Goal: Information Seeking & Learning: Learn about a topic

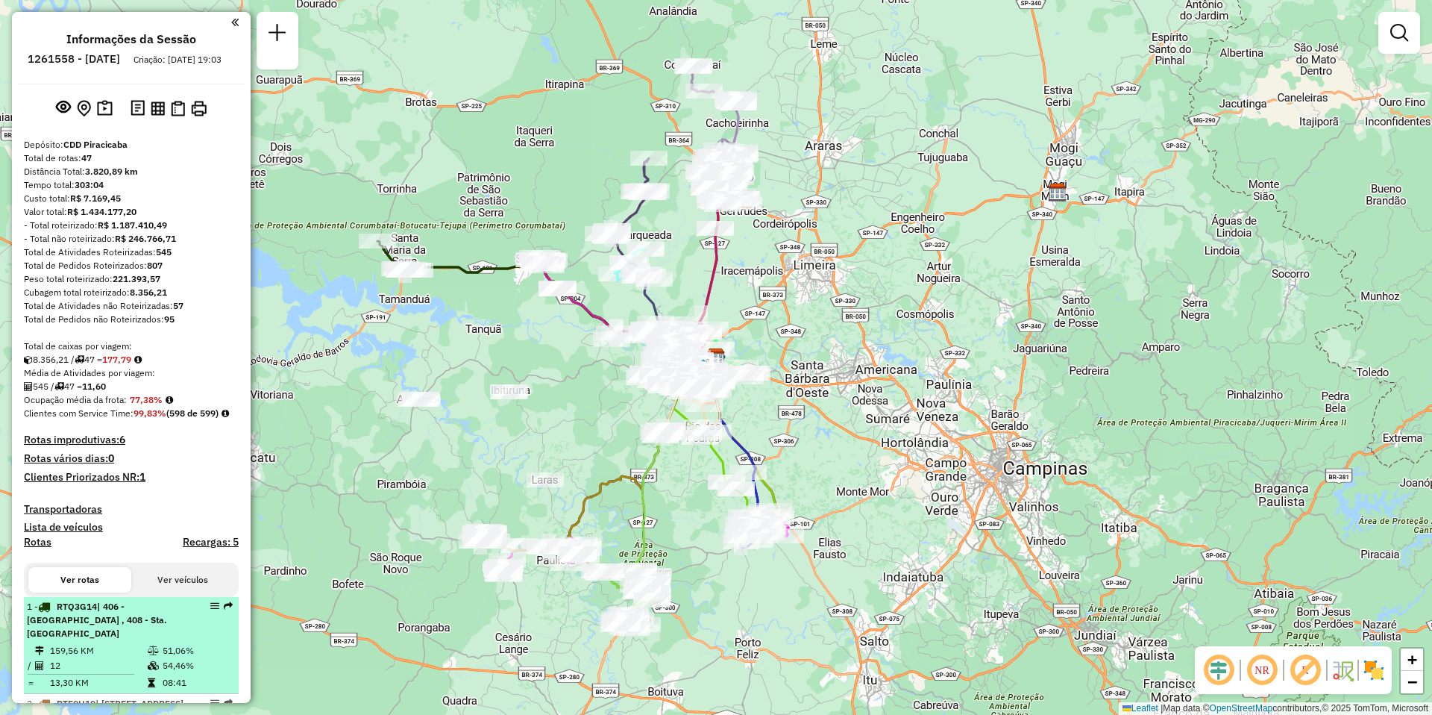
select select "**********"
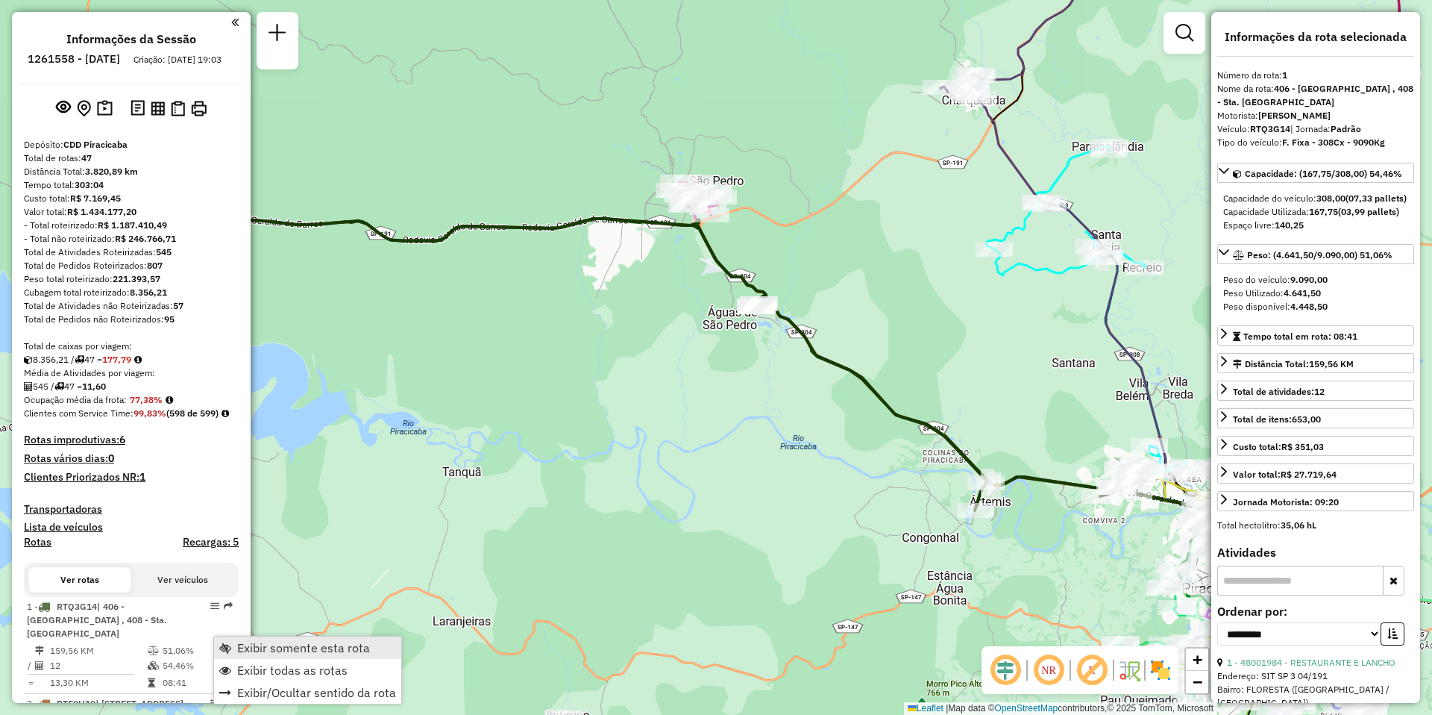
click at [311, 651] on span "Exibir somente esta rota" at bounding box center [303, 648] width 133 height 12
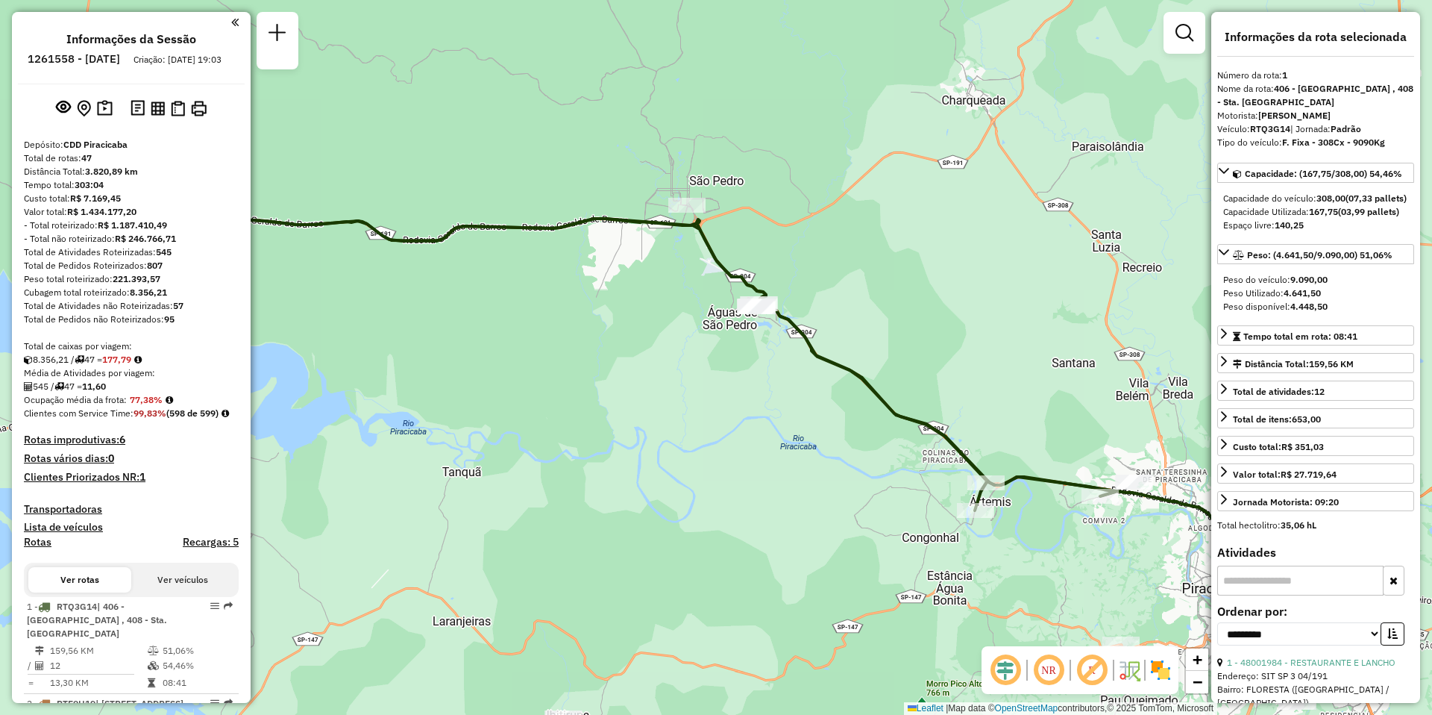
click at [1058, 682] on em at bounding box center [1049, 670] width 36 height 36
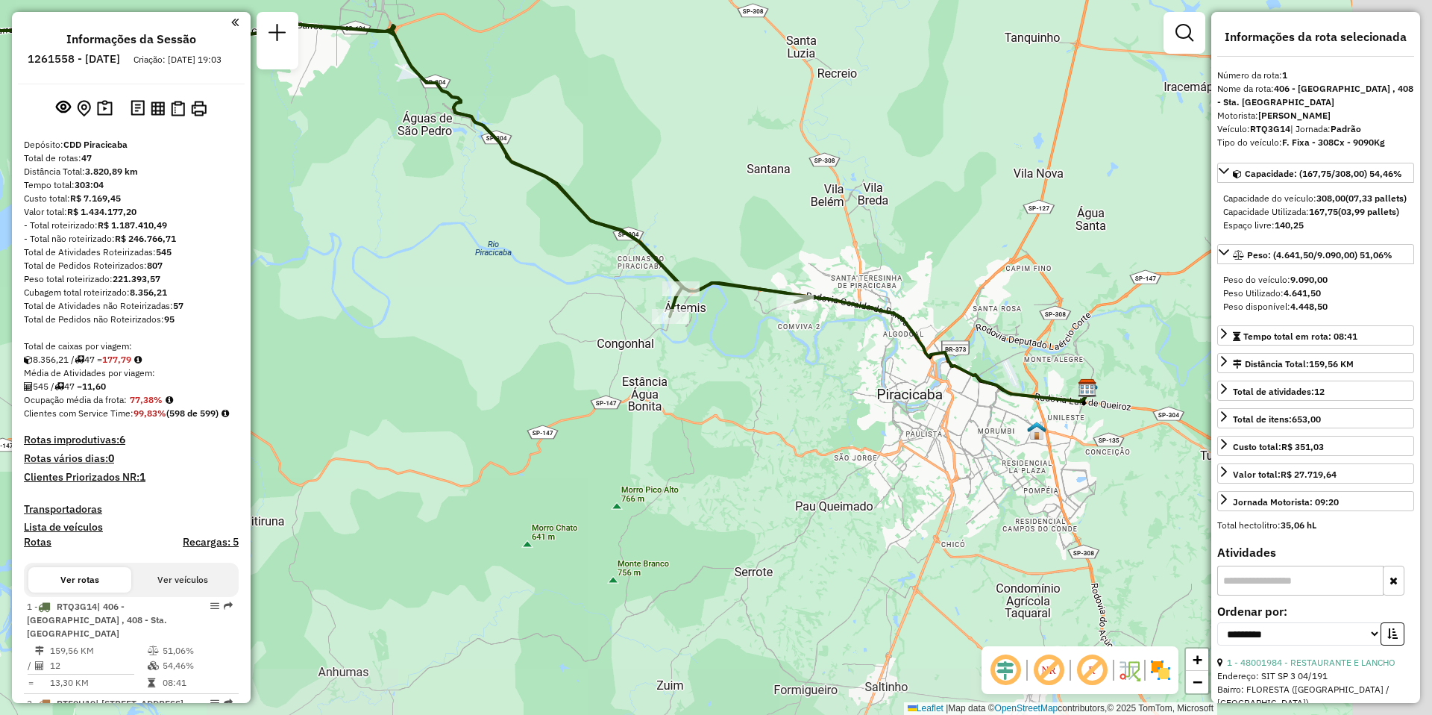
drag, startPoint x: 754, startPoint y: 458, endPoint x: 449, endPoint y: 264, distance: 361.6
click at [449, 264] on div "Janela de atendimento Grade de atendimento Capacidade Transportadoras Veículos …" at bounding box center [716, 357] width 1432 height 715
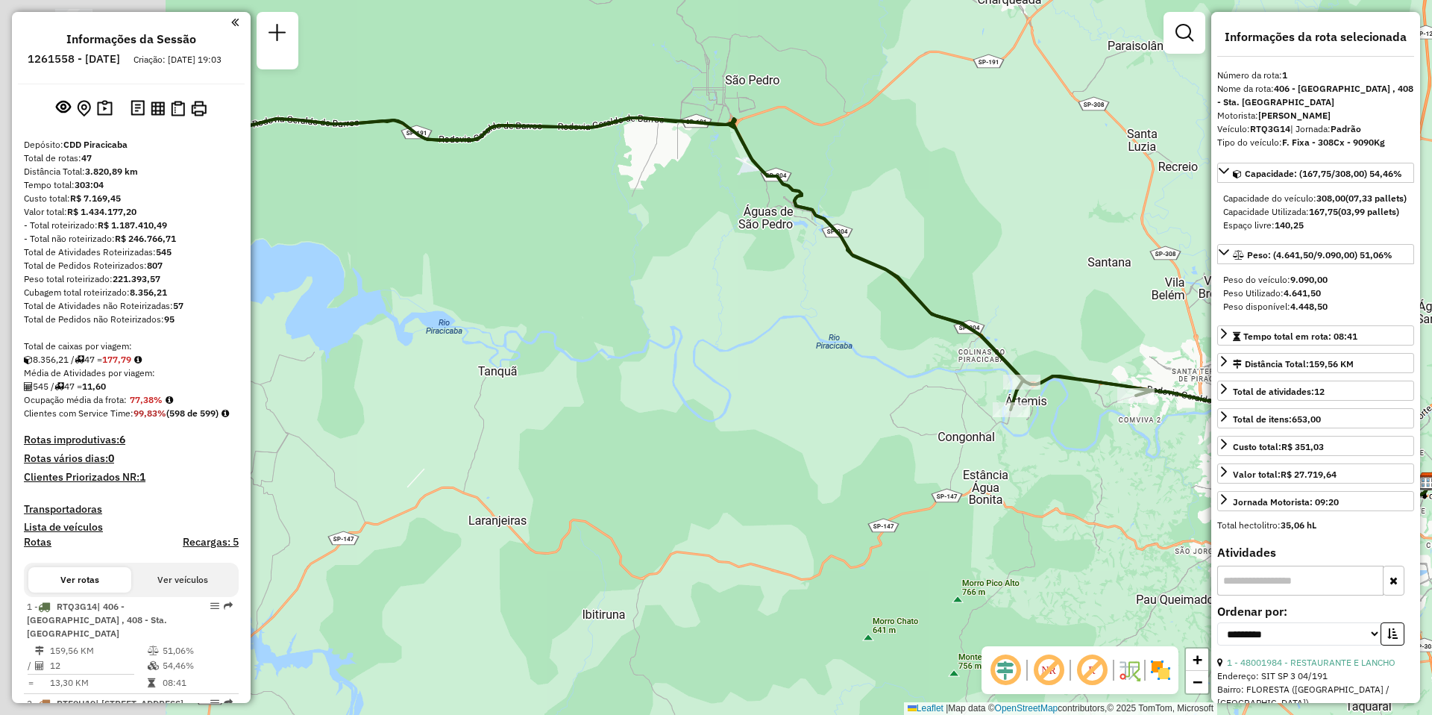
drag, startPoint x: 841, startPoint y: 438, endPoint x: 1119, endPoint y: 498, distance: 284.8
click at [1119, 498] on div "Janela de atendimento Grade de atendimento Capacidade Transportadoras Veículos …" at bounding box center [716, 357] width 1432 height 715
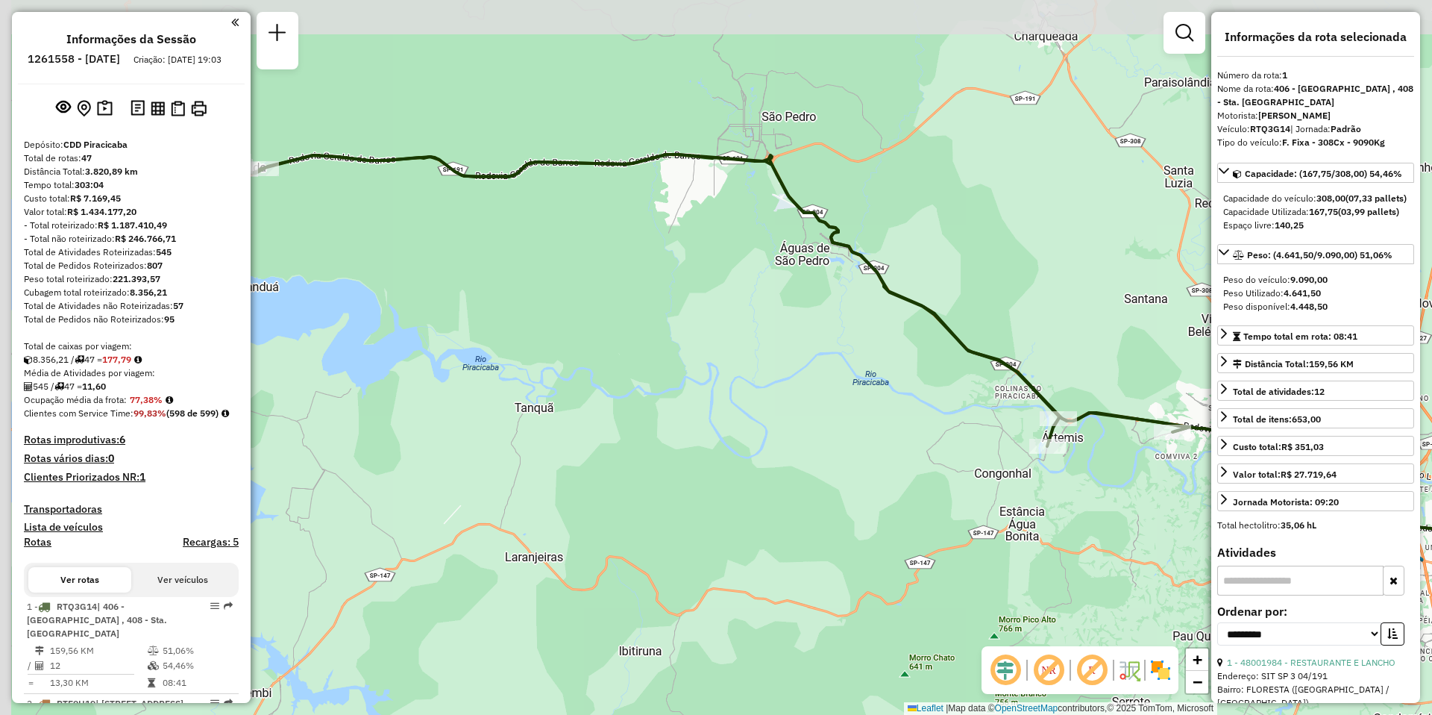
drag, startPoint x: 531, startPoint y: 399, endPoint x: 770, endPoint y: 592, distance: 307.1
click at [767, 584] on div "Janela de atendimento Grade de atendimento Capacidade Transportadoras Veículos …" at bounding box center [716, 357] width 1432 height 715
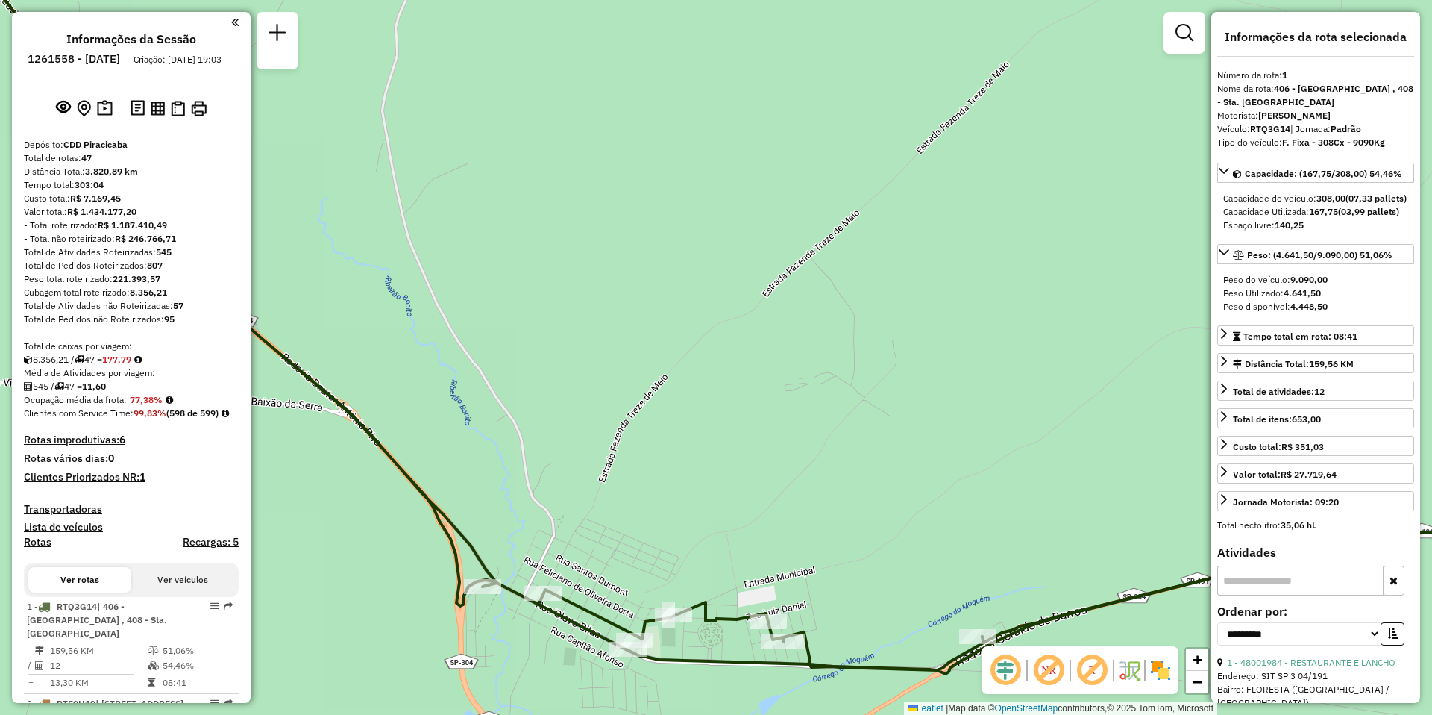
drag, startPoint x: 566, startPoint y: 366, endPoint x: 794, endPoint y: 396, distance: 229.5
click at [793, 396] on div "Janela de atendimento Grade de atendimento Capacidade Transportadoras Veículos …" at bounding box center [716, 357] width 1432 height 715
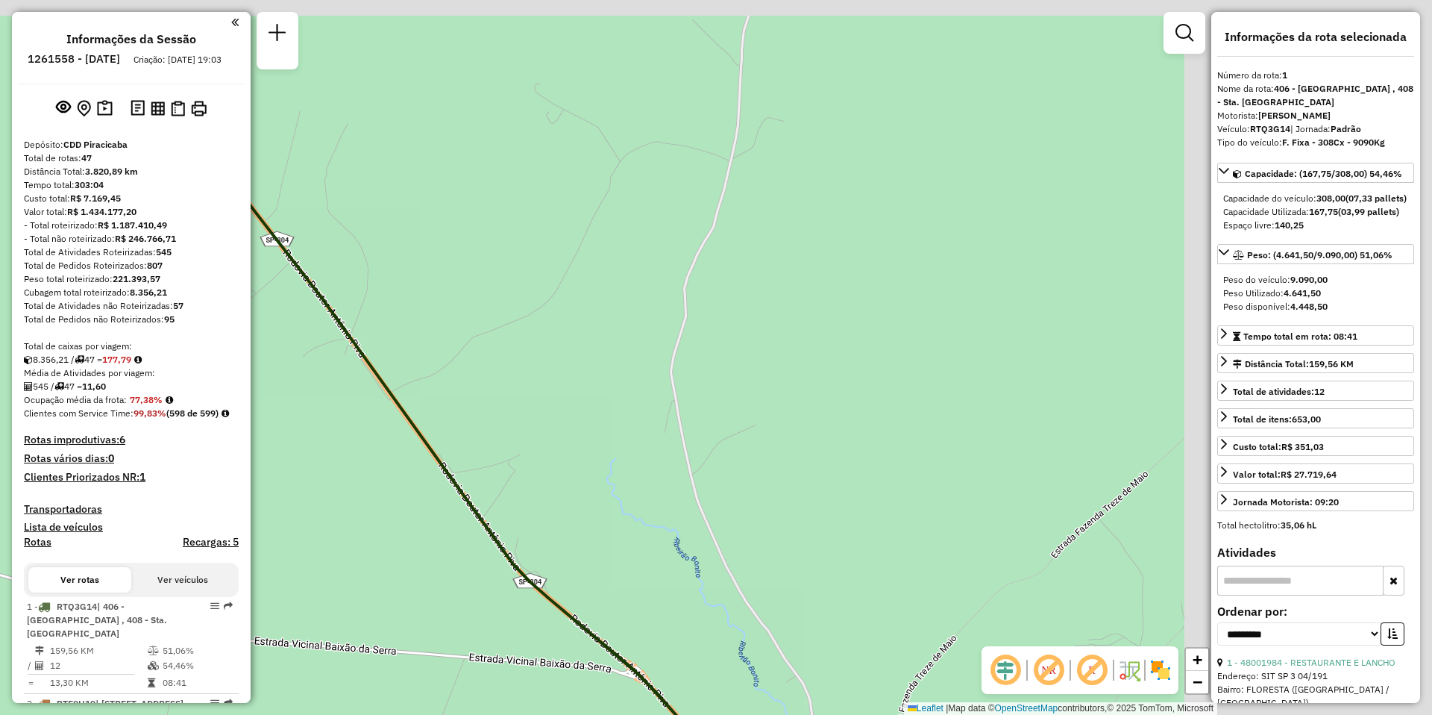
drag, startPoint x: 895, startPoint y: 281, endPoint x: 462, endPoint y: 373, distance: 442.5
click at [462, 373] on div "Janela de atendimento Grade de atendimento Capacidade Transportadoras Veículos …" at bounding box center [716, 357] width 1432 height 715
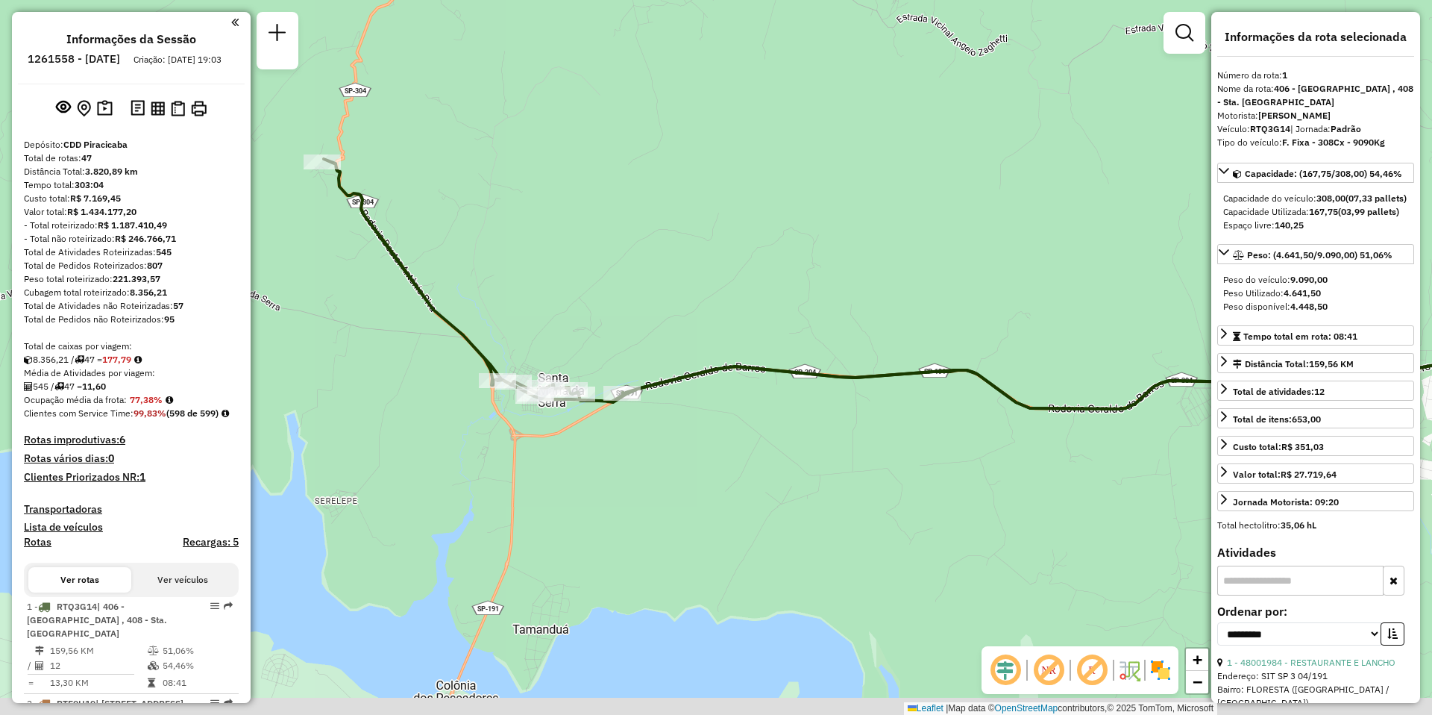
drag, startPoint x: 821, startPoint y: 367, endPoint x: 722, endPoint y: 263, distance: 143.0
click at [722, 263] on div "Janela de atendimento Grade de atendimento Capacidade Transportadoras Veículos …" at bounding box center [716, 357] width 1432 height 715
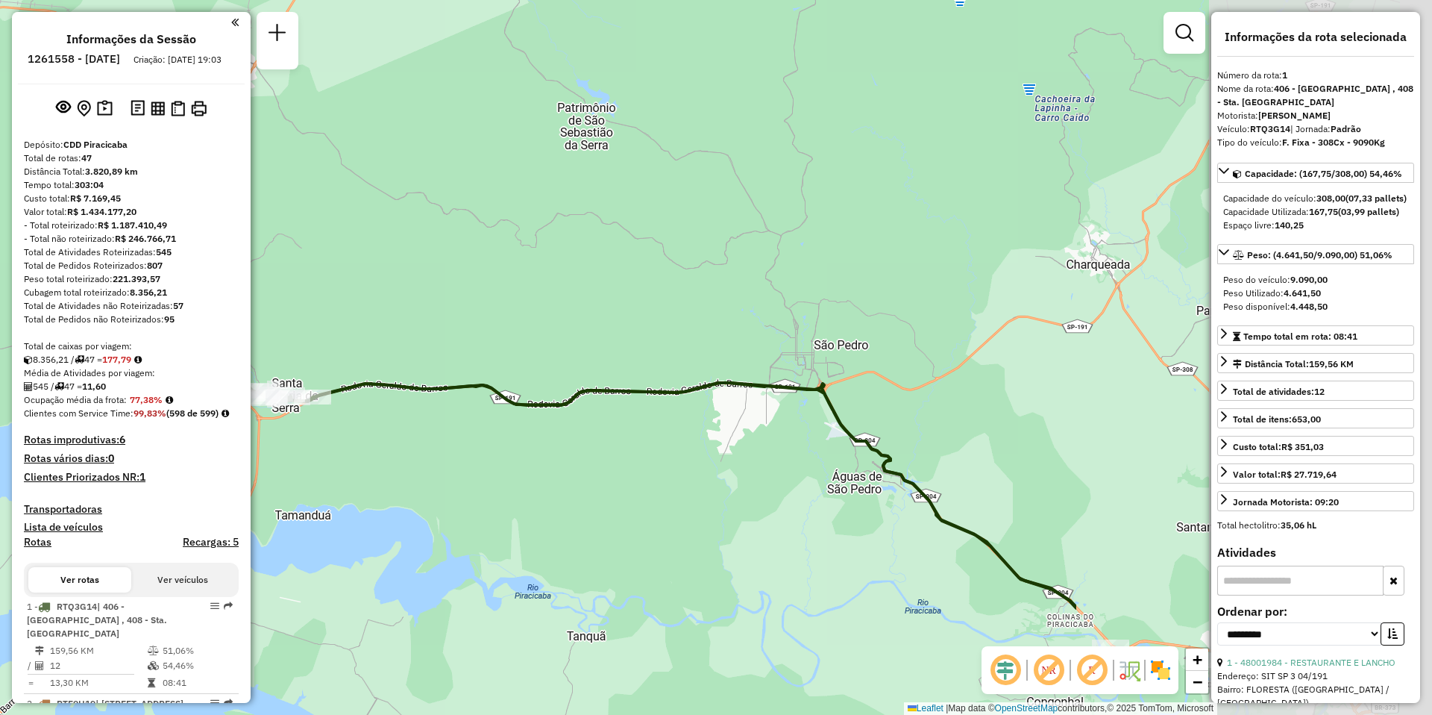
drag, startPoint x: 1077, startPoint y: 448, endPoint x: 553, endPoint y: 398, distance: 526.1
click at [553, 398] on icon at bounding box center [619, 444] width 913 height 328
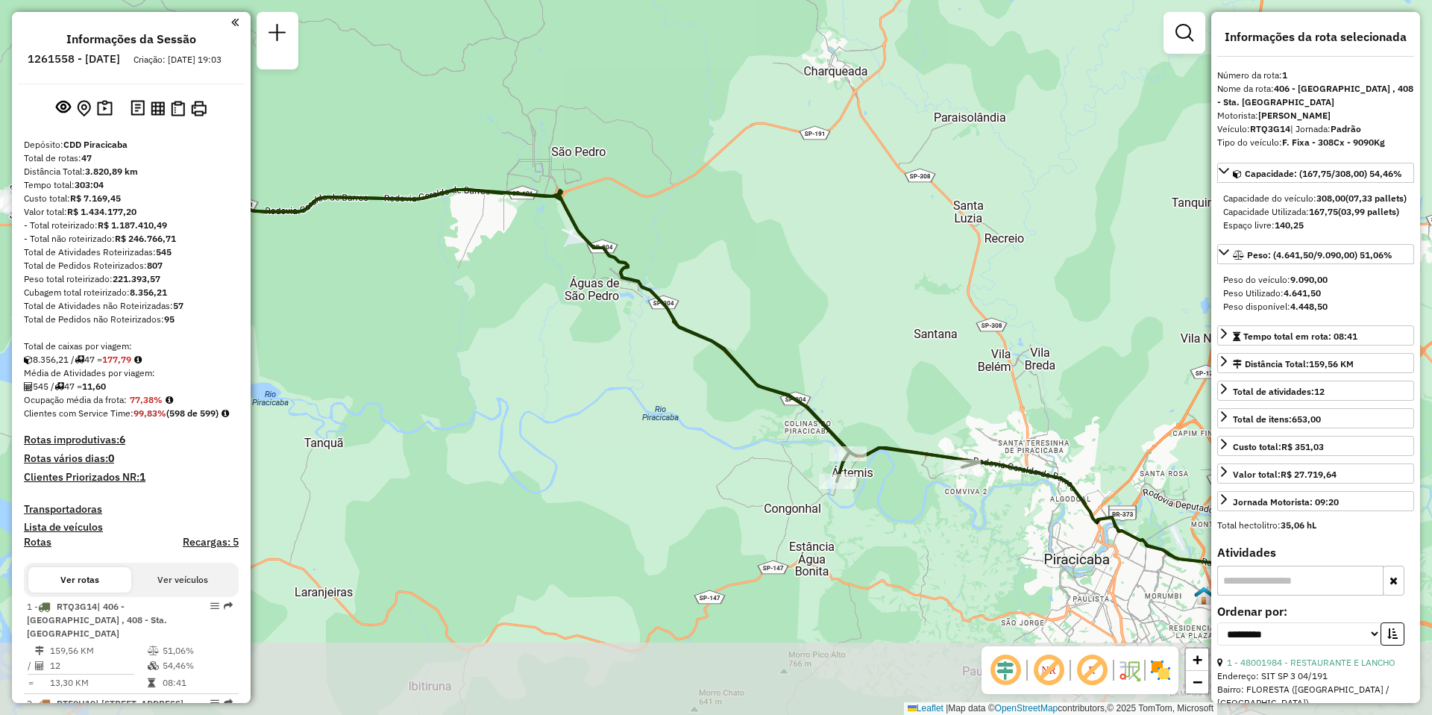
drag, startPoint x: 818, startPoint y: 439, endPoint x: 580, endPoint y: 241, distance: 309.4
click at [580, 241] on icon at bounding box center [439, 284] width 1077 height 395
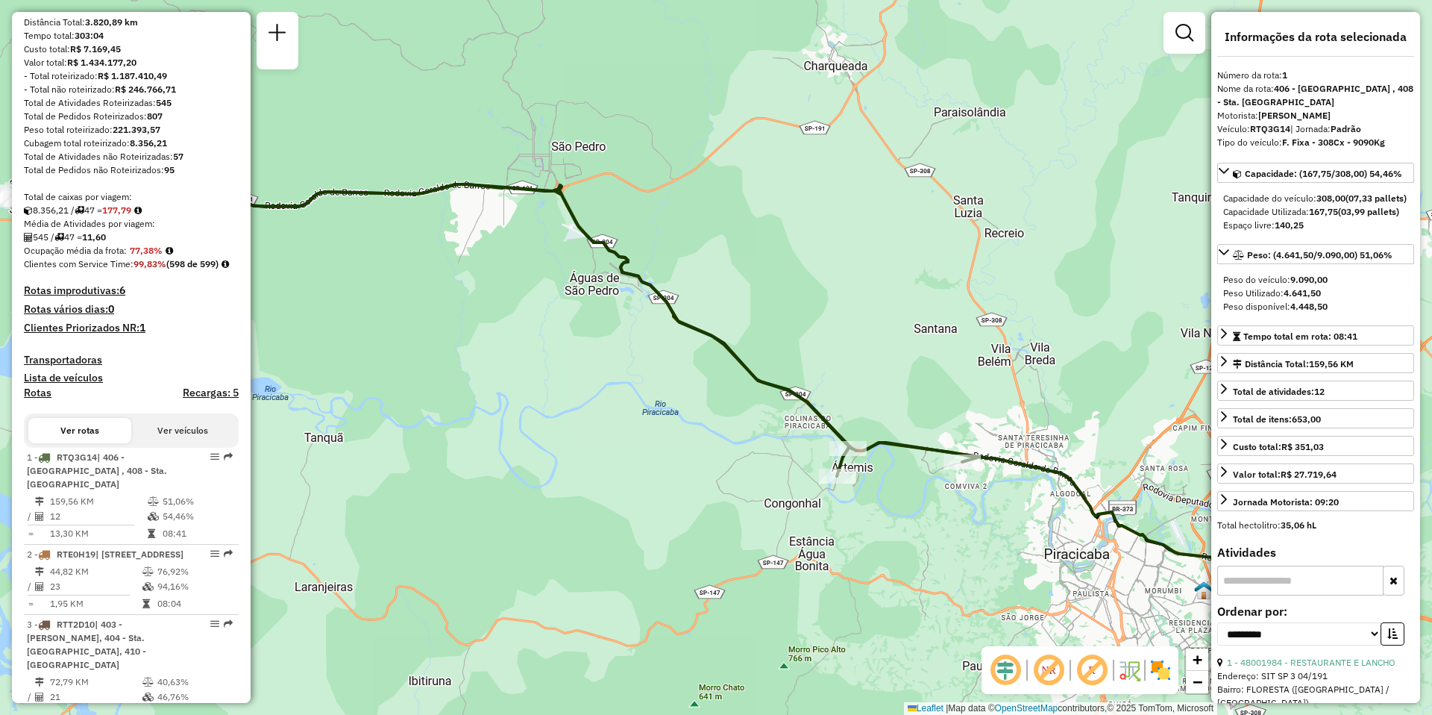
scroll to position [224, 0]
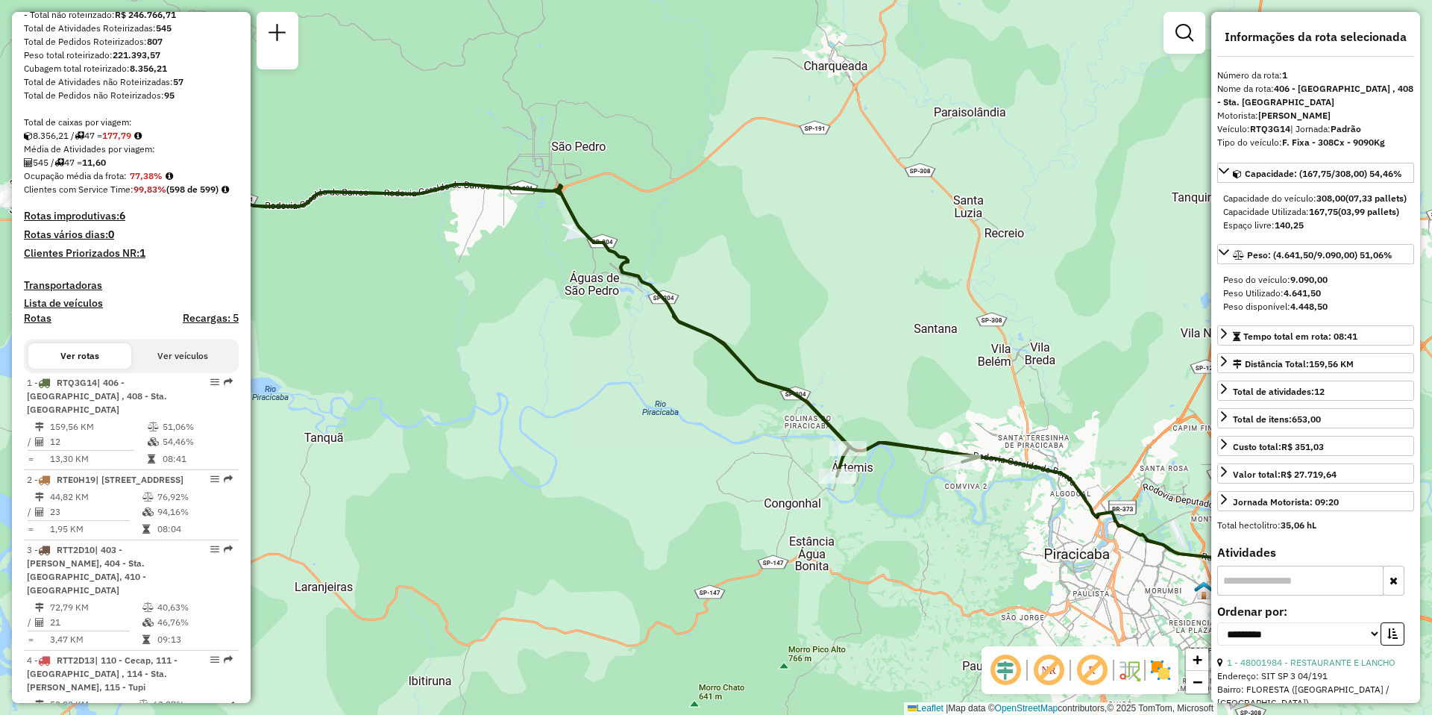
drag, startPoint x: 271, startPoint y: 358, endPoint x: 525, endPoint y: 430, distance: 264.3
click at [525, 430] on div "Janela de atendimento Grade de atendimento Capacidade Transportadoras Veículos …" at bounding box center [716, 357] width 1432 height 715
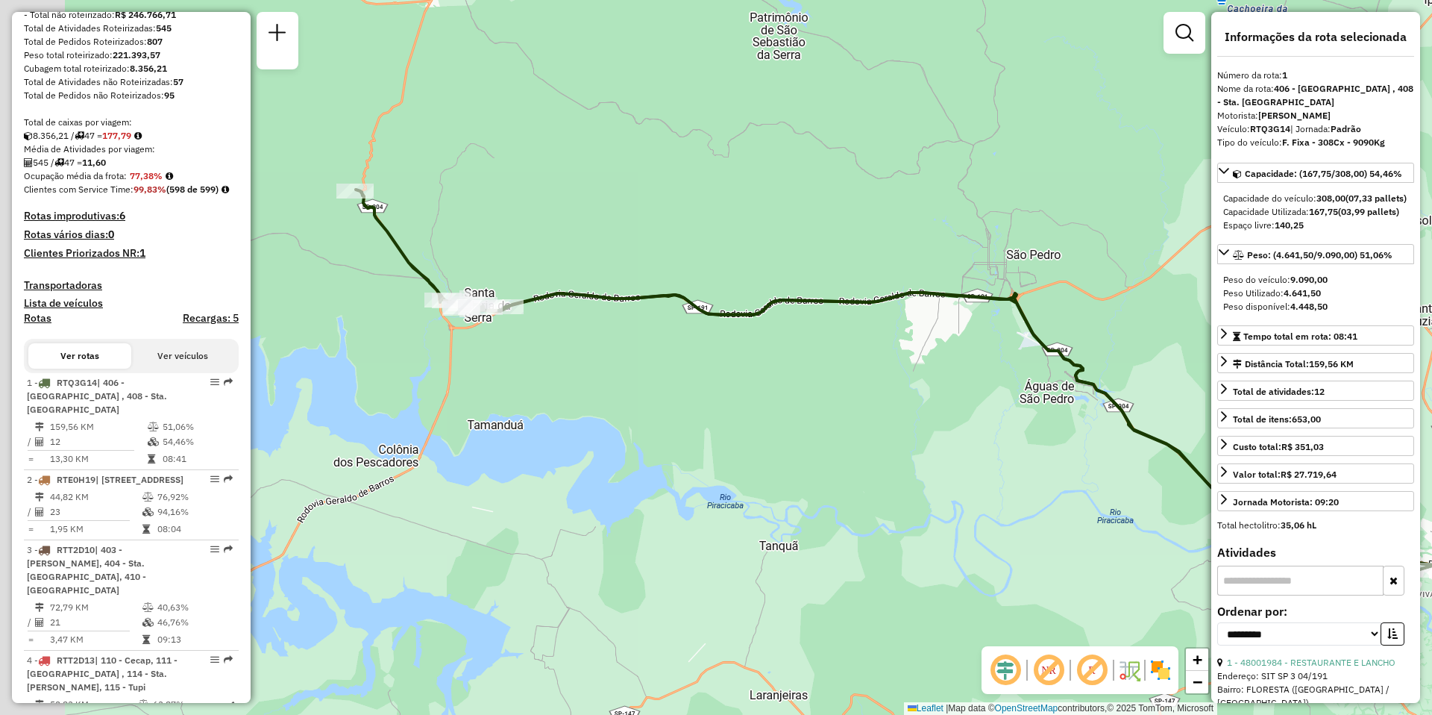
drag, startPoint x: 318, startPoint y: 395, endPoint x: 668, endPoint y: 432, distance: 352.6
click at [668, 432] on div "Janela de atendimento Grade de atendimento Capacidade Transportadoras Veículos …" at bounding box center [716, 357] width 1432 height 715
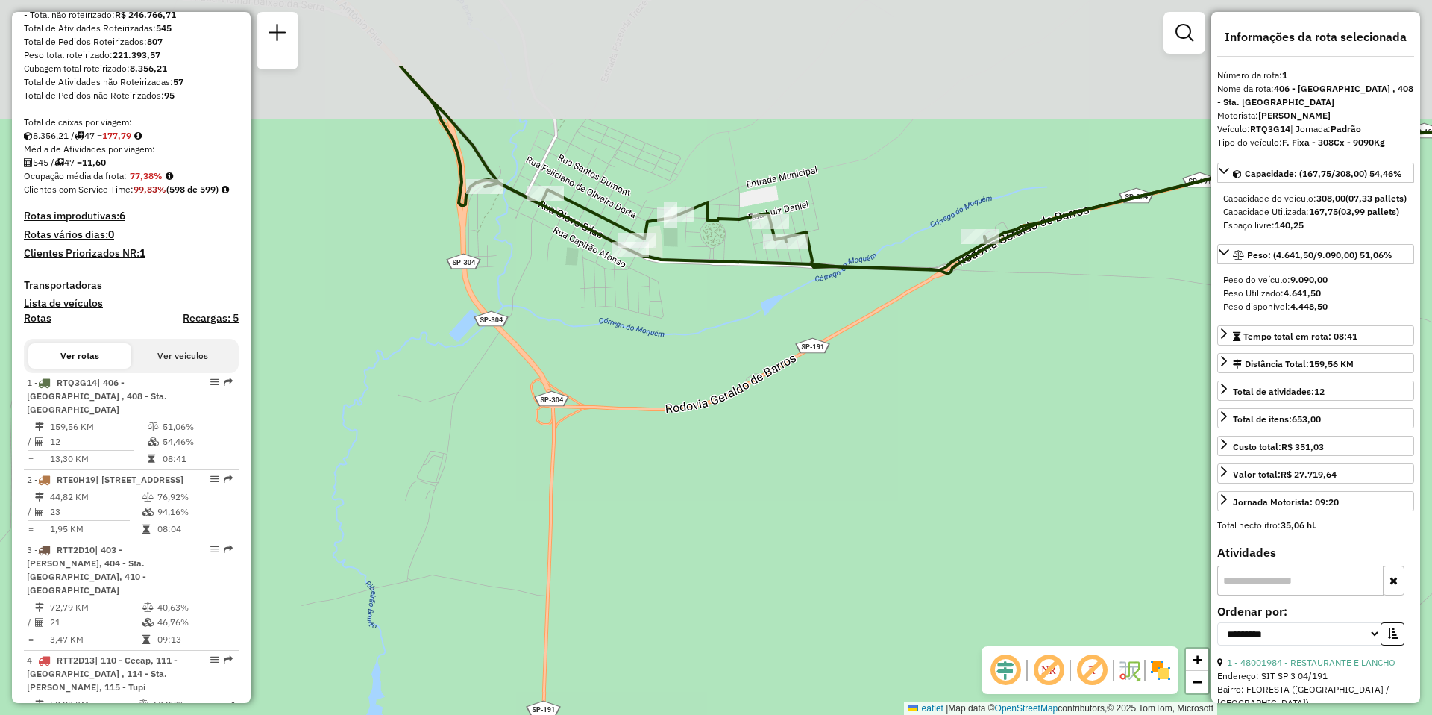
drag, startPoint x: 771, startPoint y: 272, endPoint x: 699, endPoint y: 423, distance: 167.5
click at [699, 423] on div "Janela de atendimento Grade de atendimento Capacidade Transportadoras Veículos …" at bounding box center [716, 357] width 1432 height 715
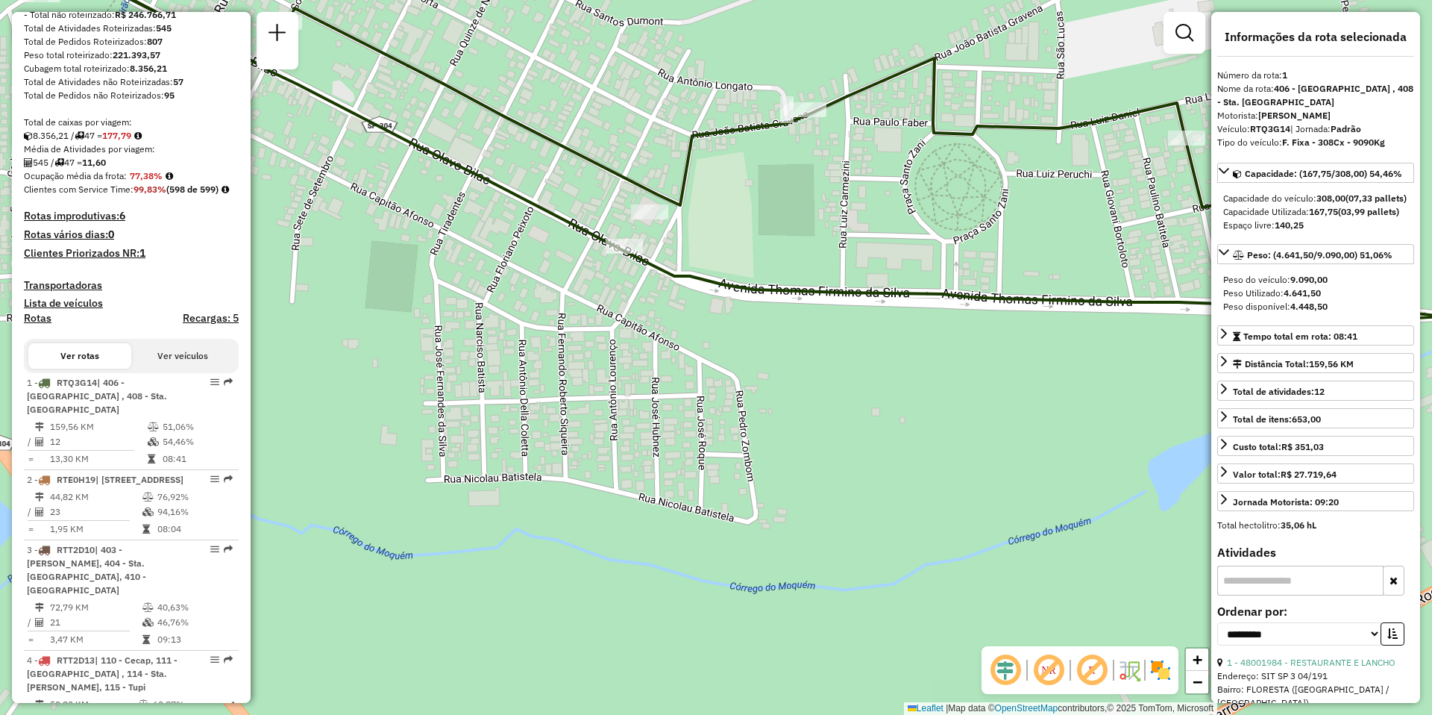
drag, startPoint x: 969, startPoint y: 218, endPoint x: 486, endPoint y: 254, distance: 484.1
click at [504, 255] on div "Janela de atendimento Grade de atendimento Capacidade Transportadoras Veículos …" at bounding box center [716, 357] width 1432 height 715
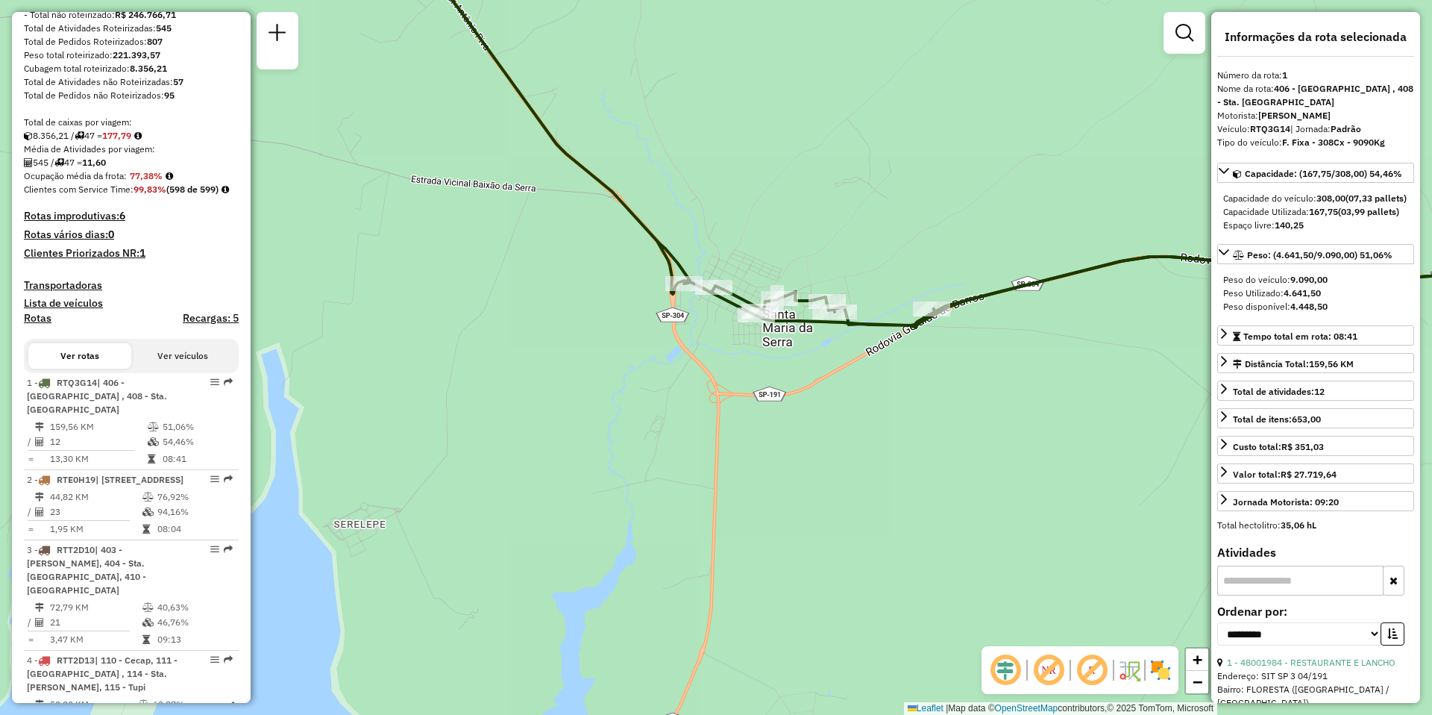
click at [0, 519] on div "Janela de atendimento Grade de atendimento Capacidade Transportadoras Veículos …" at bounding box center [716, 357] width 1432 height 715
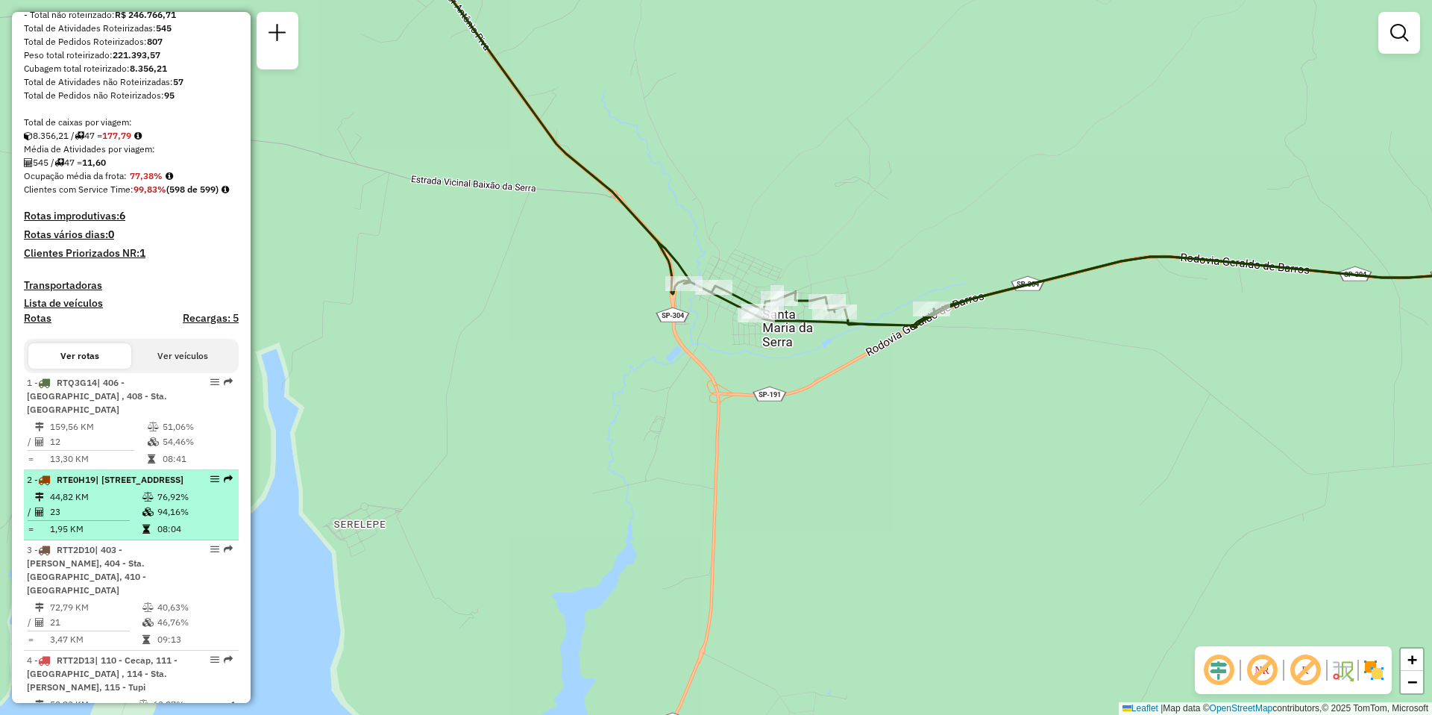
click at [40, 504] on td at bounding box center [41, 496] width 15 height 15
select select "**********"
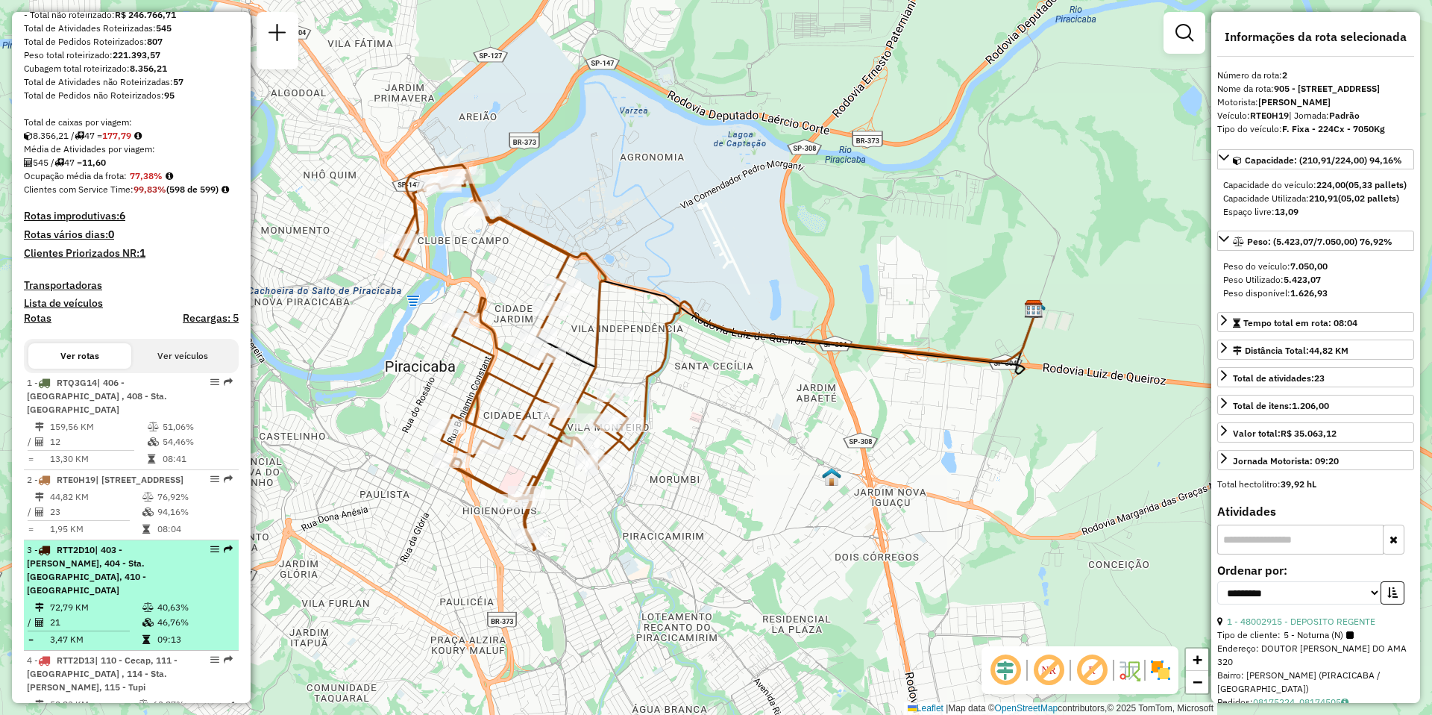
click at [79, 624] on li "3 - RTT2D10 | 403 - Mário Denini, 404 - Sta. Teresinha, 410 - Capim Fino 72,79 …" at bounding box center [131, 595] width 215 height 110
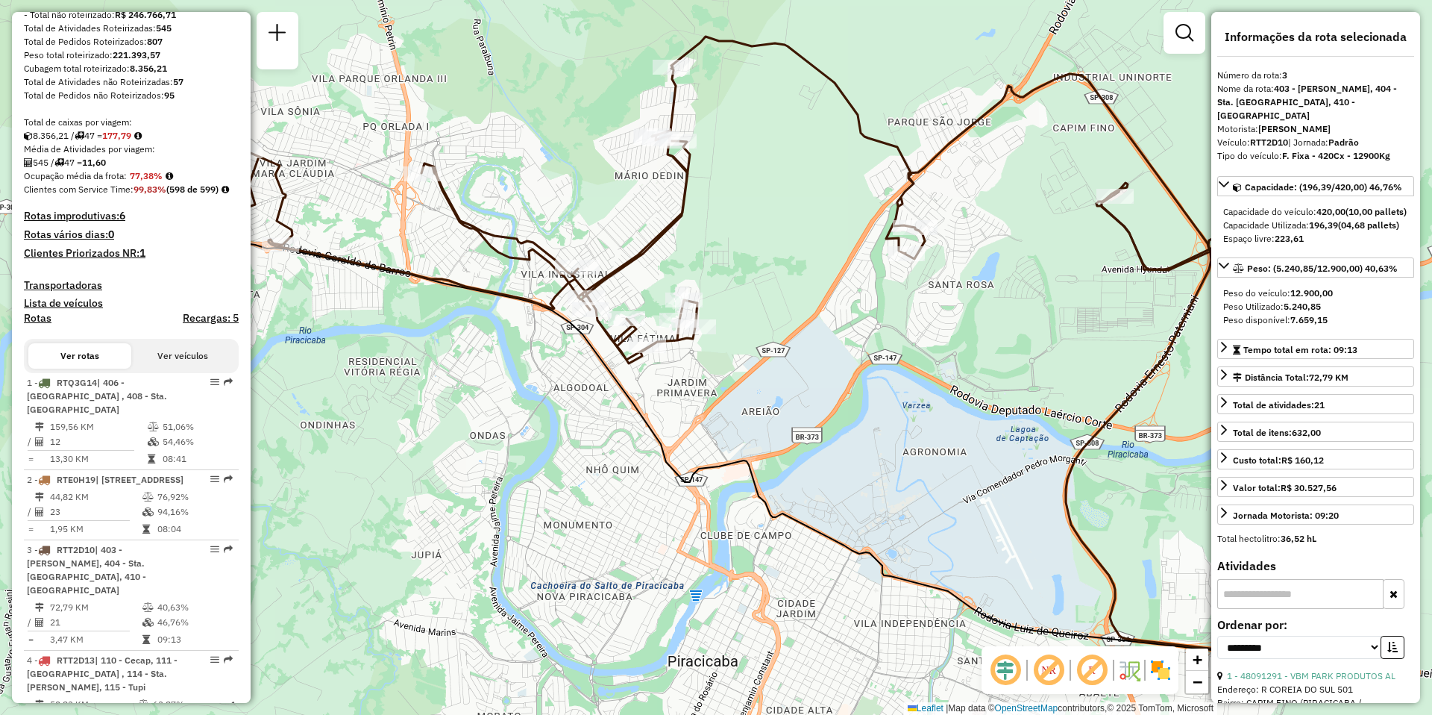
drag, startPoint x: 589, startPoint y: 383, endPoint x: 615, endPoint y: 379, distance: 26.5
click at [615, 379] on icon at bounding box center [742, 443] width 1155 height 451
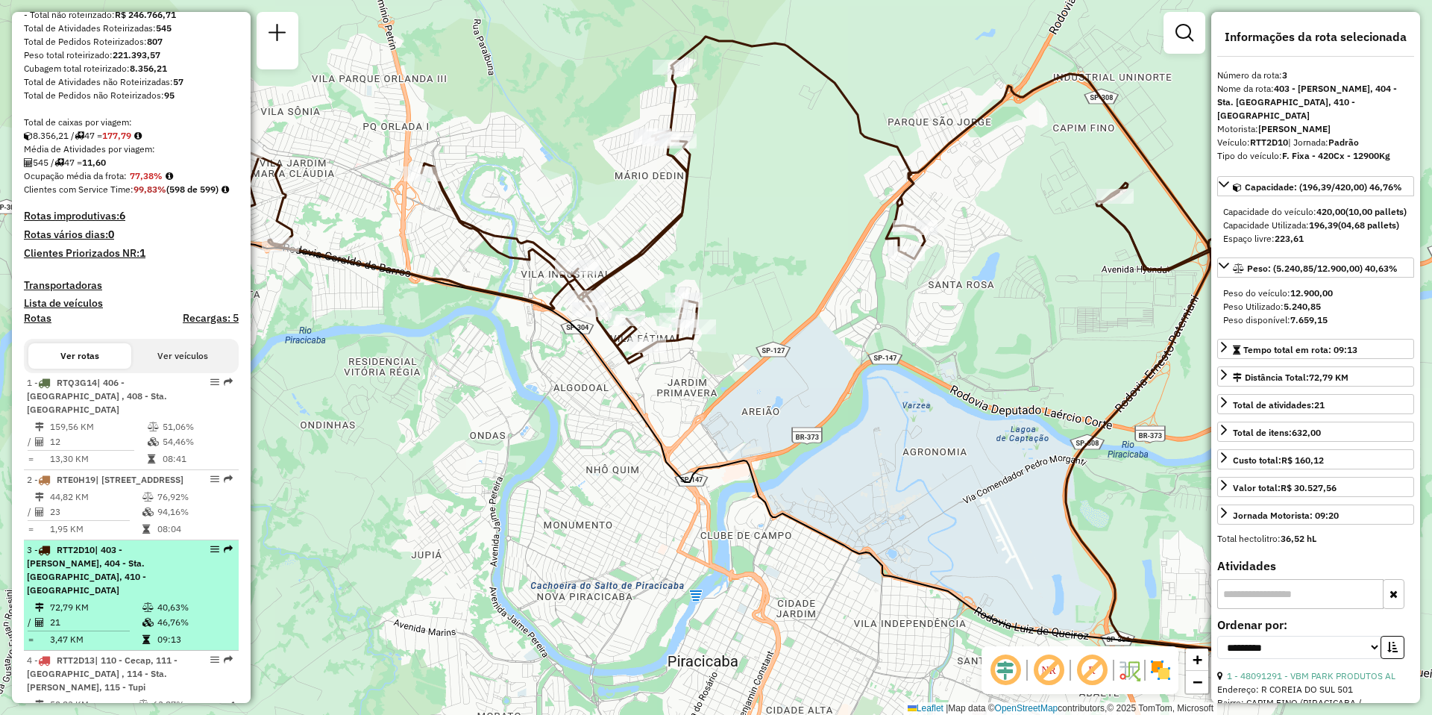
click at [136, 597] on div "3 - RTT2D10 | 403 - Mário Denini, 404 - Sta. Teresinha, 410 - Capim Fino" at bounding box center [106, 570] width 158 height 54
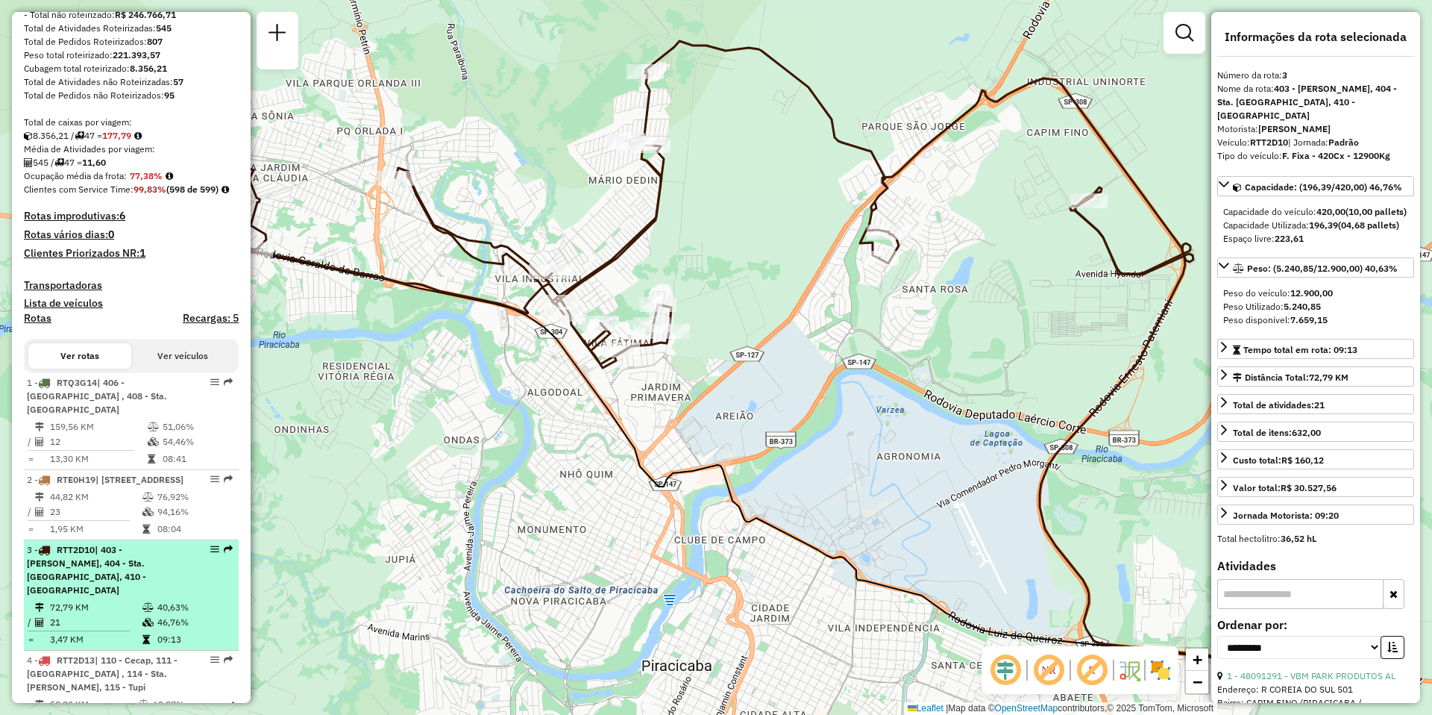
scroll to position [298, 0]
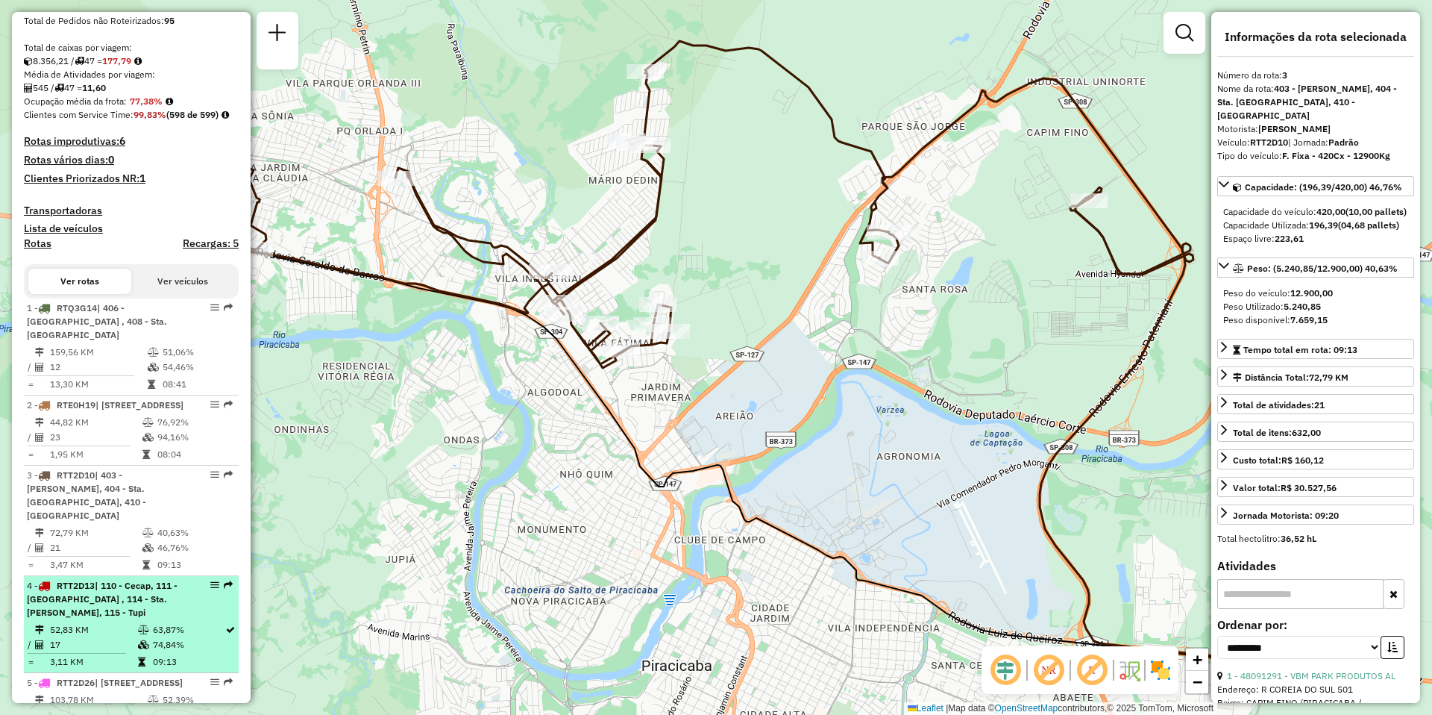
click at [102, 618] on span "| 110 - Cecap, 111 - [GEOGRAPHIC_DATA] , 114 - Sta. [PERSON_NAME], 115 - Tupi" at bounding box center [102, 599] width 151 height 38
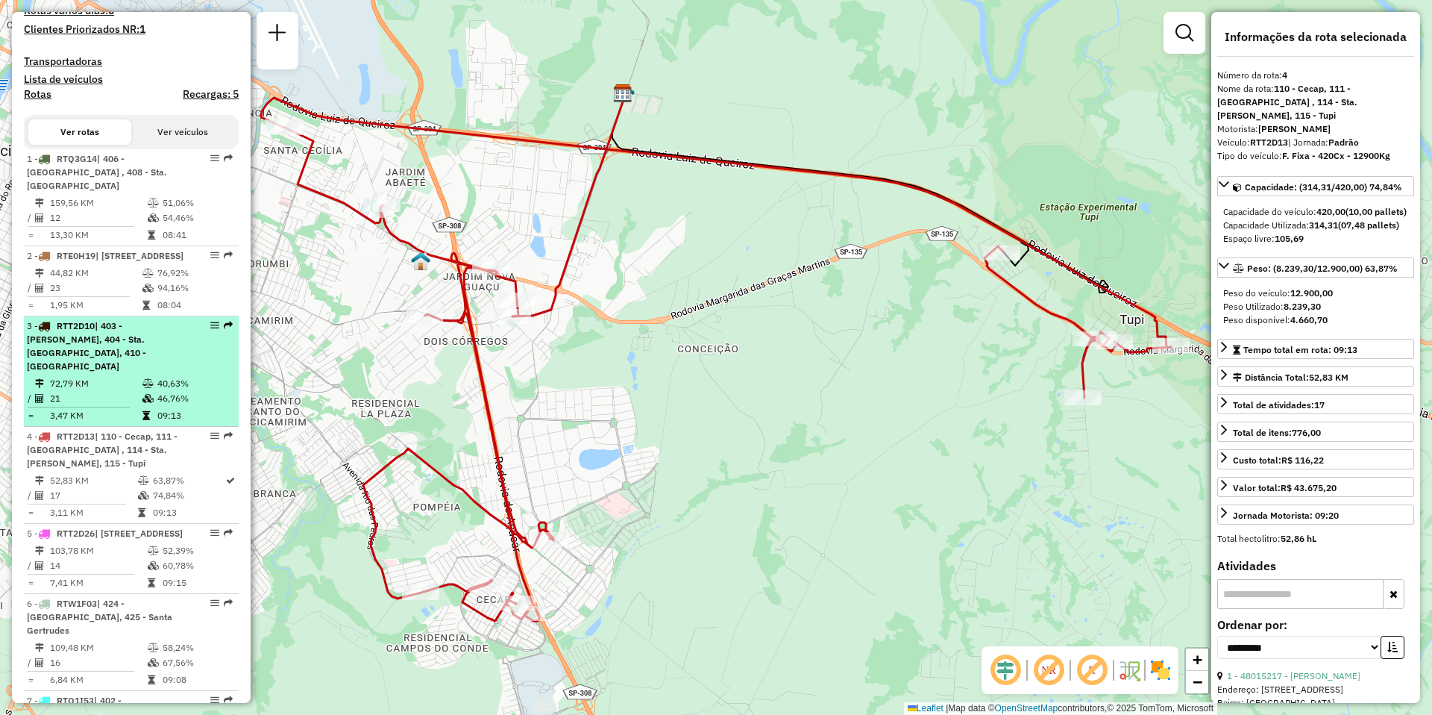
scroll to position [522, 0]
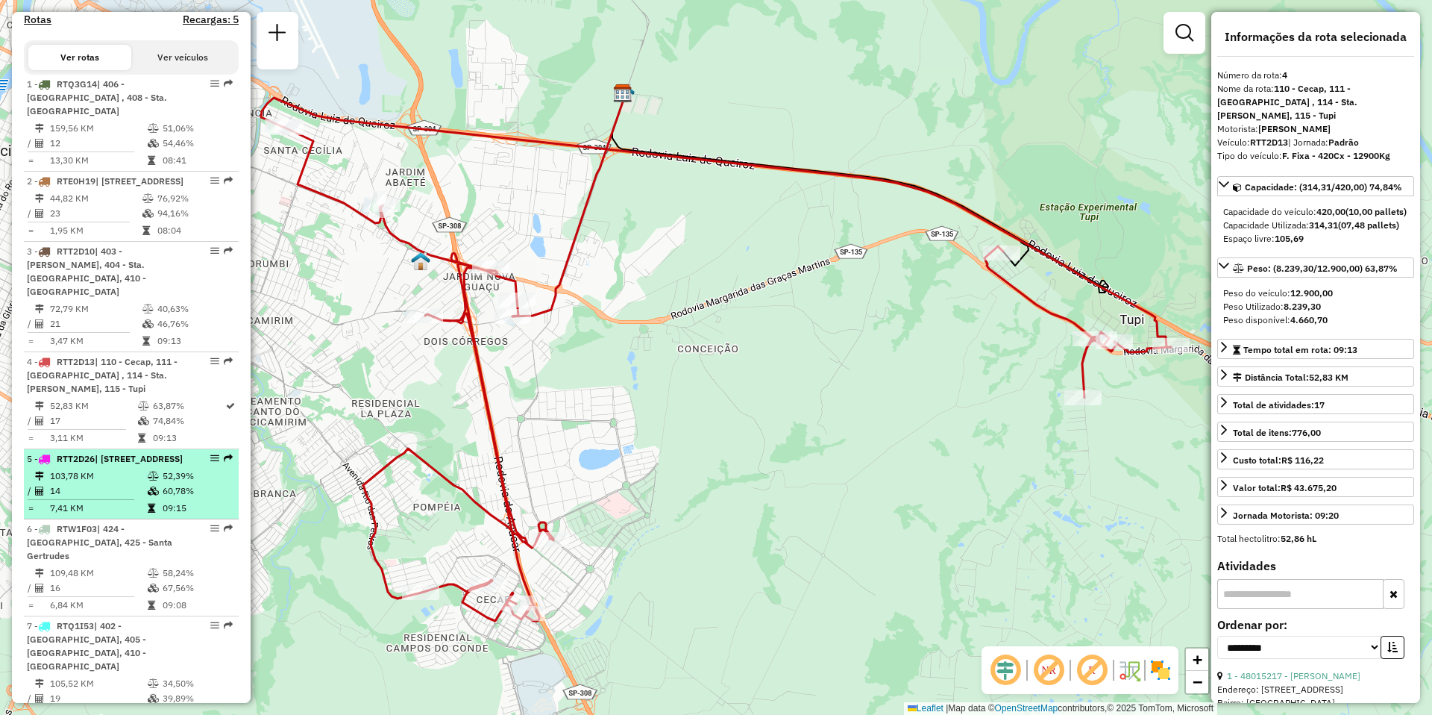
click at [64, 483] on td "103,78 KM" at bounding box center [98, 476] width 98 height 15
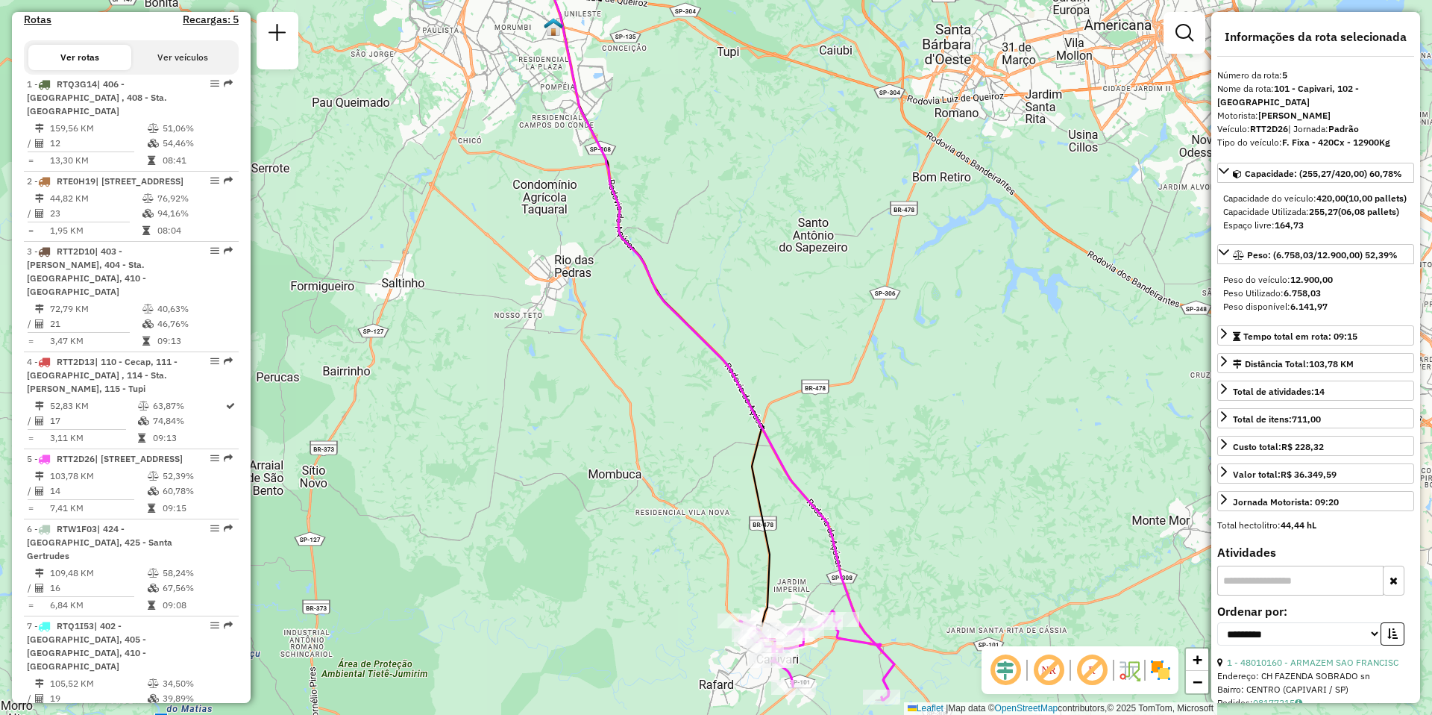
drag, startPoint x: 532, startPoint y: 505, endPoint x: 545, endPoint y: 286, distance: 219.7
click at [544, 286] on div "Janela de atendimento Grade de atendimento Capacidade Transportadoras Veículos …" at bounding box center [716, 357] width 1432 height 715
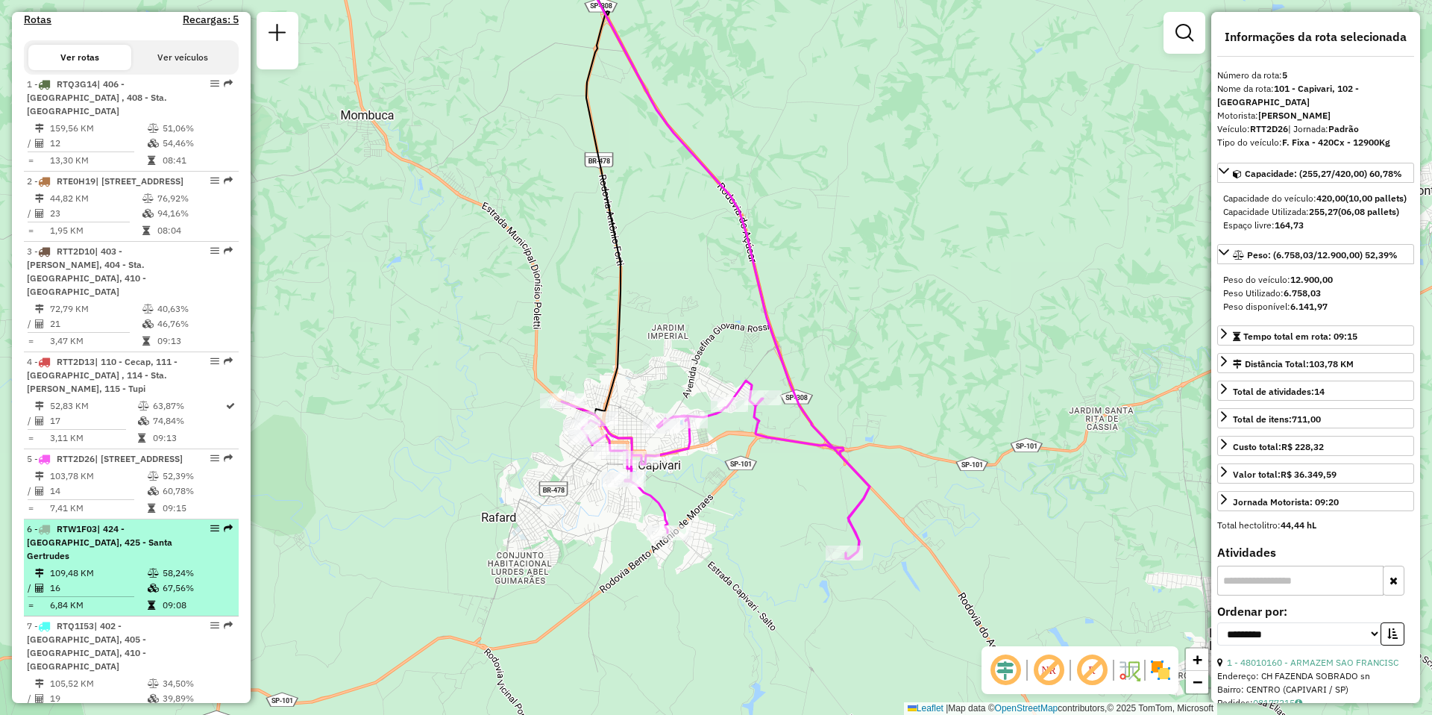
click at [104, 580] on td "109,48 KM" at bounding box center [98, 573] width 98 height 15
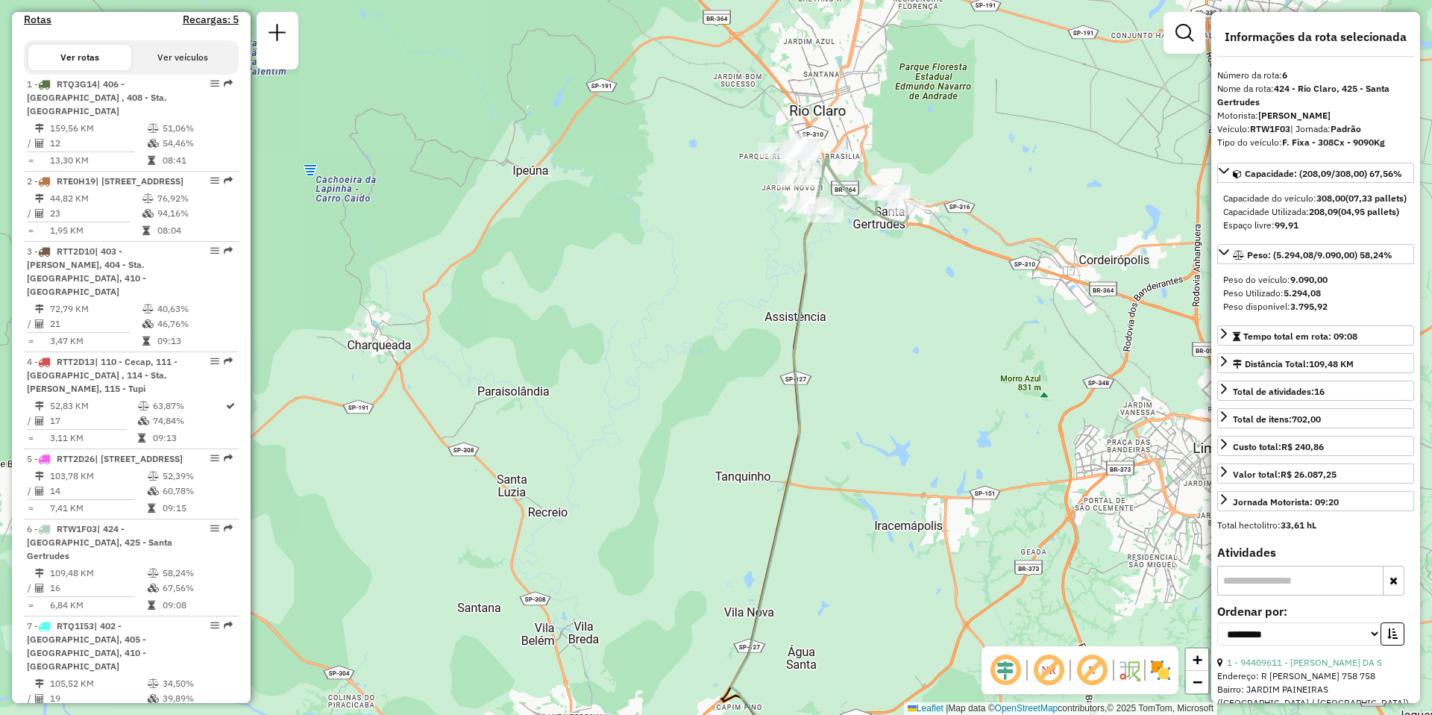
drag, startPoint x: 429, startPoint y: 357, endPoint x: 527, endPoint y: 492, distance: 167.3
click at [527, 492] on div "Janela de atendimento Grade de atendimento Capacidade Transportadoras Veículos …" at bounding box center [716, 357] width 1432 height 715
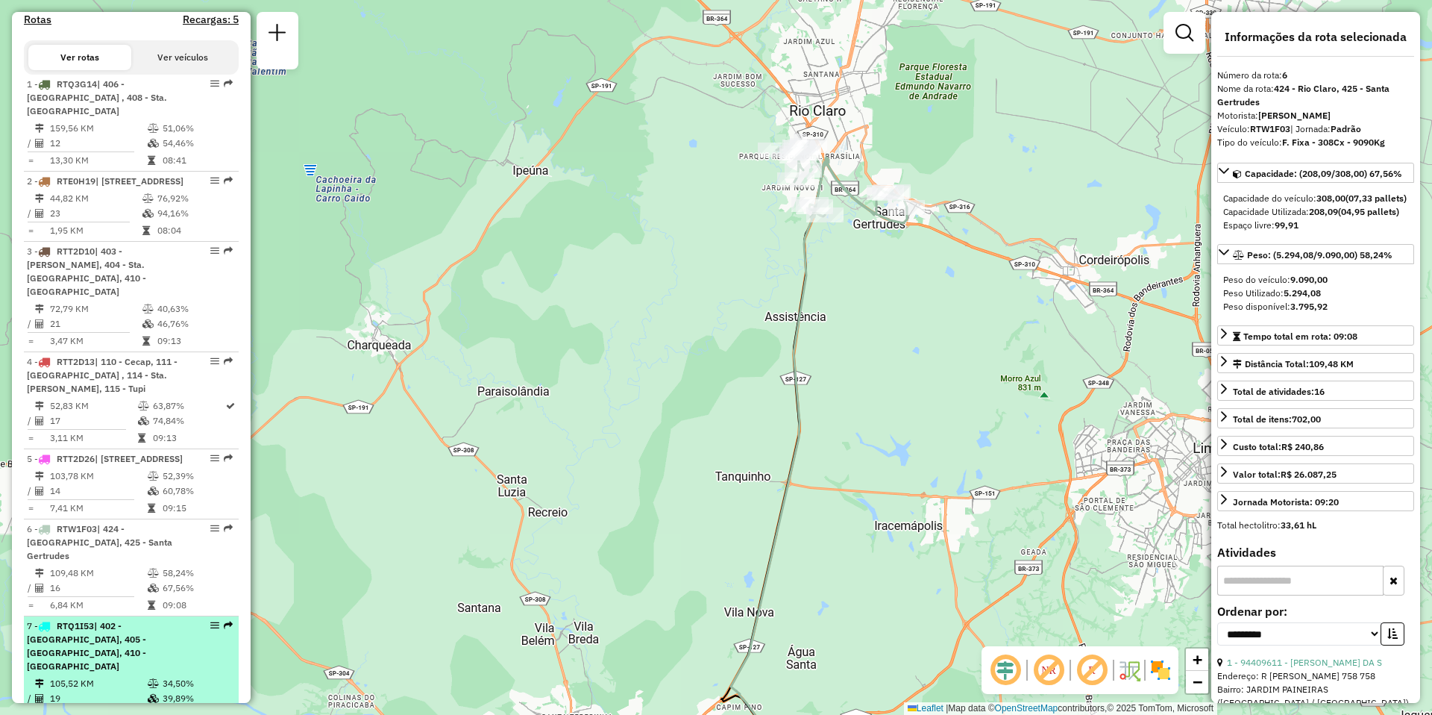
click at [87, 673] on li "7 - RTQ1I53 | 402 - Santa Luzia, 405 - Vila Sônia, 410 - Capim Fino 105,52 KM 3…" at bounding box center [131, 671] width 215 height 110
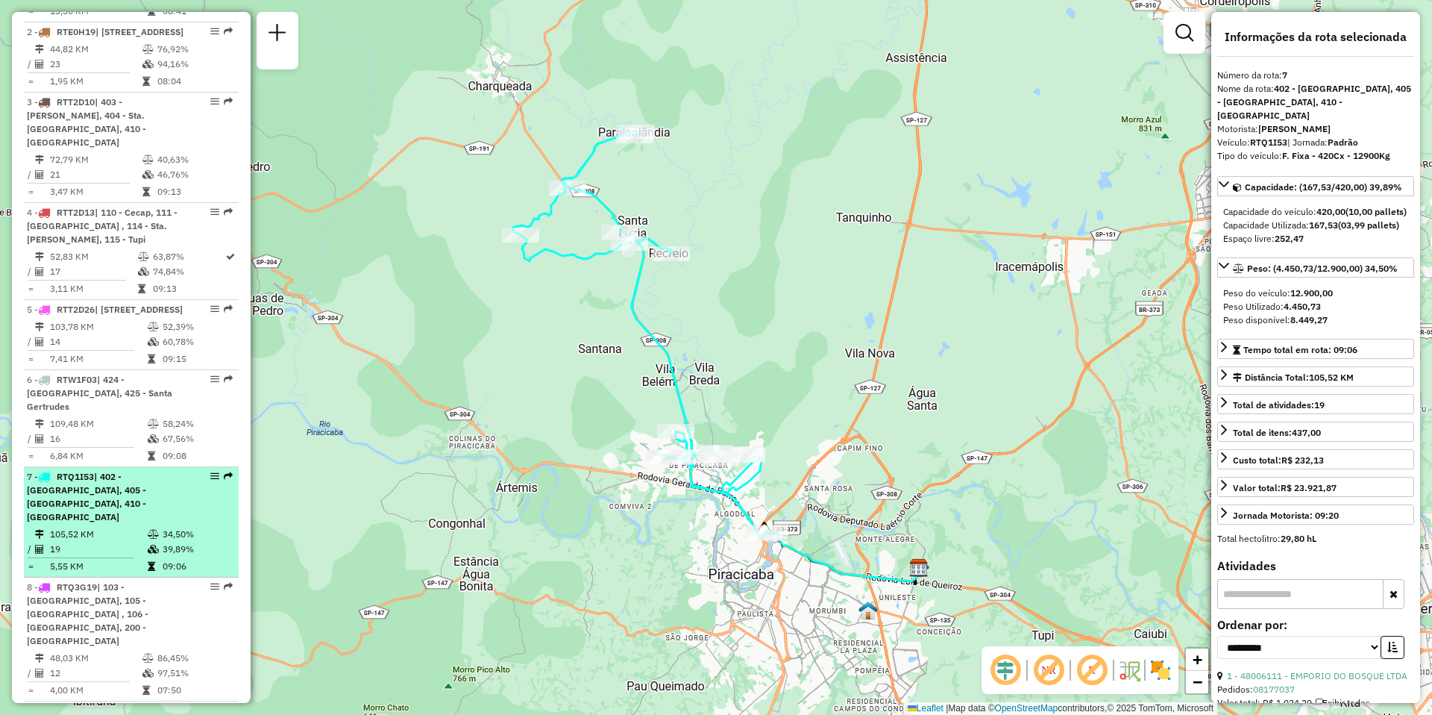
scroll to position [746, 0]
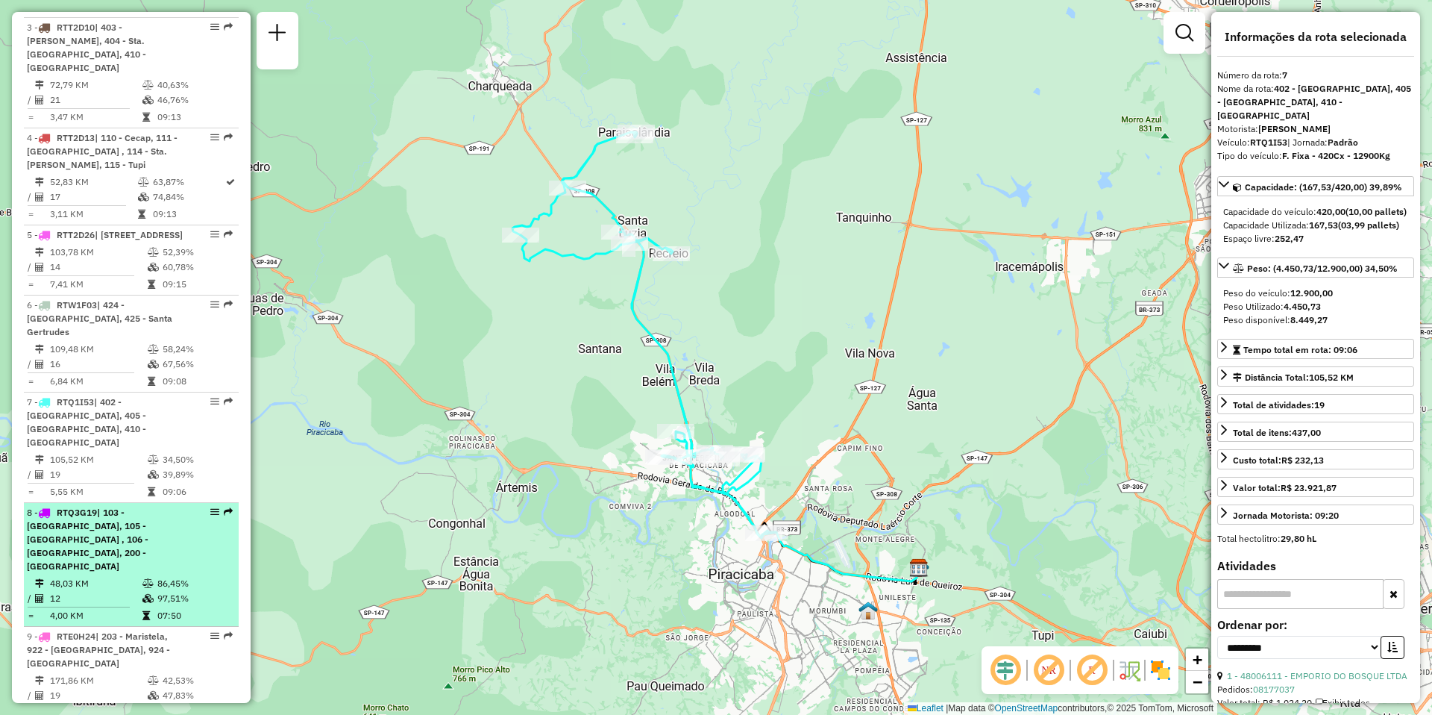
click at [104, 530] on span "| 103 - [GEOGRAPHIC_DATA], 105 - [GEOGRAPHIC_DATA] , 106 - [GEOGRAPHIC_DATA], 2…" at bounding box center [88, 539] width 122 height 65
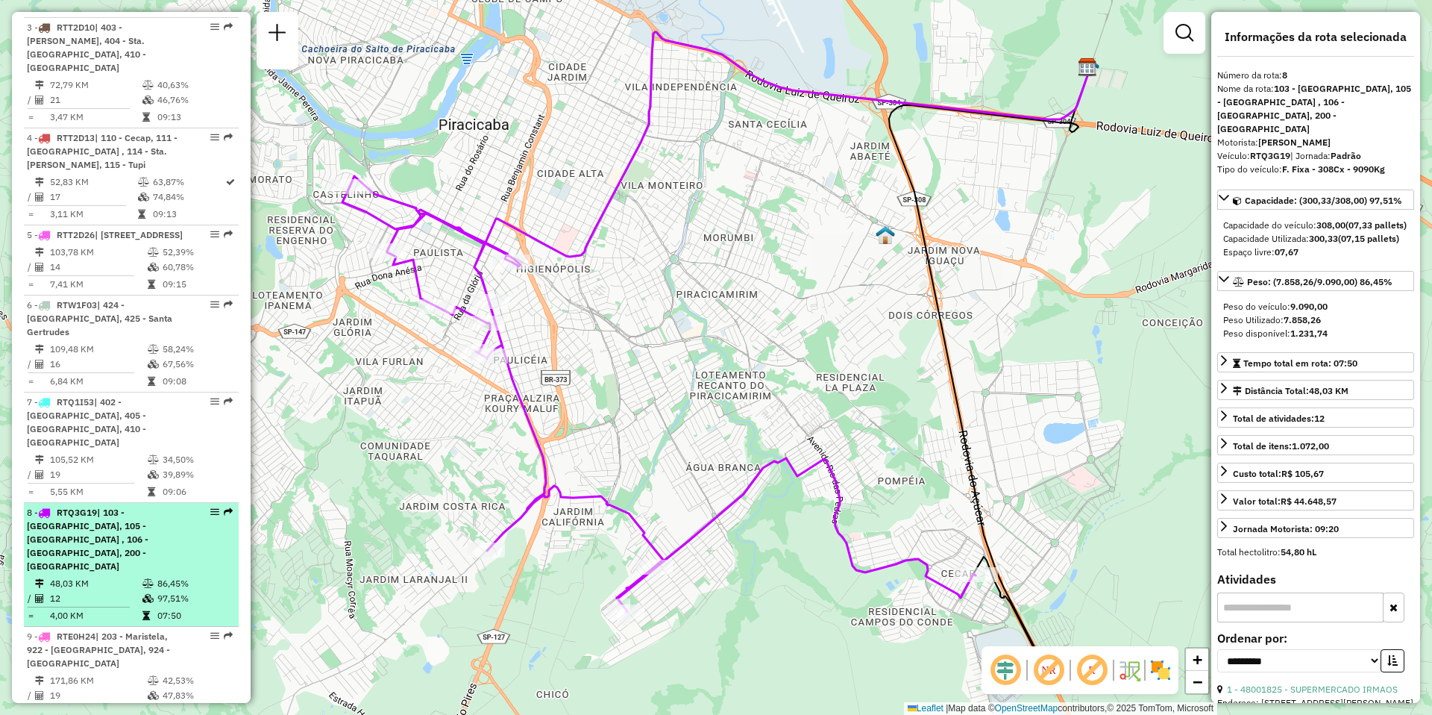
click at [62, 542] on span "| 103 - [GEOGRAPHIC_DATA], 105 - [GEOGRAPHIC_DATA] , 106 - [GEOGRAPHIC_DATA], 2…" at bounding box center [88, 539] width 122 height 65
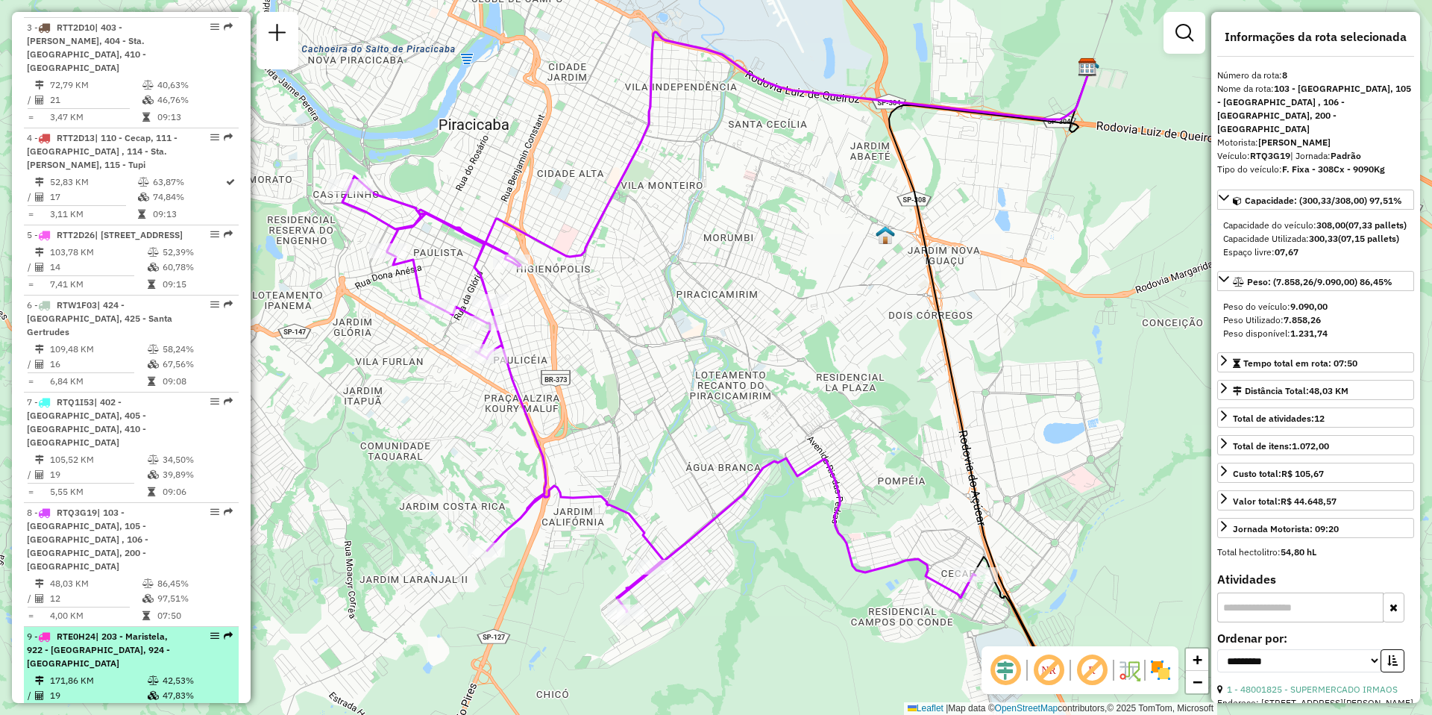
click at [101, 673] on td "171,86 KM" at bounding box center [98, 680] width 98 height 15
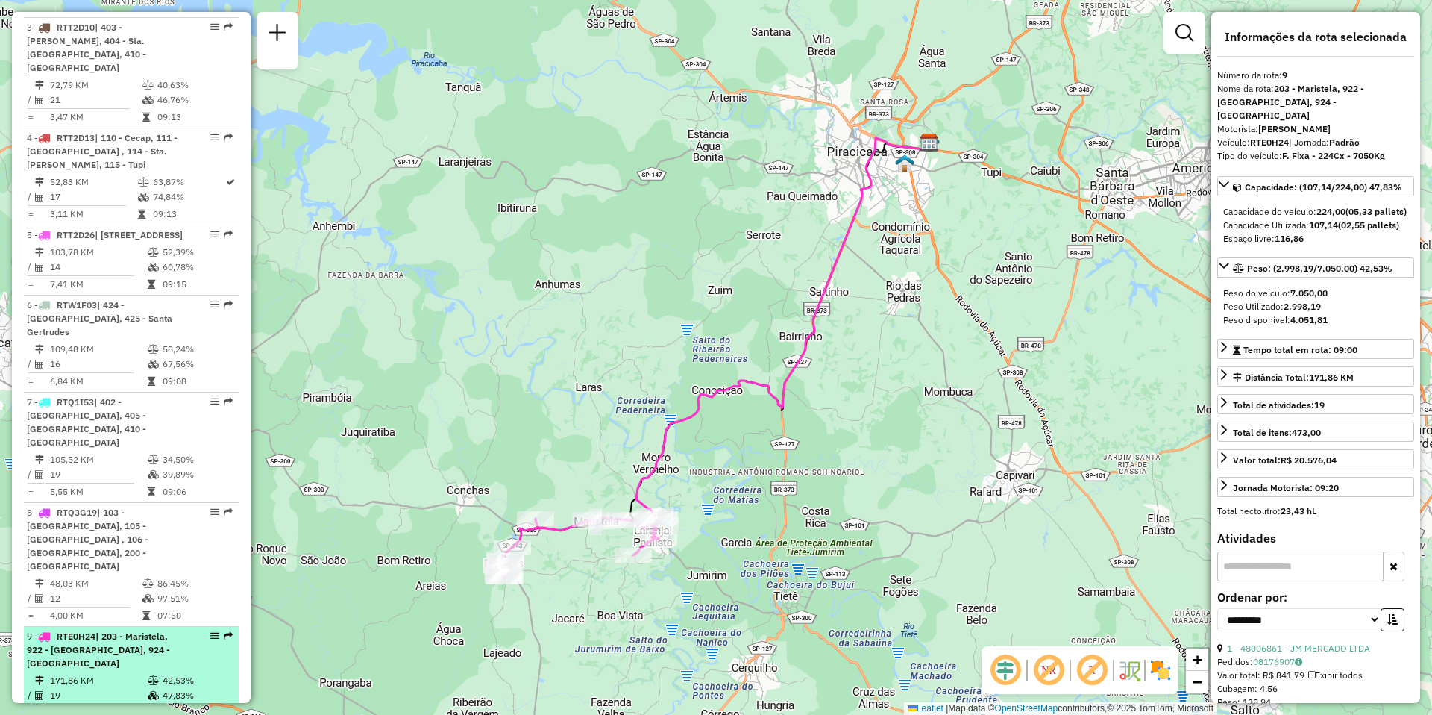
scroll to position [895, 0]
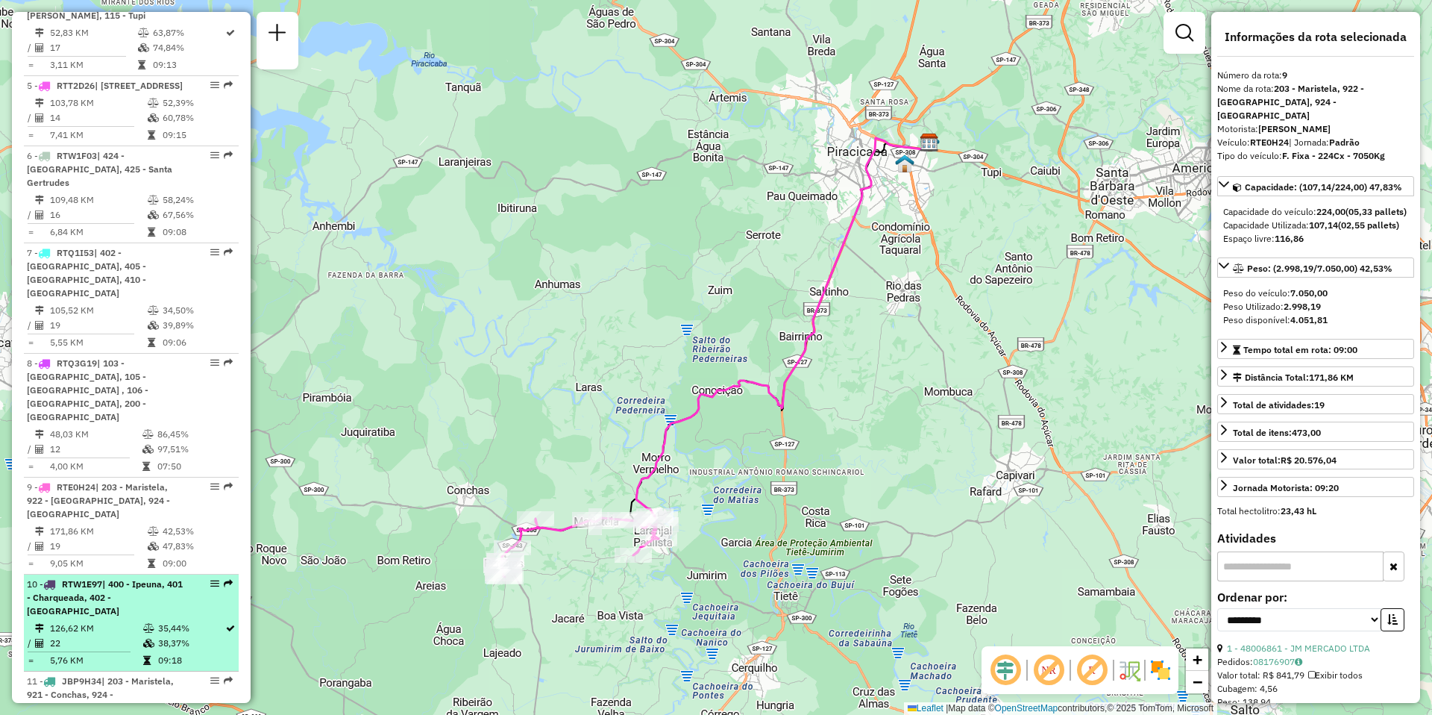
click at [93, 577] on div "10 - RTW1E97 | 400 - Ipeuna, 401 - Charqueada, 402 - Santa Luzia" at bounding box center [106, 597] width 158 height 40
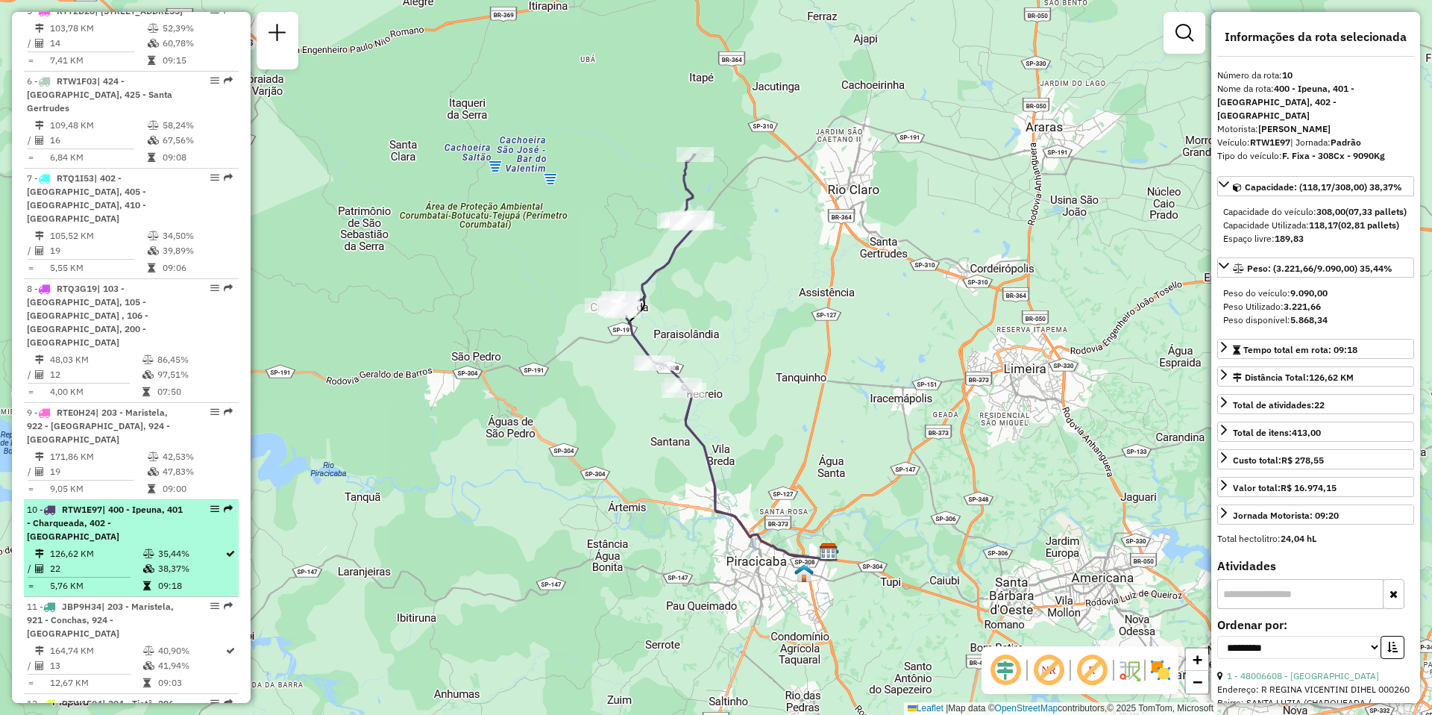
scroll to position [1045, 0]
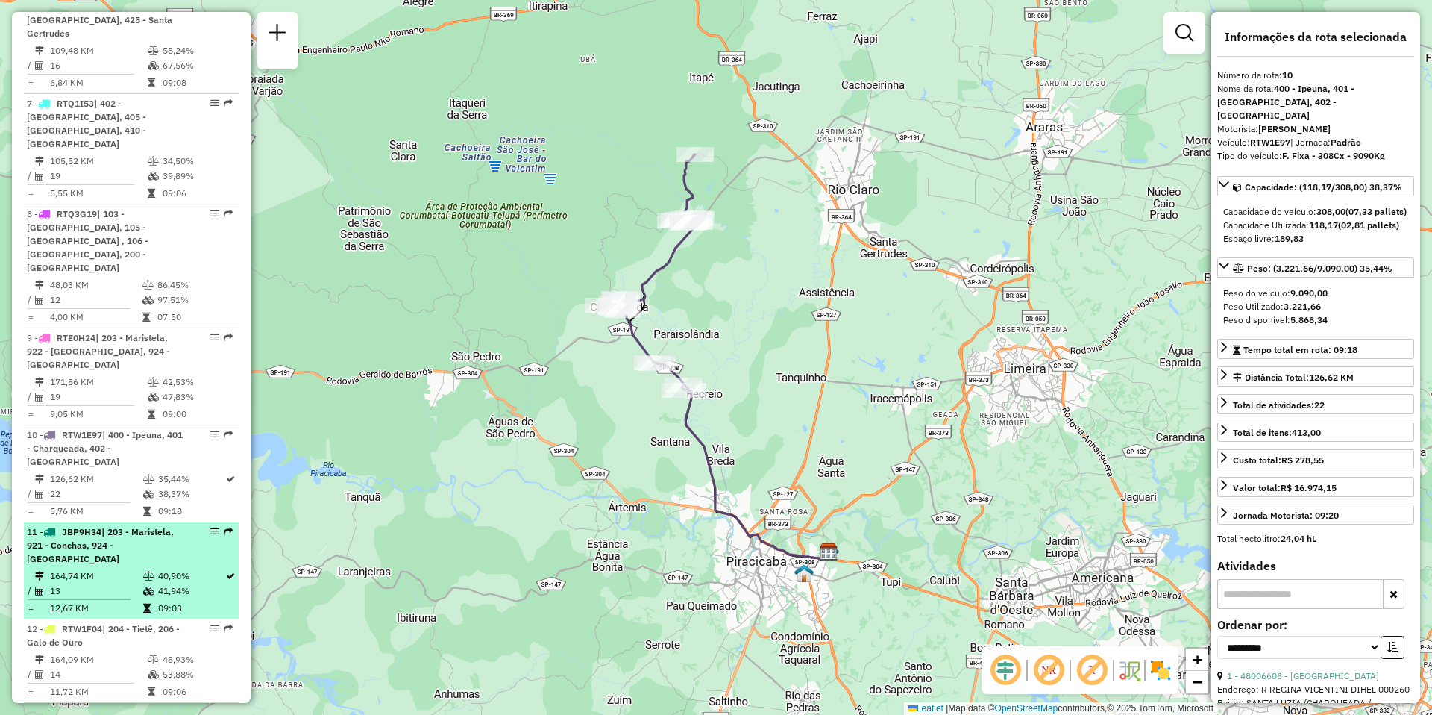
click at [92, 583] on td "13" at bounding box center [95, 590] width 93 height 15
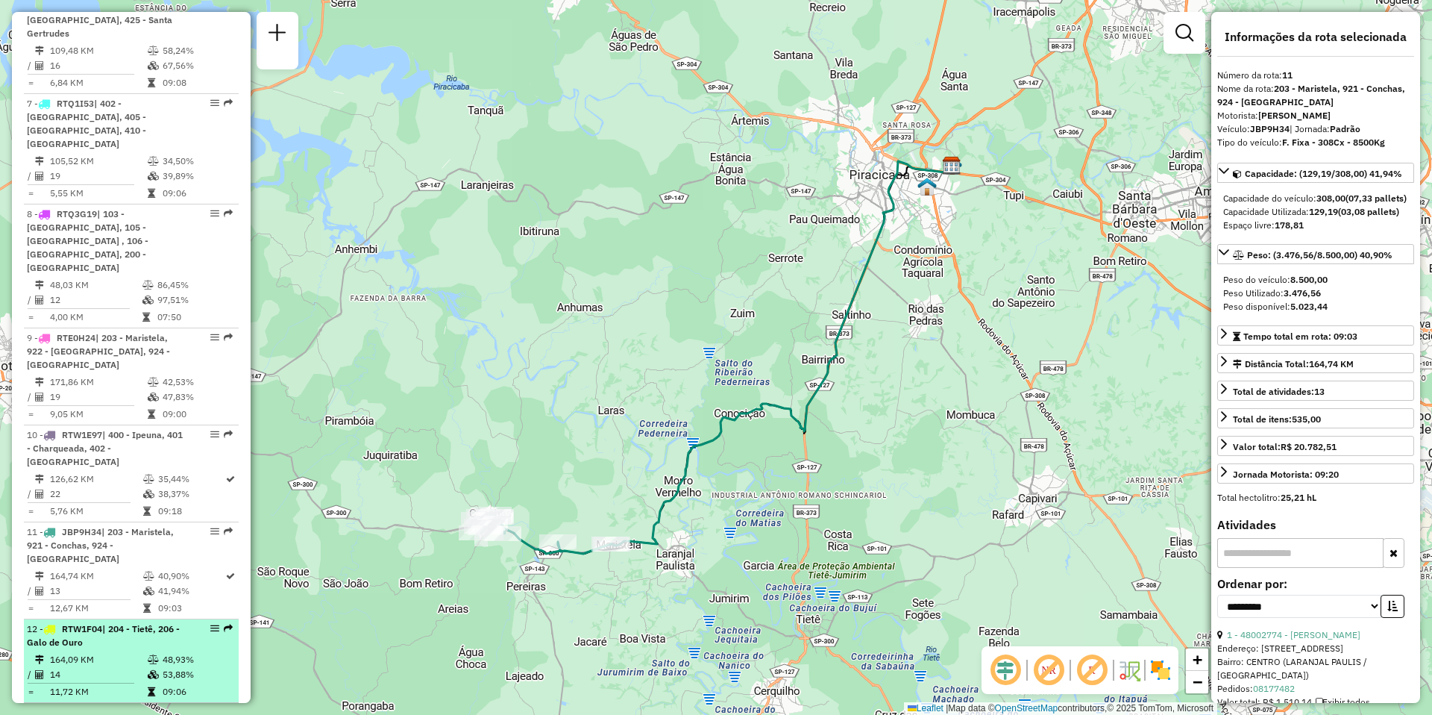
click at [93, 652] on td "164,09 KM" at bounding box center [98, 659] width 98 height 15
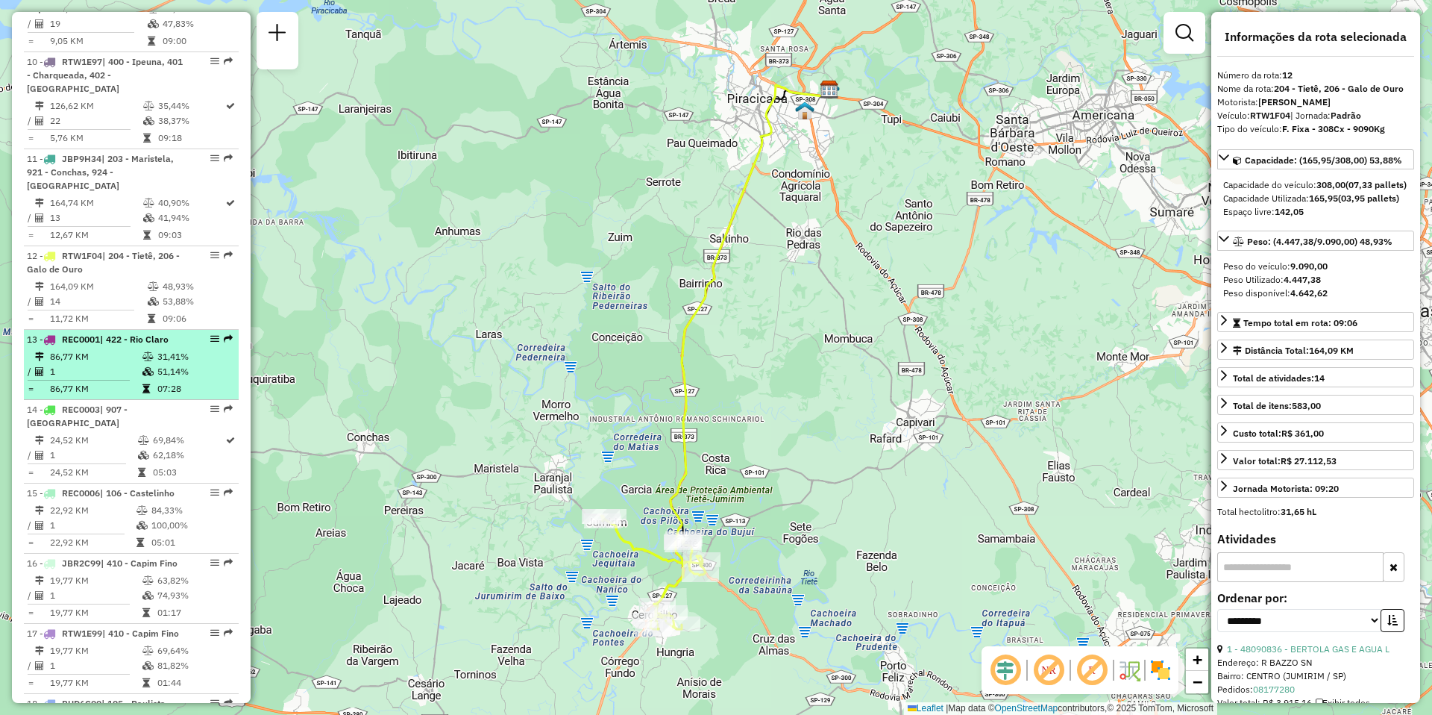
scroll to position [1492, 0]
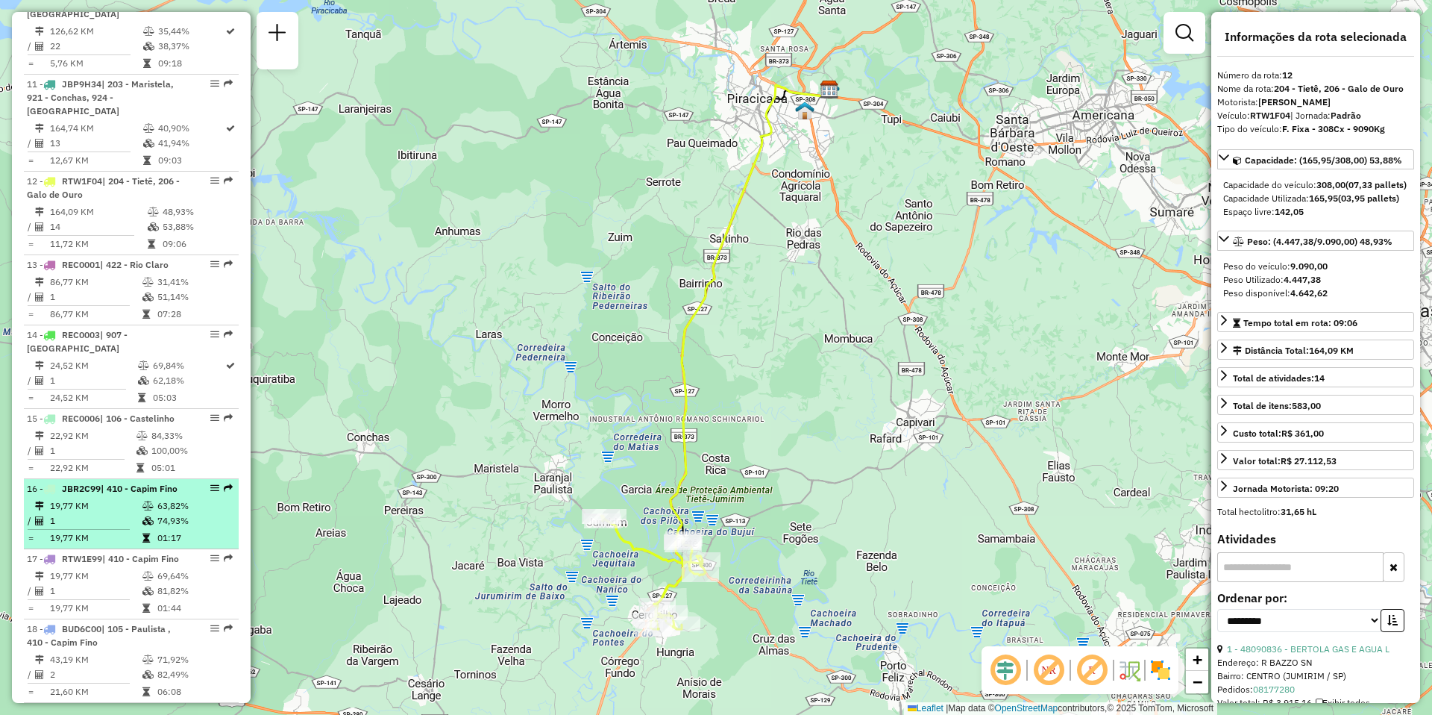
click at [92, 498] on td "19,77 KM" at bounding box center [95, 505] width 93 height 15
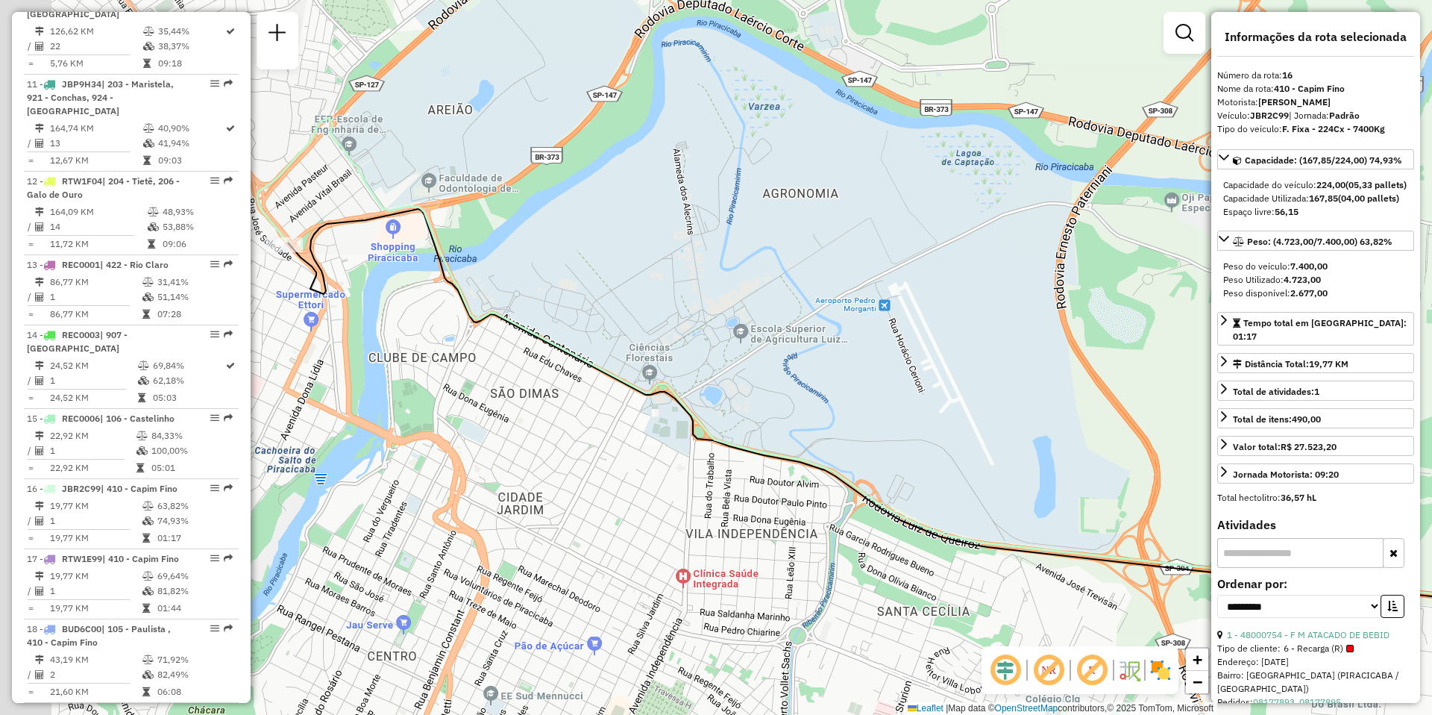
drag, startPoint x: 604, startPoint y: 457, endPoint x: 921, endPoint y: 473, distance: 317.5
click at [921, 473] on icon at bounding box center [927, 416] width 1280 height 415
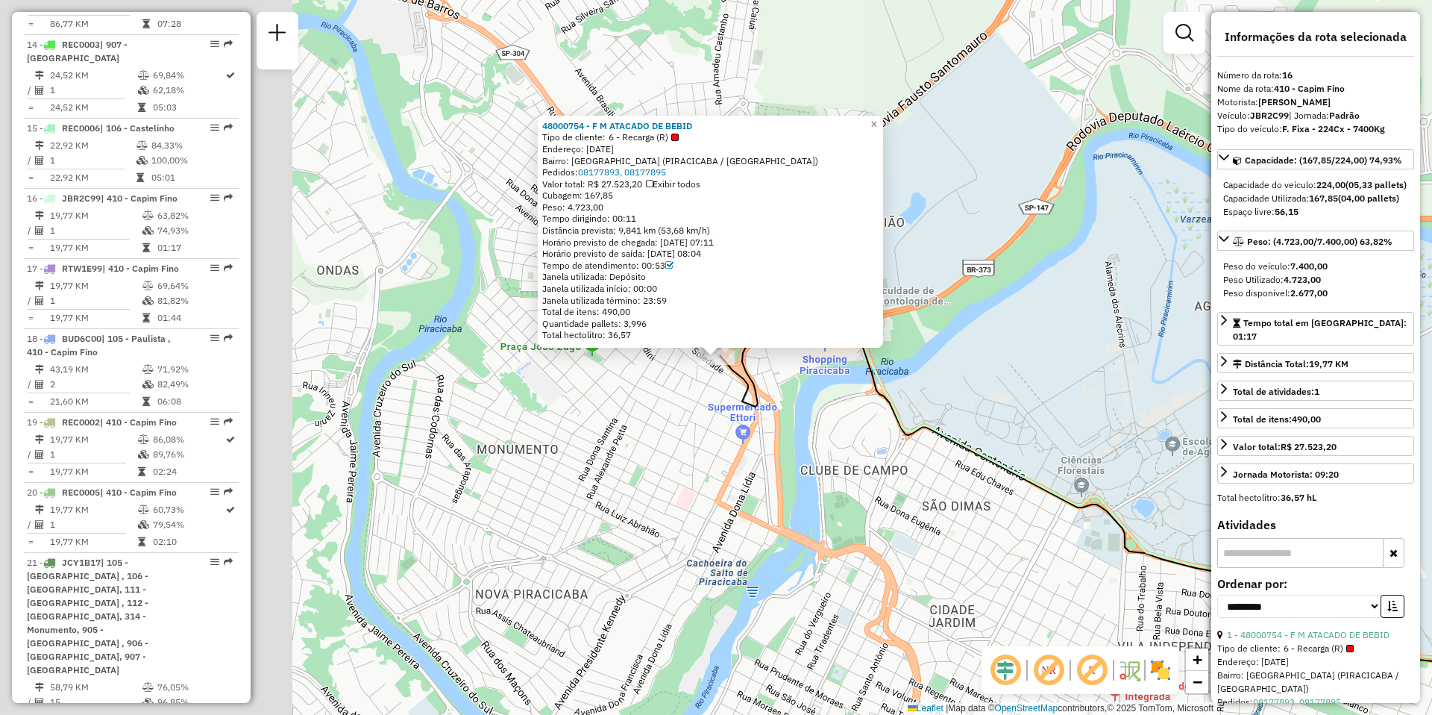
scroll to position [1905, 0]
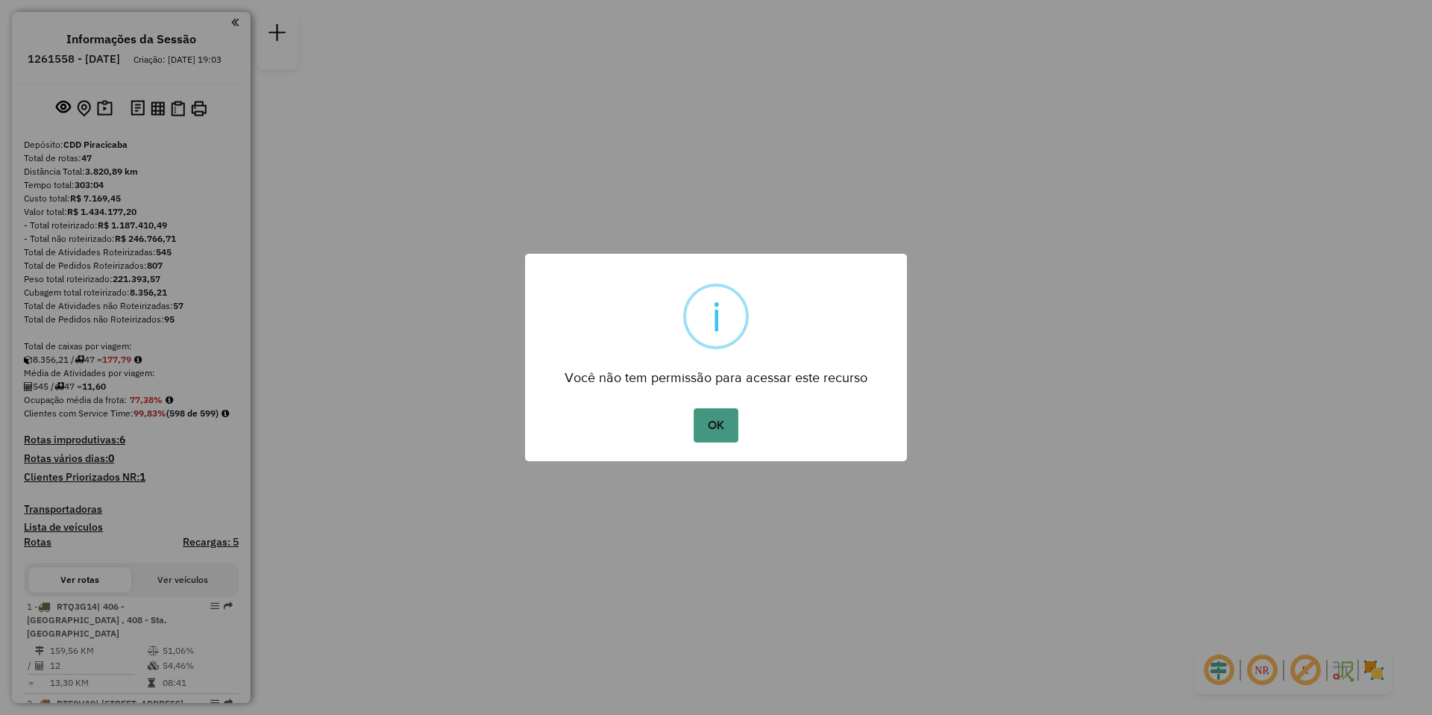
click at [709, 424] on button "OK" at bounding box center [716, 425] width 44 height 34
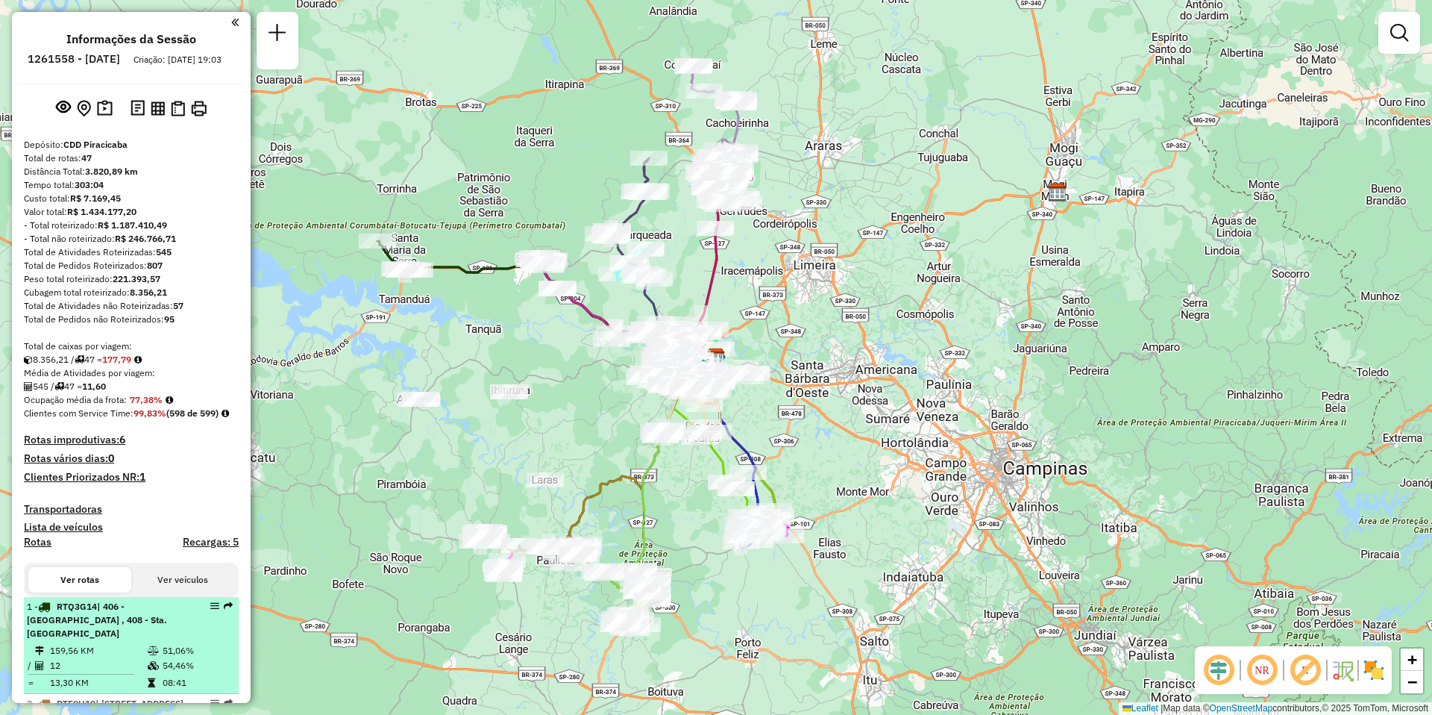
select select "**********"
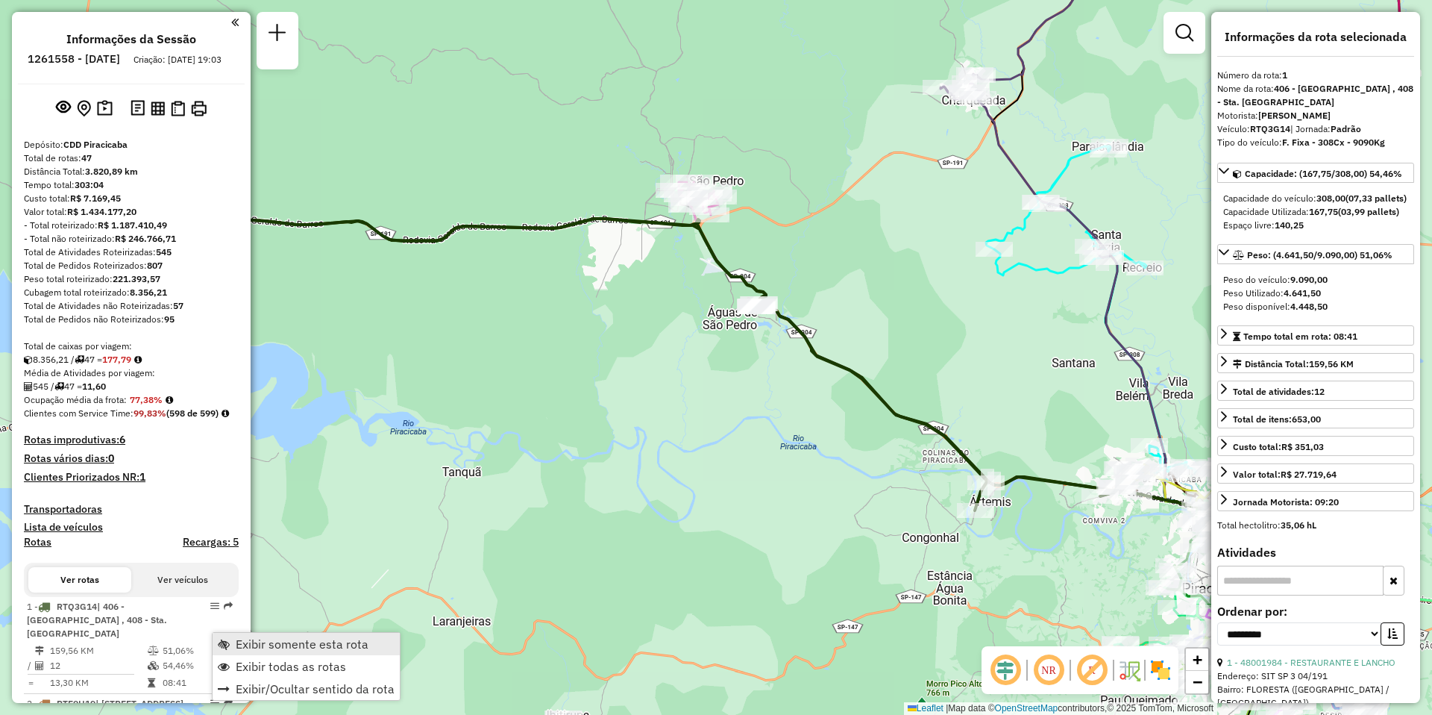
click at [321, 645] on span "Exibir somente esta rota" at bounding box center [302, 644] width 133 height 12
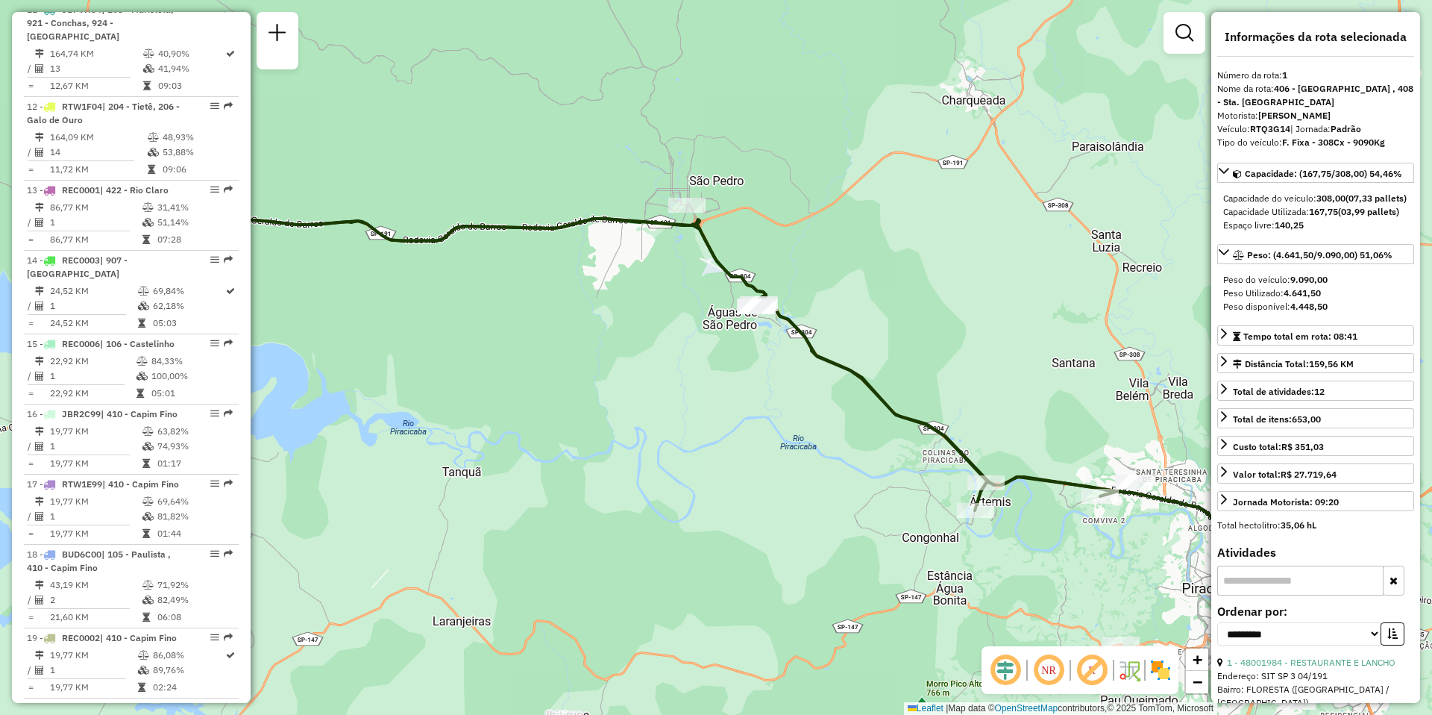
scroll to position [1641, 0]
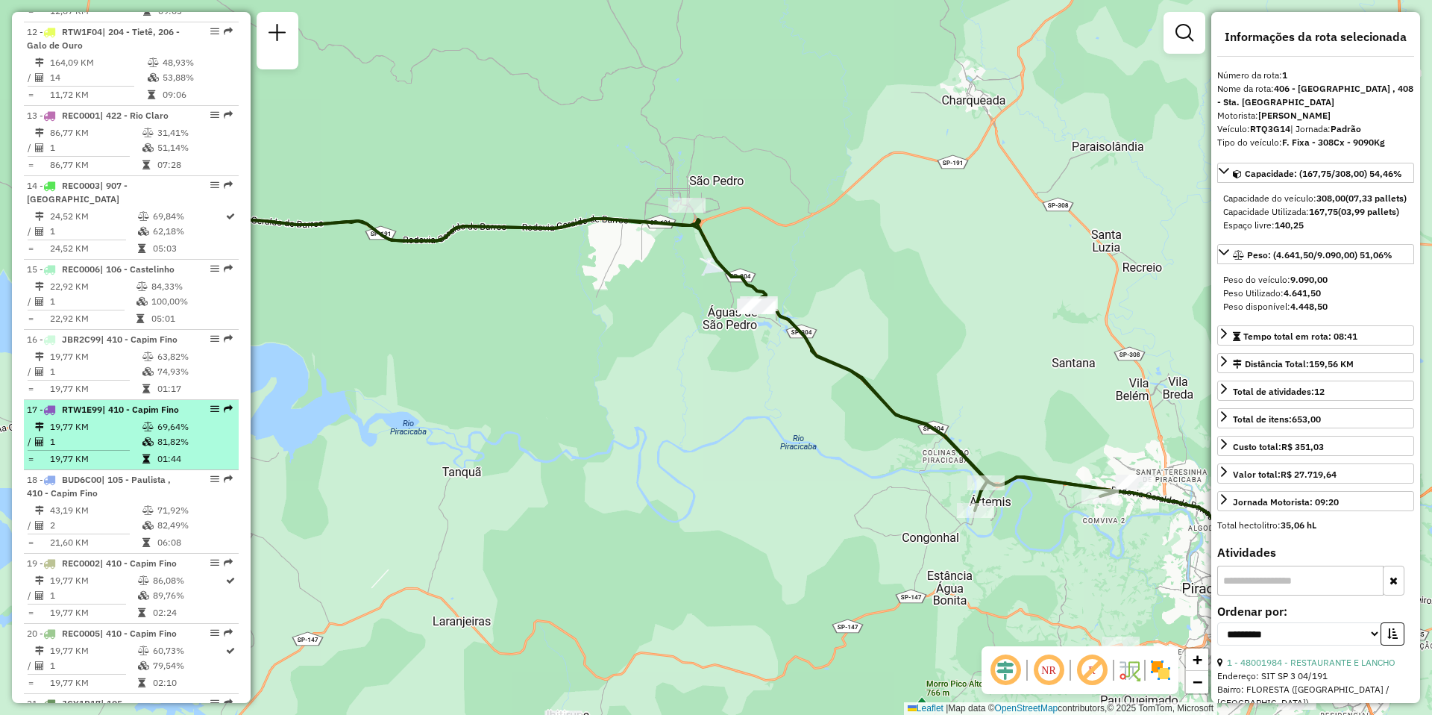
click at [99, 403] on div "17 - RTW1E99 | 410 - Capim Fino" at bounding box center [106, 409] width 158 height 13
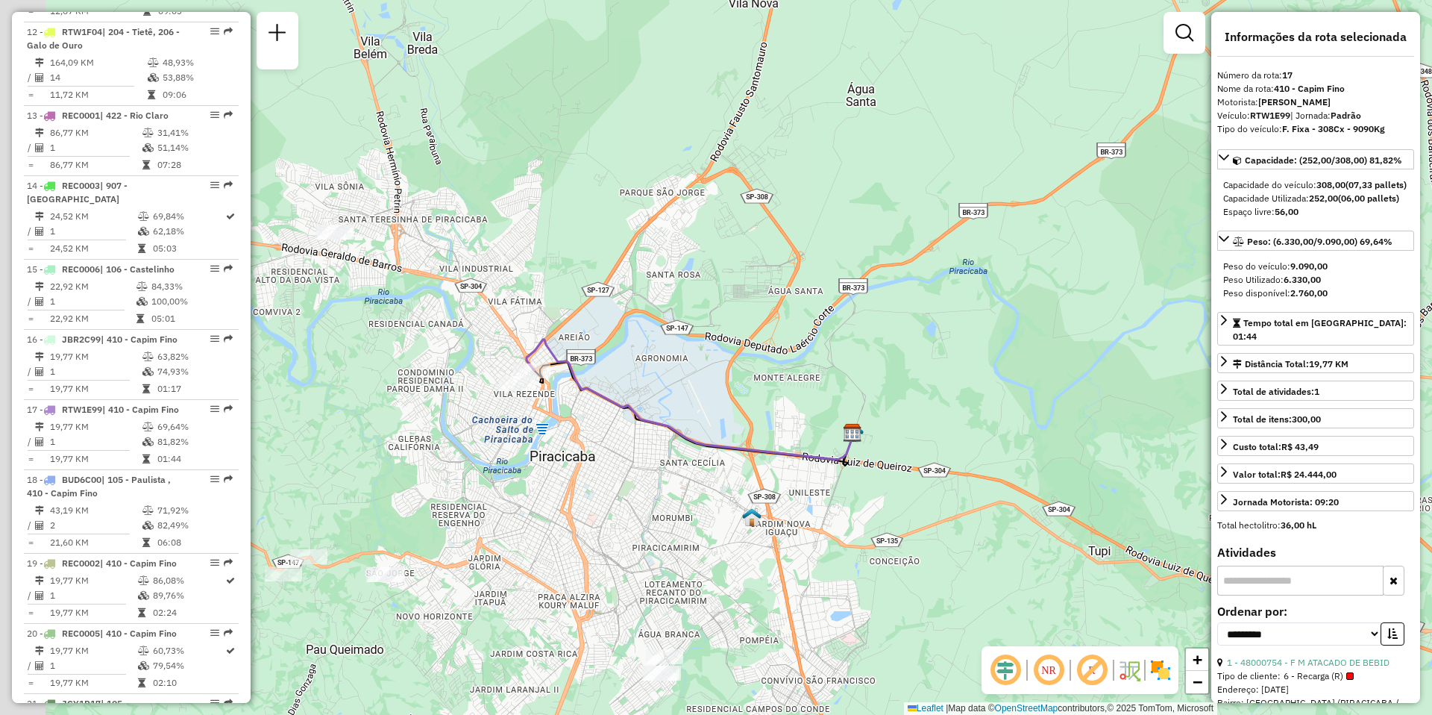
drag, startPoint x: 477, startPoint y: 510, endPoint x: 591, endPoint y: 466, distance: 121.4
click at [591, 466] on div "Janela de atendimento Grade de atendimento Capacidade Transportadoras Veículos …" at bounding box center [716, 357] width 1432 height 715
click at [1047, 672] on em at bounding box center [1049, 670] width 36 height 36
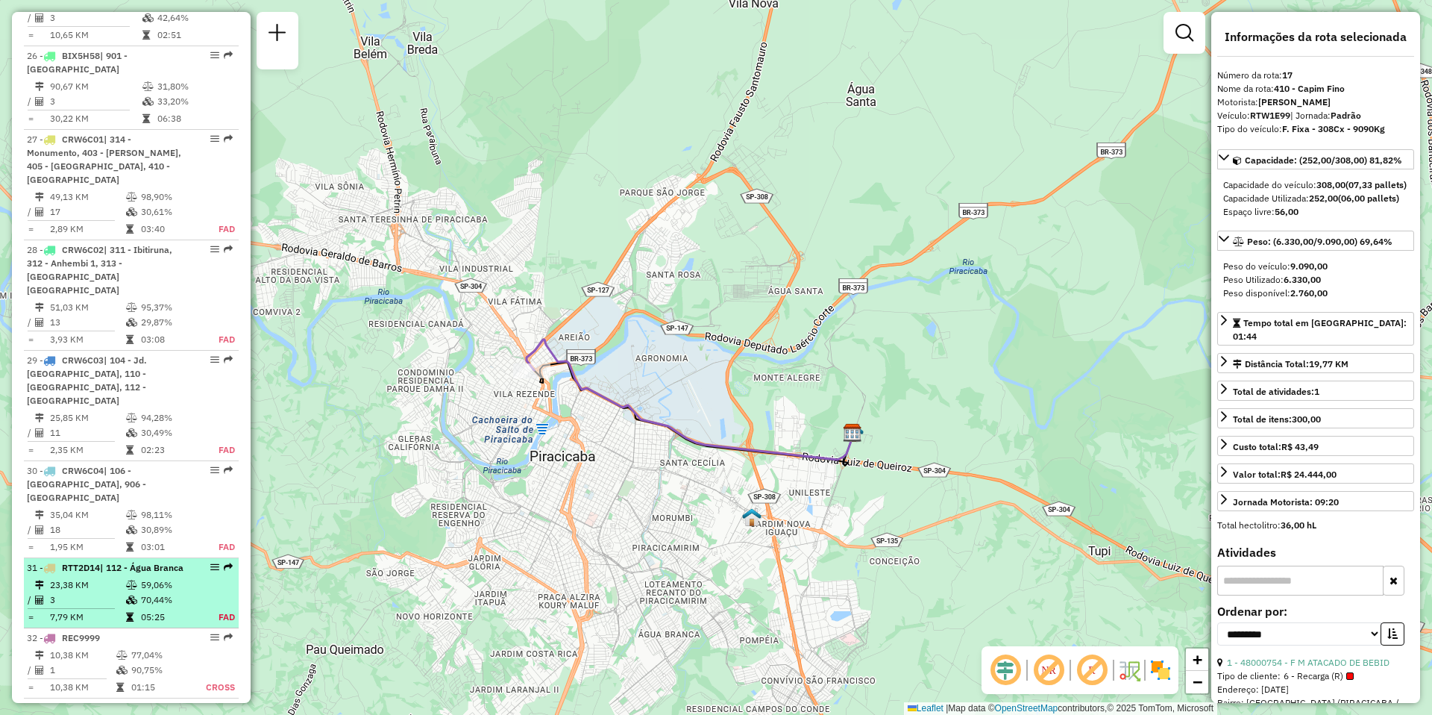
click at [85, 577] on td "23,38 KM" at bounding box center [87, 584] width 76 height 15
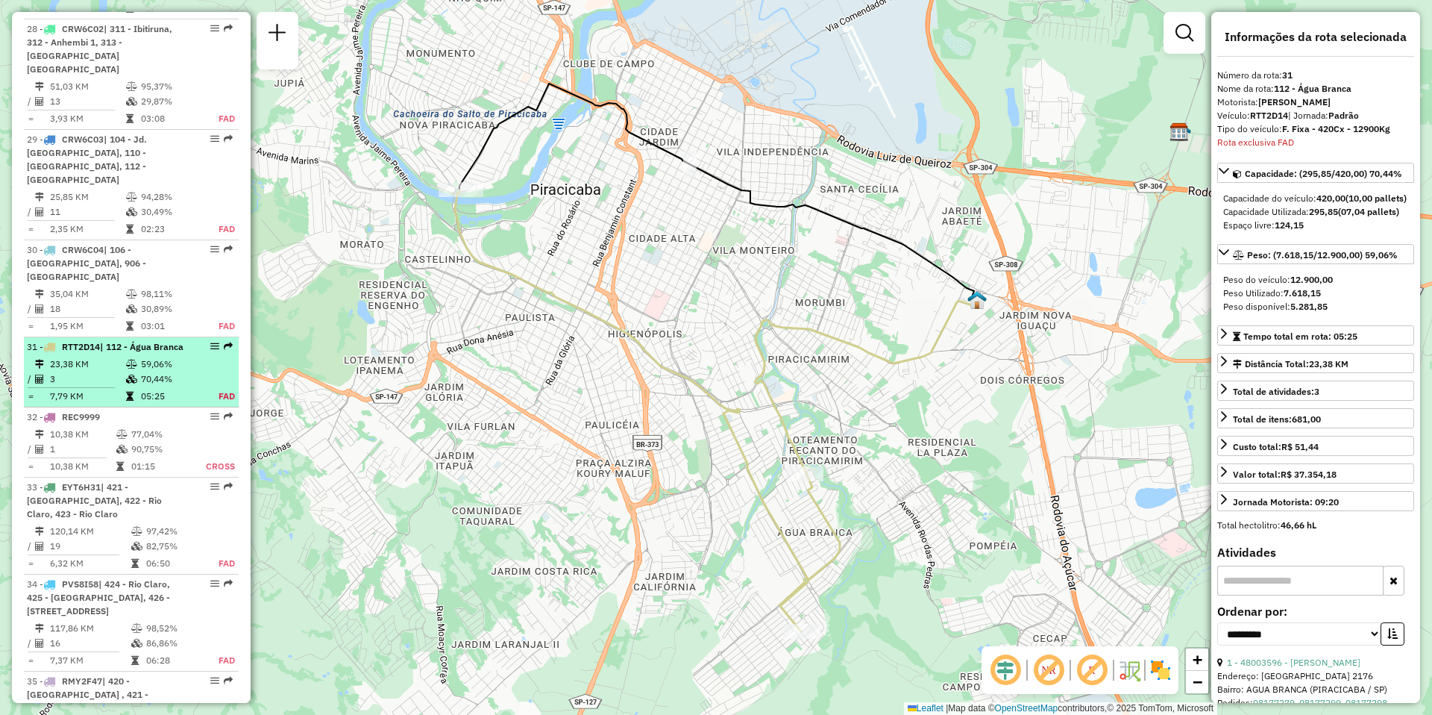
scroll to position [3159, 0]
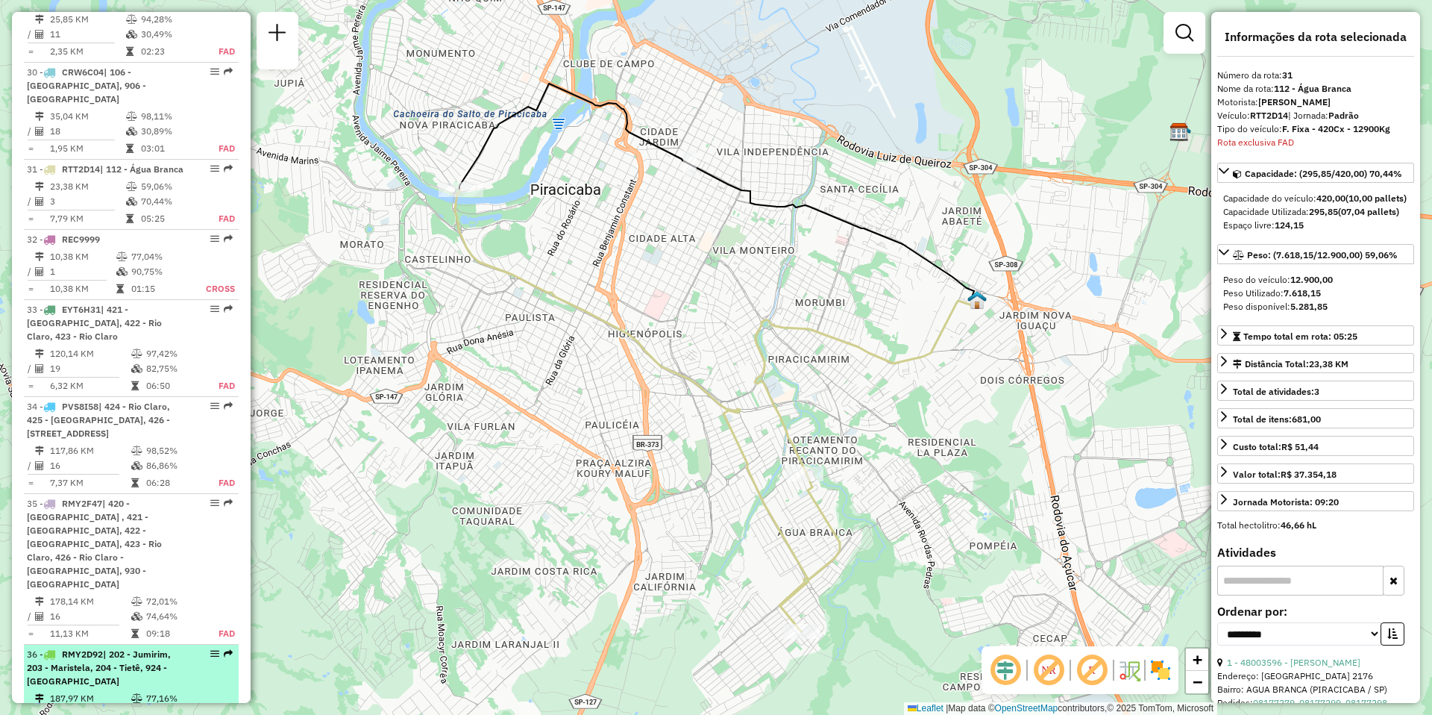
click at [100, 648] on div "36 - RMY2D92 | 202 - Jumirim, 203 - Maristela, 204 - Tietê, 924 - [GEOGRAPHIC_D…" at bounding box center [106, 668] width 158 height 40
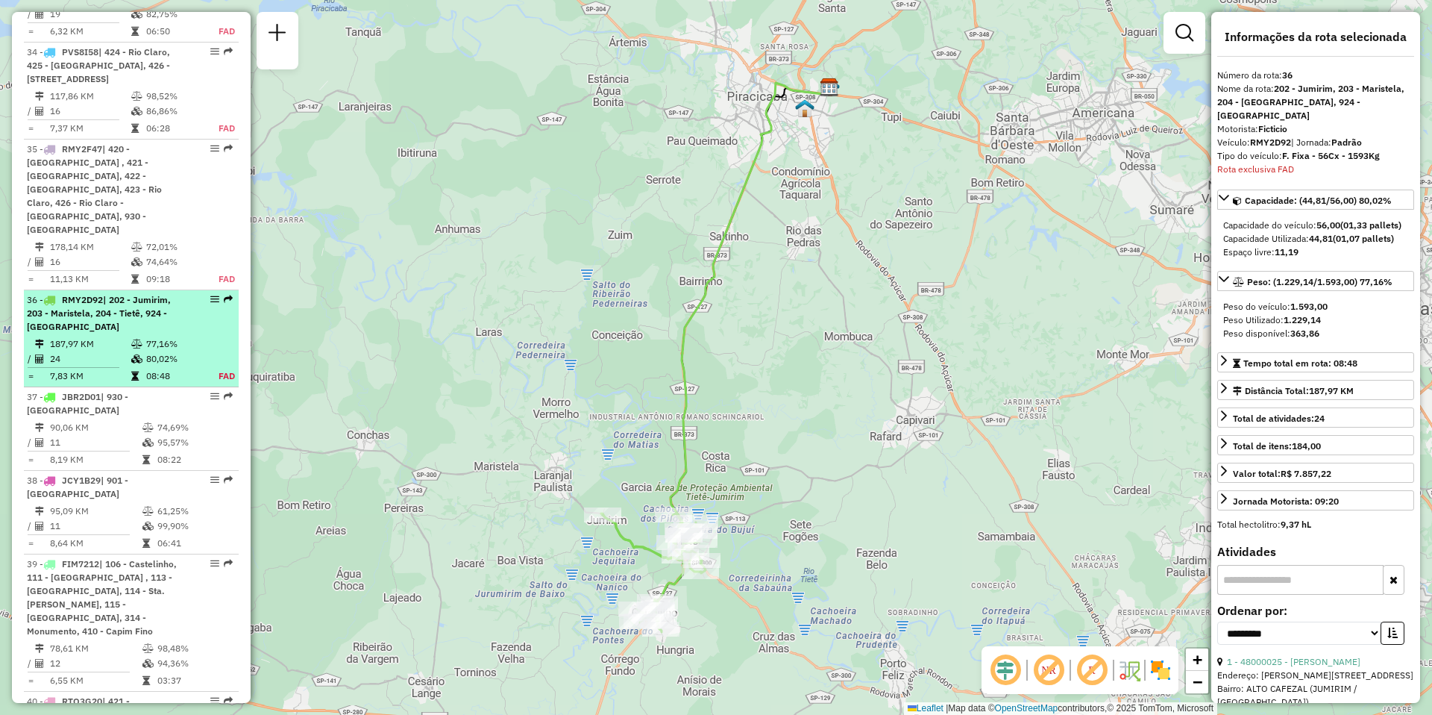
scroll to position [3630, 0]
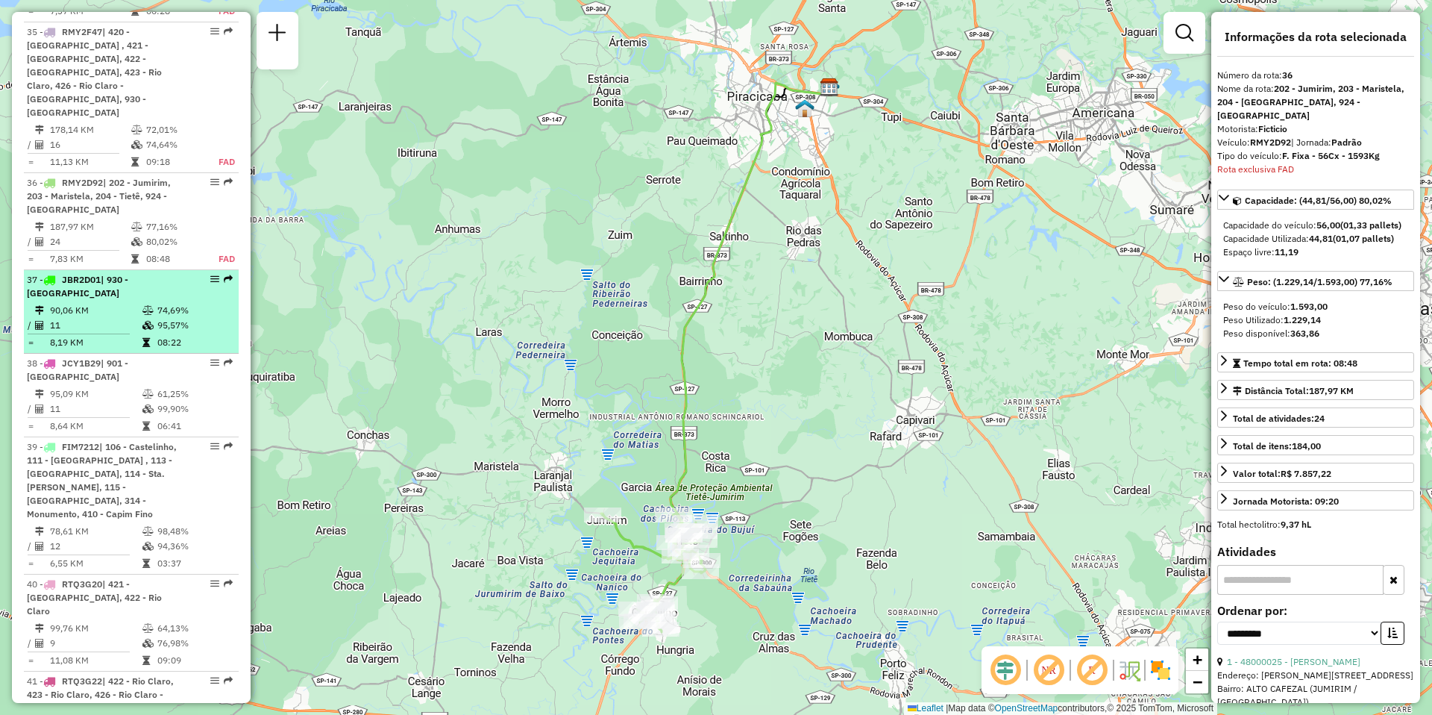
click at [120, 303] on td "90,06 KM" at bounding box center [95, 310] width 93 height 15
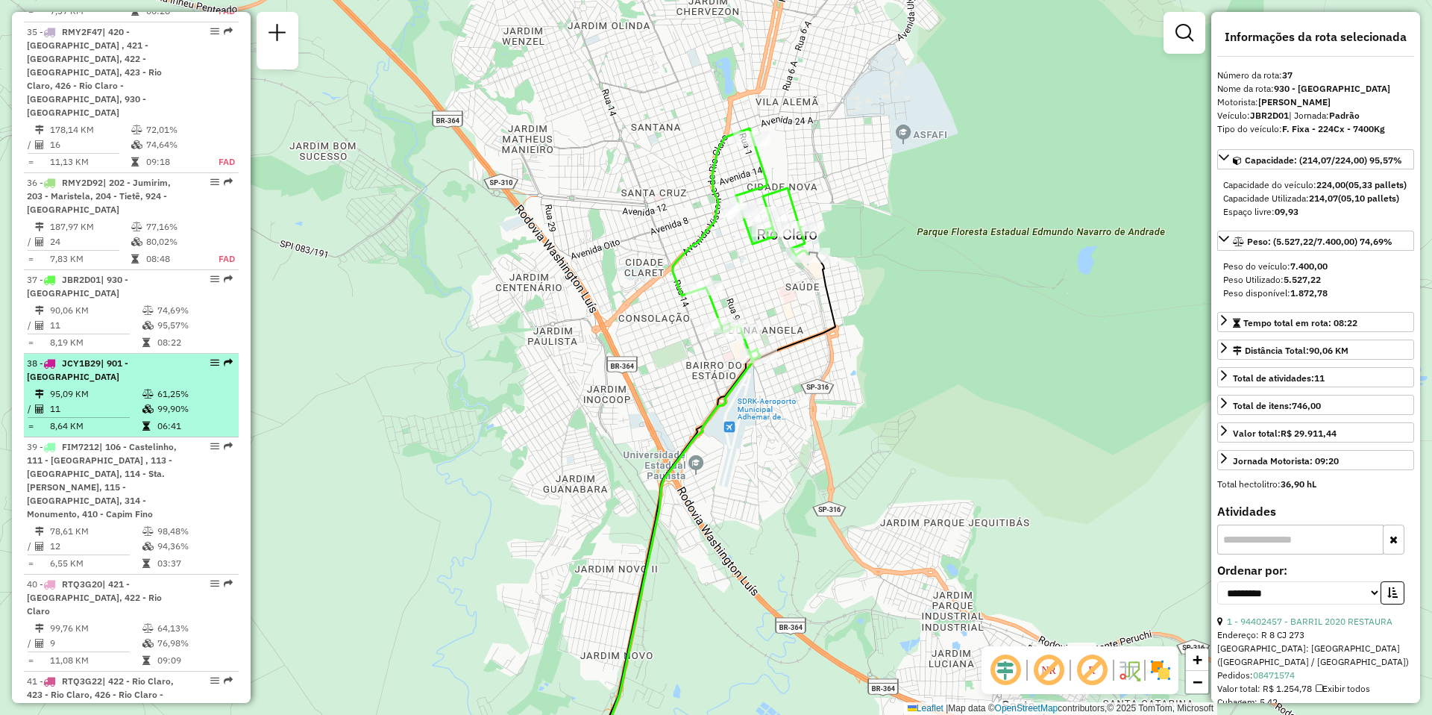
click at [110, 386] on td "95,09 KM" at bounding box center [95, 393] width 93 height 15
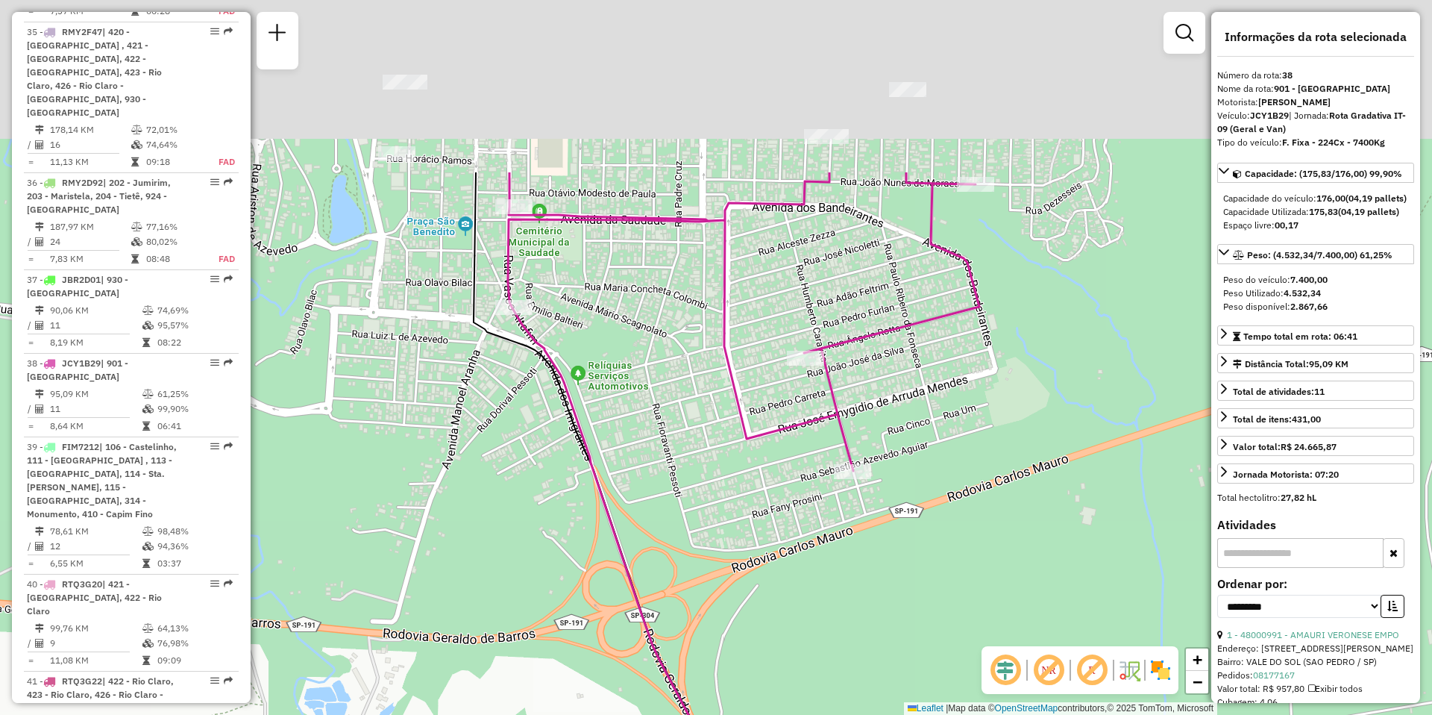
drag, startPoint x: 398, startPoint y: 252, endPoint x: 399, endPoint y: 423, distance: 170.9
click at [399, 423] on div "Janela de atendimento Grade de atendimento Capacidade Transportadoras Veículos …" at bounding box center [716, 357] width 1432 height 715
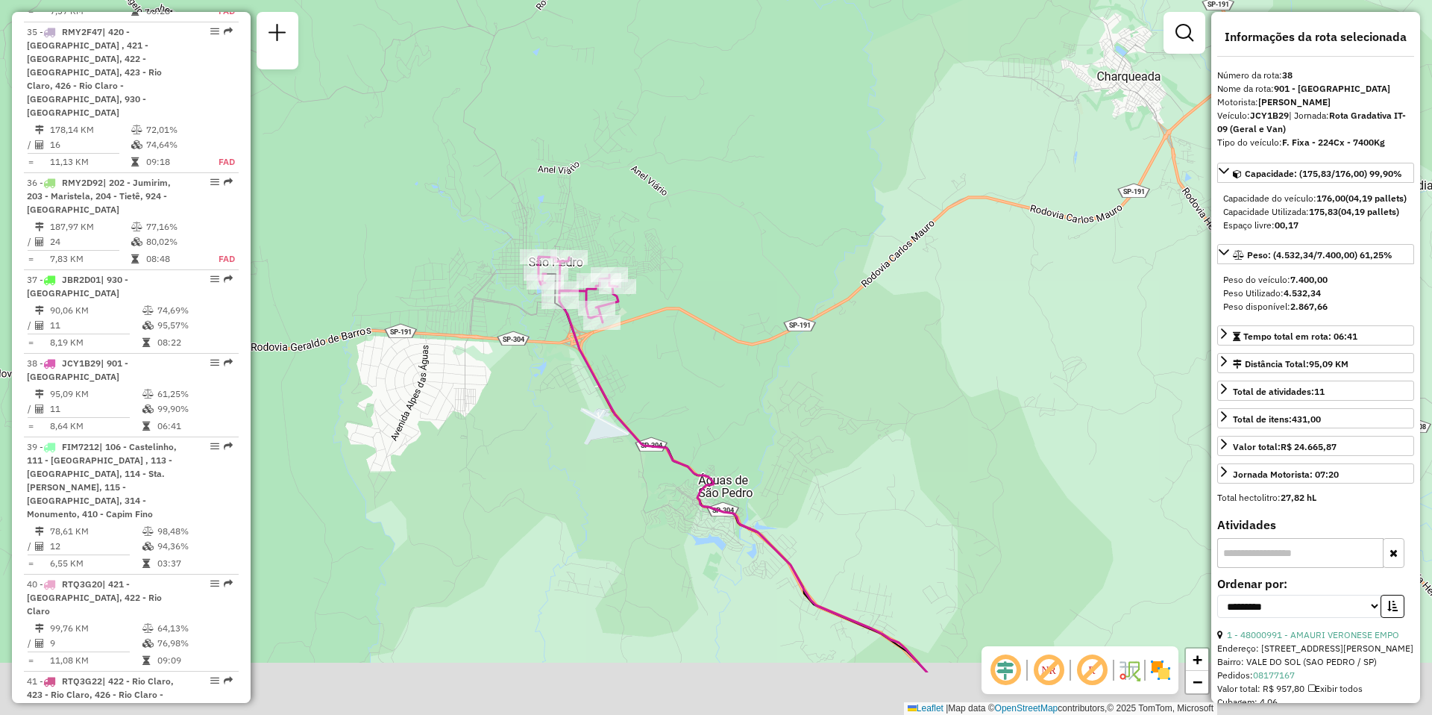
drag, startPoint x: 805, startPoint y: 488, endPoint x: 740, endPoint y: 316, distance: 183.5
click at [756, 337] on div "Janela de atendimento Grade de atendimento Capacidade Transportadoras Veículos …" at bounding box center [716, 357] width 1432 height 715
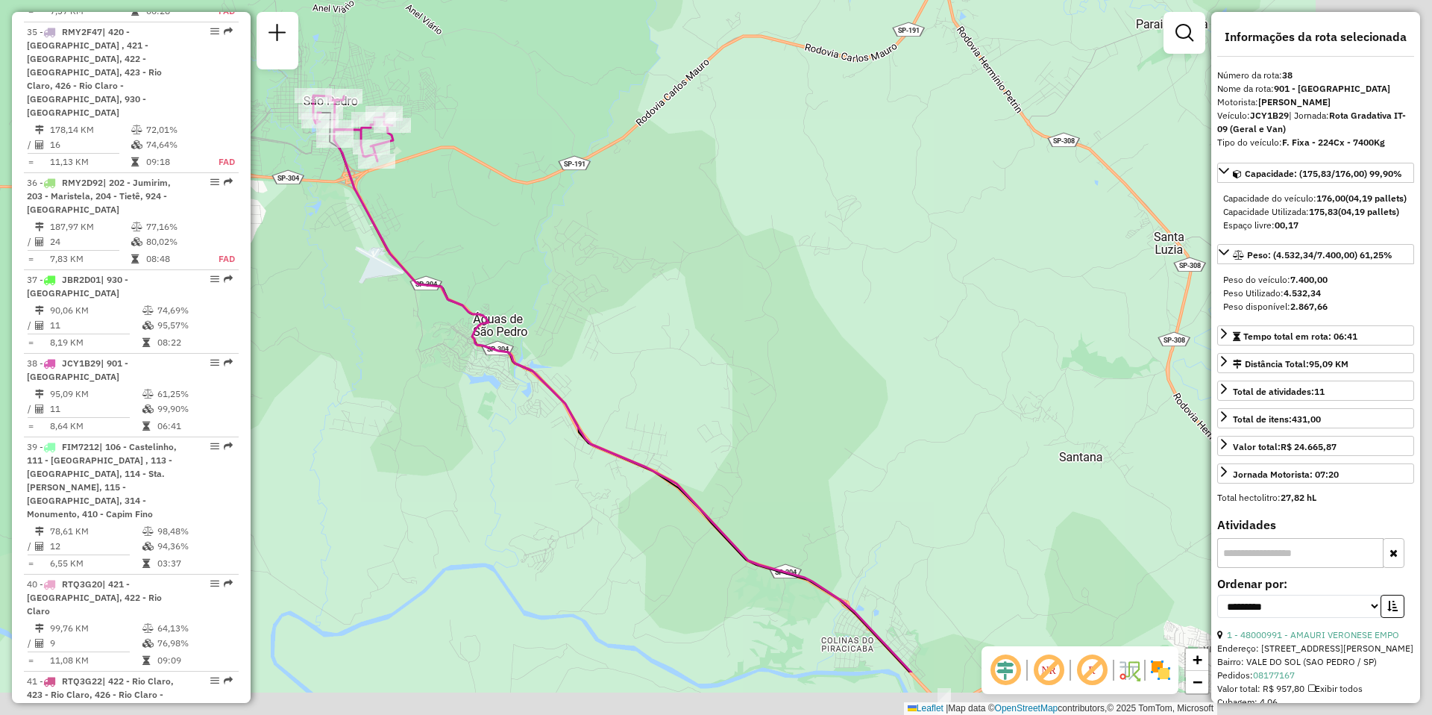
drag, startPoint x: 911, startPoint y: 413, endPoint x: 625, endPoint y: 236, distance: 336.0
click at [638, 240] on div "Janela de atendimento Grade de atendimento Capacidade Transportadoras Veículos …" at bounding box center [716, 357] width 1432 height 715
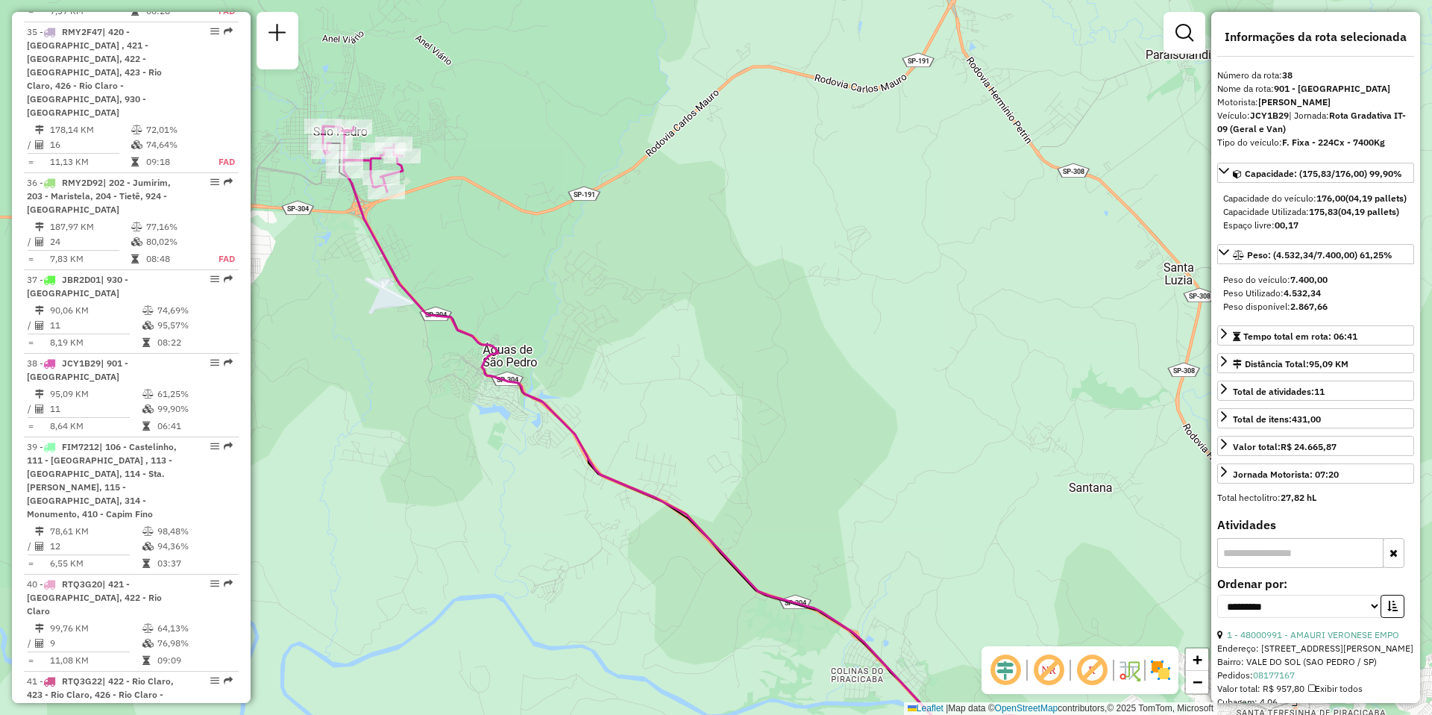
drag, startPoint x: 844, startPoint y: 422, endPoint x: 956, endPoint y: 563, distance: 179.9
click at [956, 563] on div "Janela de atendimento Grade de atendimento Capacidade Transportadoras Veículos …" at bounding box center [716, 357] width 1432 height 715
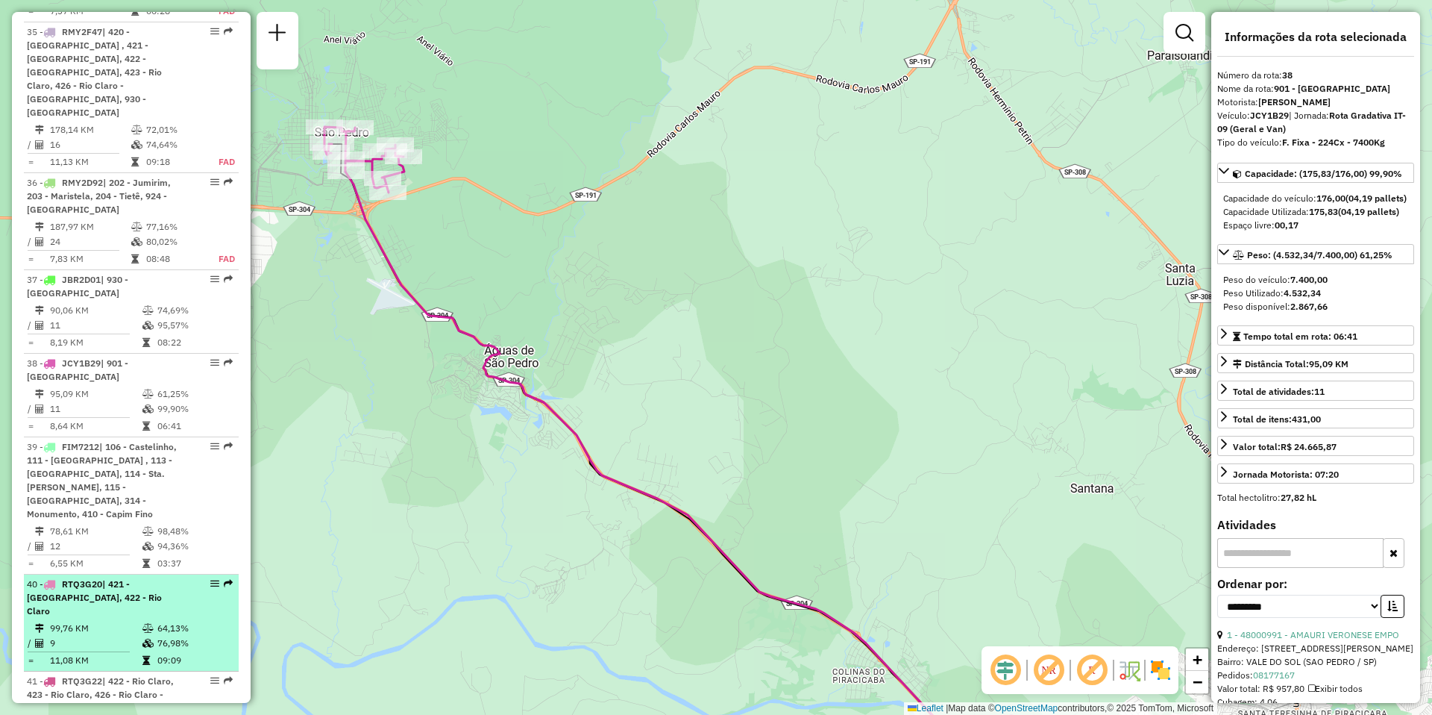
click at [96, 636] on td "9" at bounding box center [95, 643] width 93 height 15
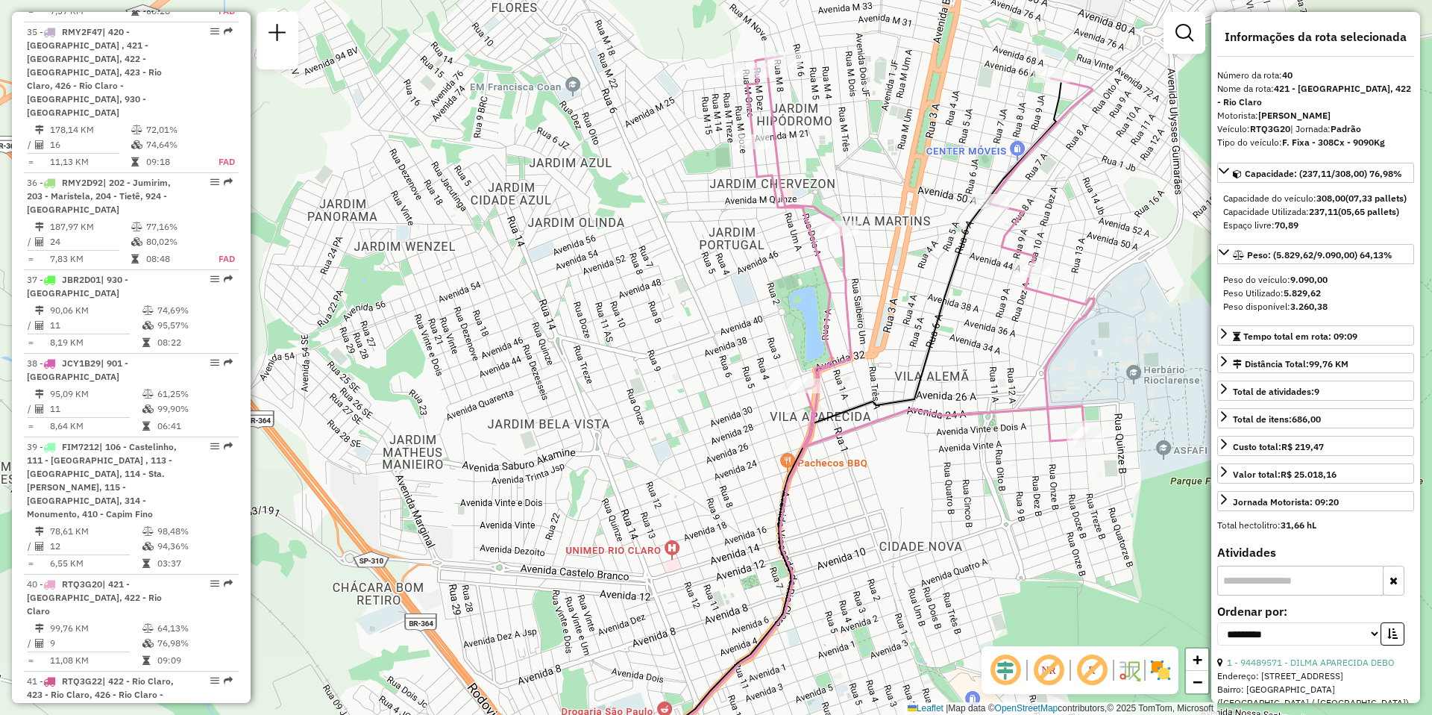
drag, startPoint x: 1098, startPoint y: 232, endPoint x: 1080, endPoint y: 263, distance: 36.1
click at [1080, 263] on div "Janela de atendimento Grade de atendimento Capacidade Transportadoras Veículos …" at bounding box center [716, 357] width 1432 height 715
click at [108, 674] on div "41 - RTQ3G22 | 422 - Rio Claro, 423 - [GEOGRAPHIC_DATA], 426 - Rio Claro - [GEO…" at bounding box center [106, 694] width 158 height 40
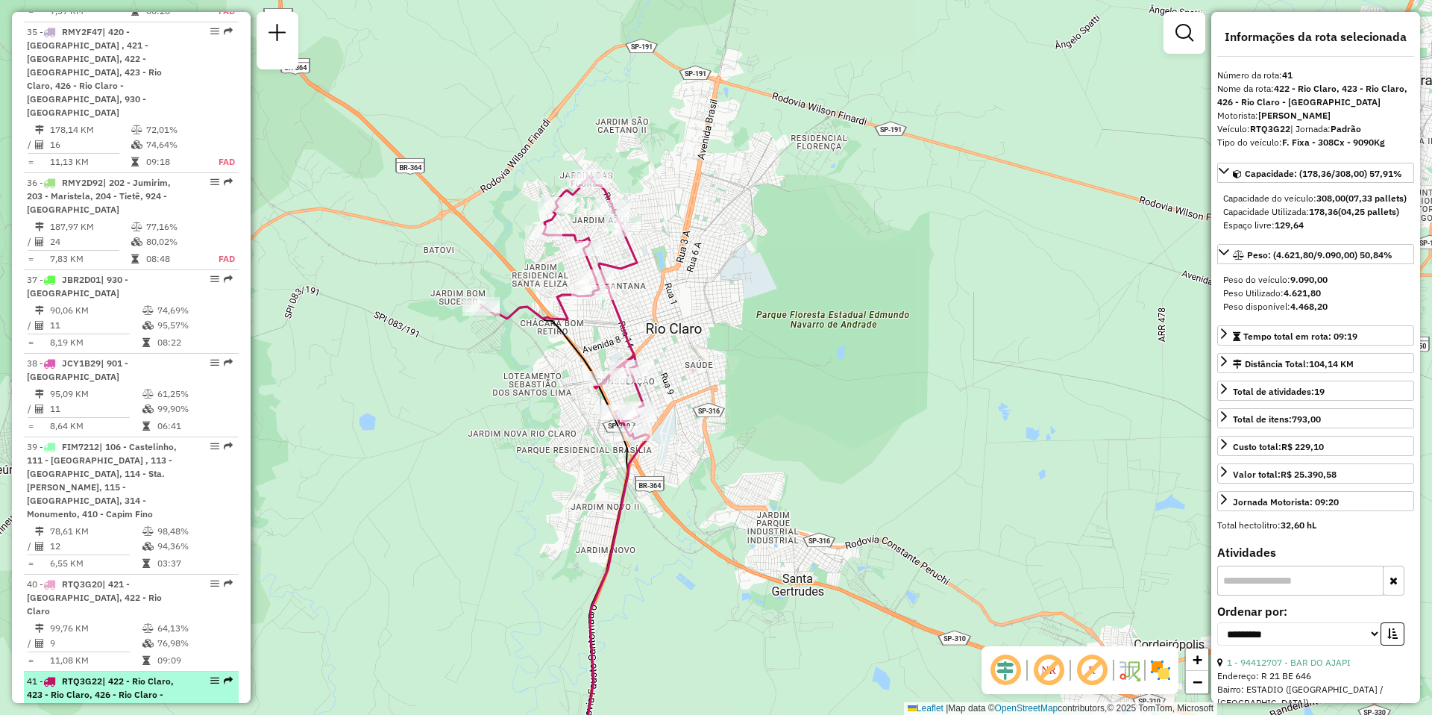
click at [90, 714] on td "104,14 KM" at bounding box center [98, 725] width 98 height 15
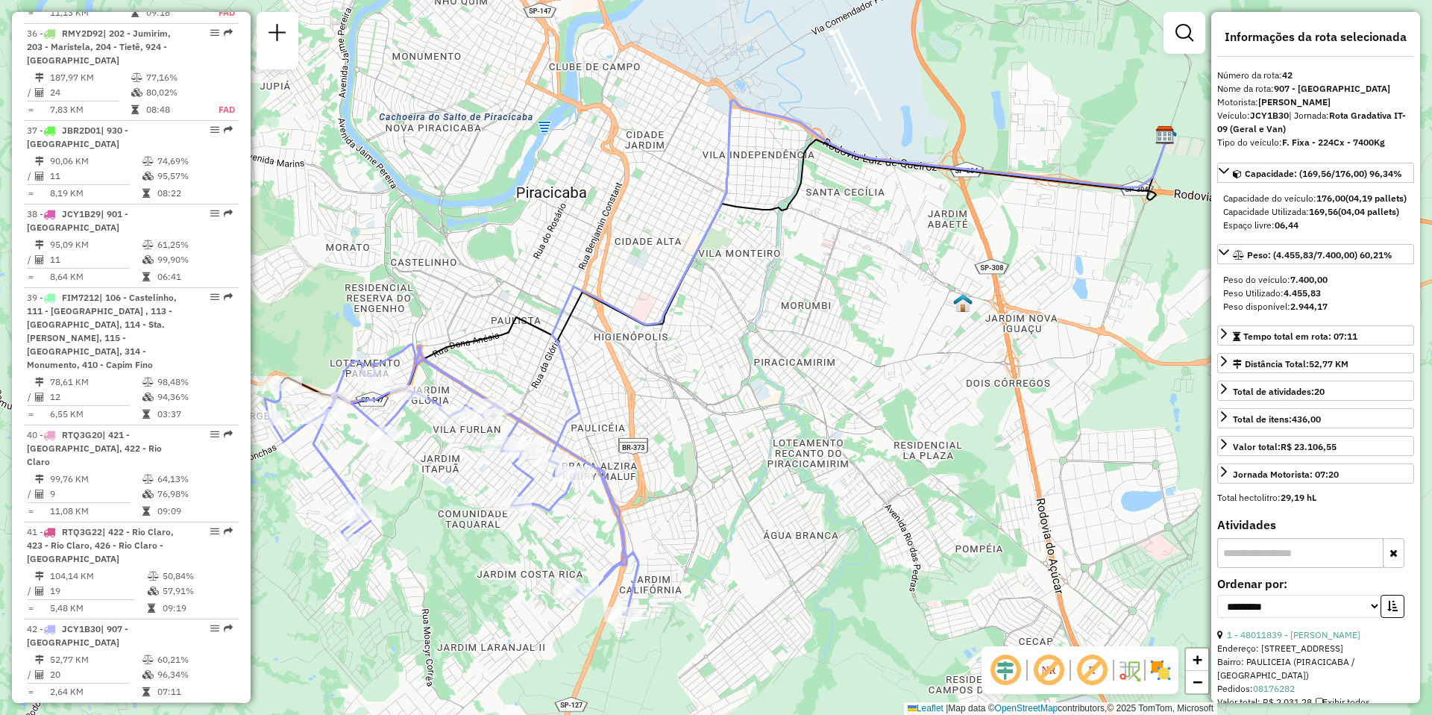
scroll to position [3854, 0]
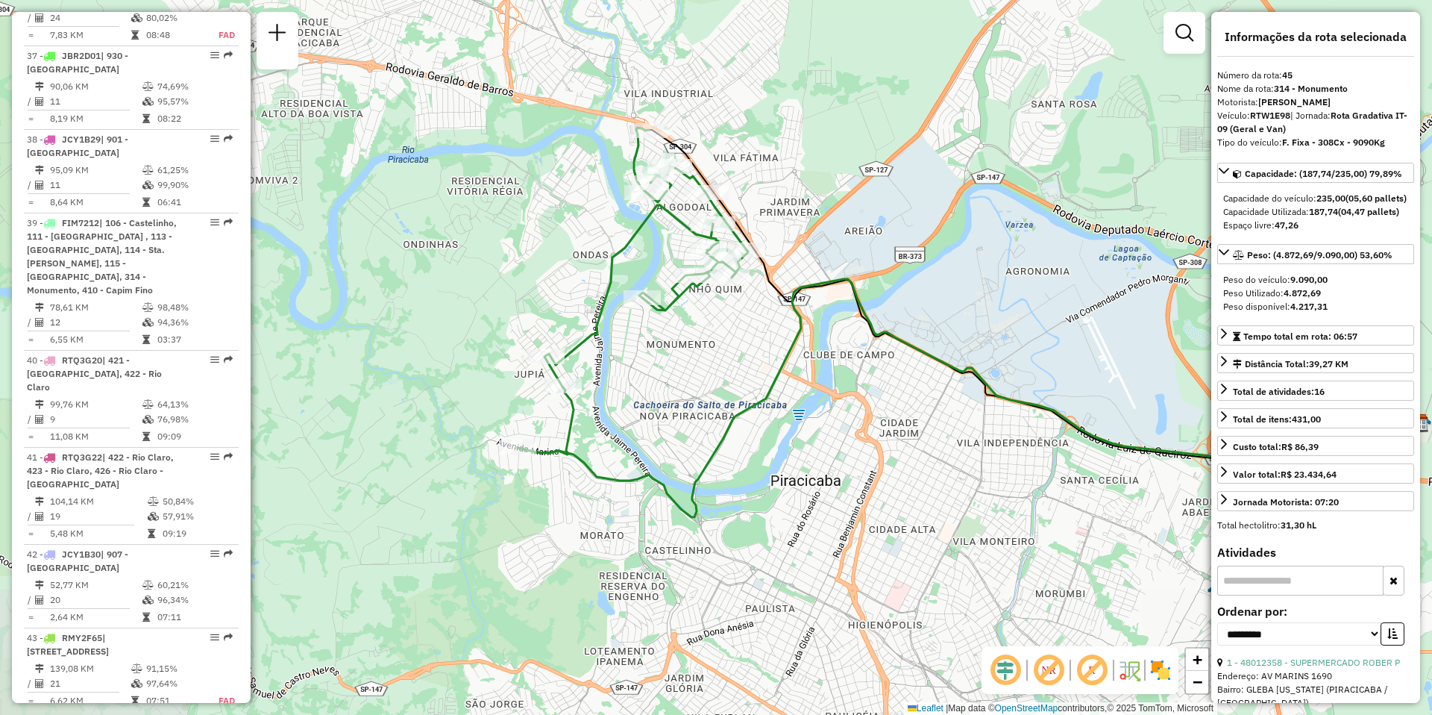
drag, startPoint x: 414, startPoint y: 511, endPoint x: 668, endPoint y: 476, distance: 256.8
click at [668, 476] on div "Janela de atendimento Grade de atendimento Capacidade Transportadoras Veículos …" at bounding box center [716, 357] width 1432 height 715
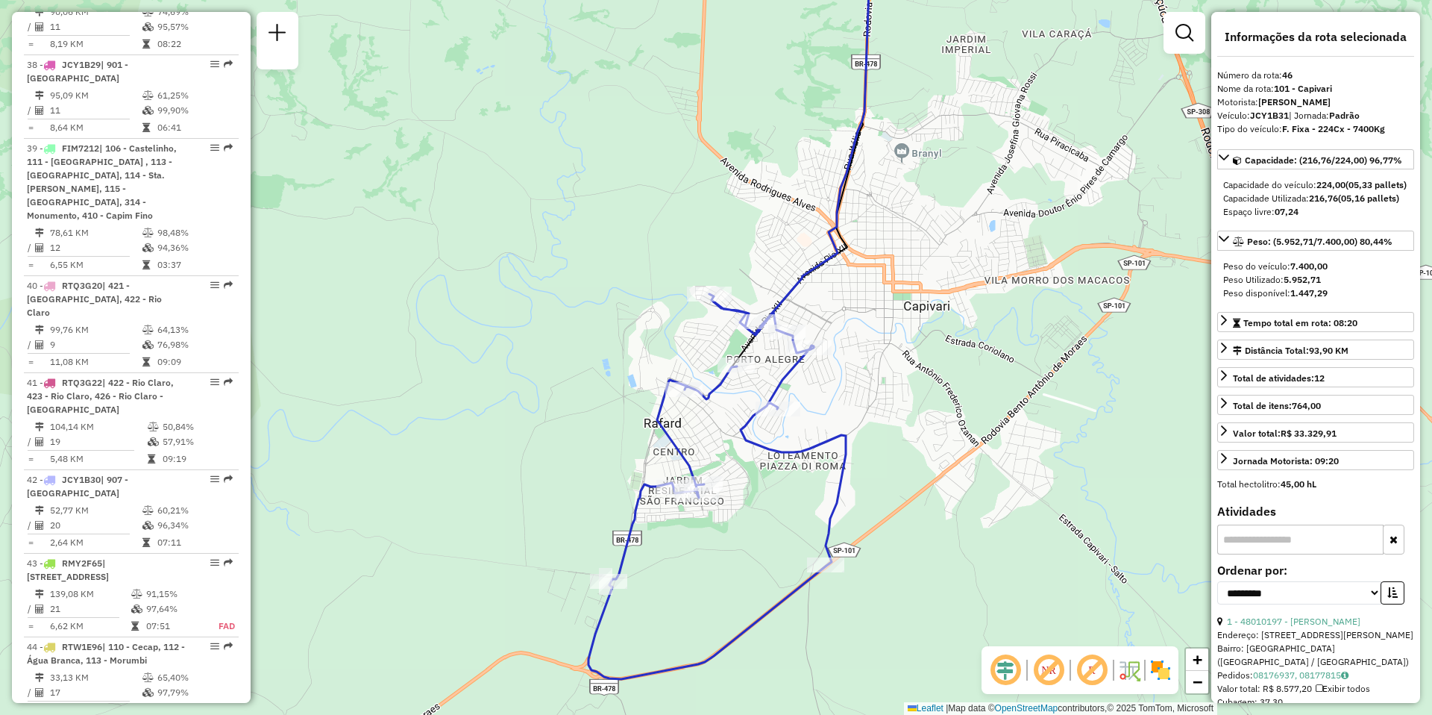
scroll to position [4003, 0]
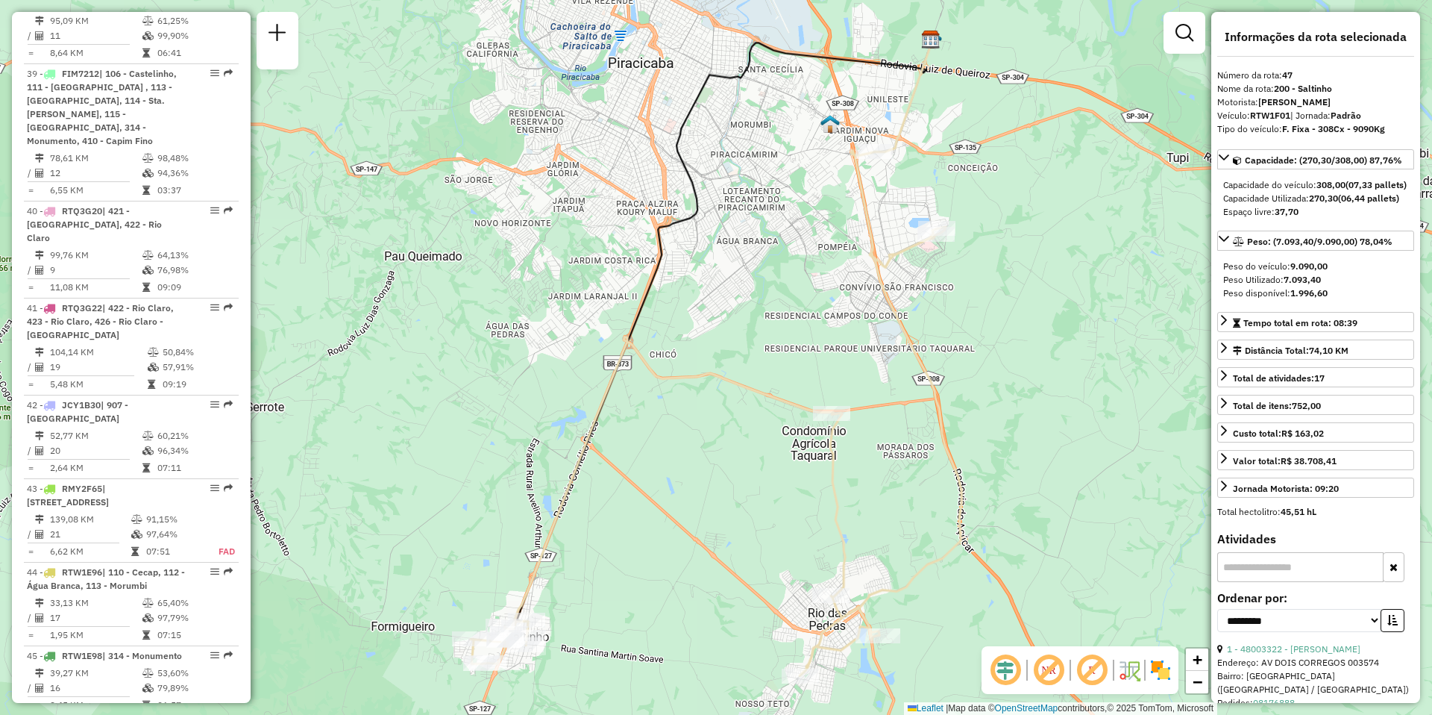
drag, startPoint x: 694, startPoint y: 504, endPoint x: 701, endPoint y: 419, distance: 86.1
click at [698, 424] on div "Janela de atendimento Grade de atendimento Capacidade Transportadoras Veículos …" at bounding box center [716, 357] width 1432 height 715
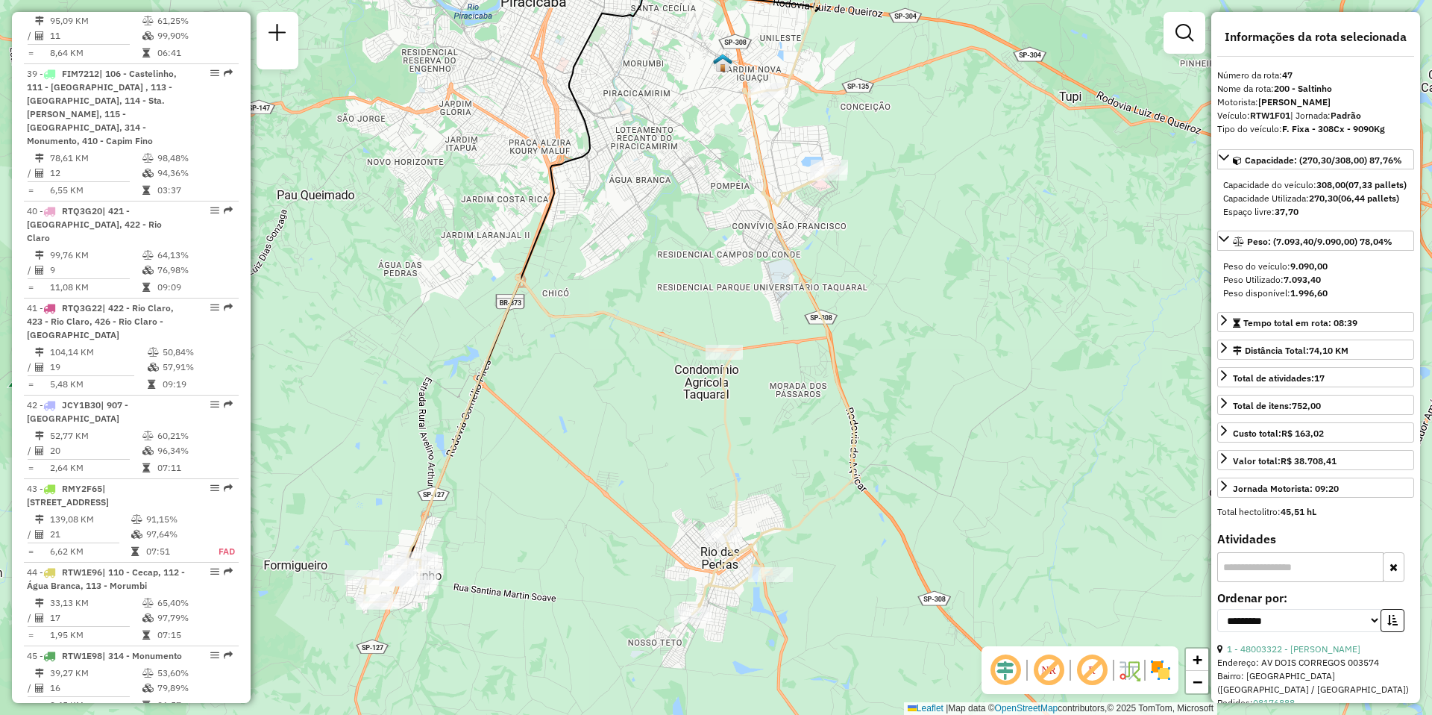
drag, startPoint x: 930, startPoint y: 429, endPoint x: 807, endPoint y: 492, distance: 137.5
click at [807, 492] on div "Janela de atendimento Grade de atendimento Capacidade Transportadoras Veículos …" at bounding box center [716, 357] width 1432 height 715
